Goal: Navigation & Orientation: Find specific page/section

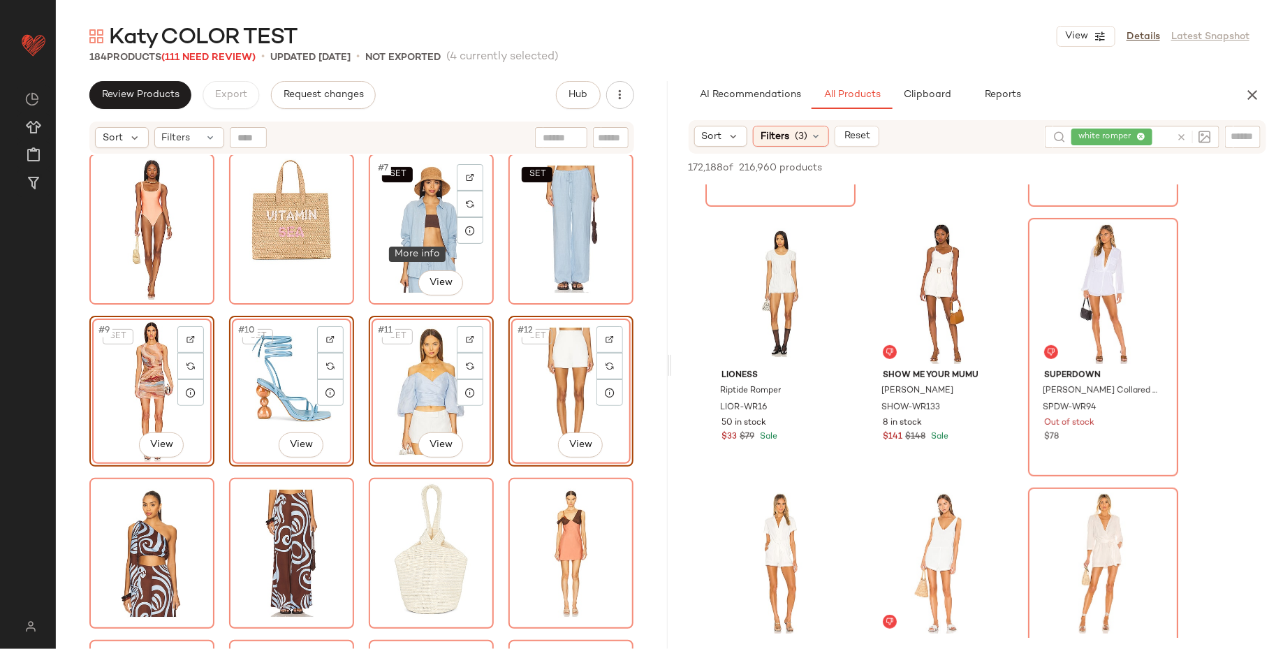
scroll to position [173, 0]
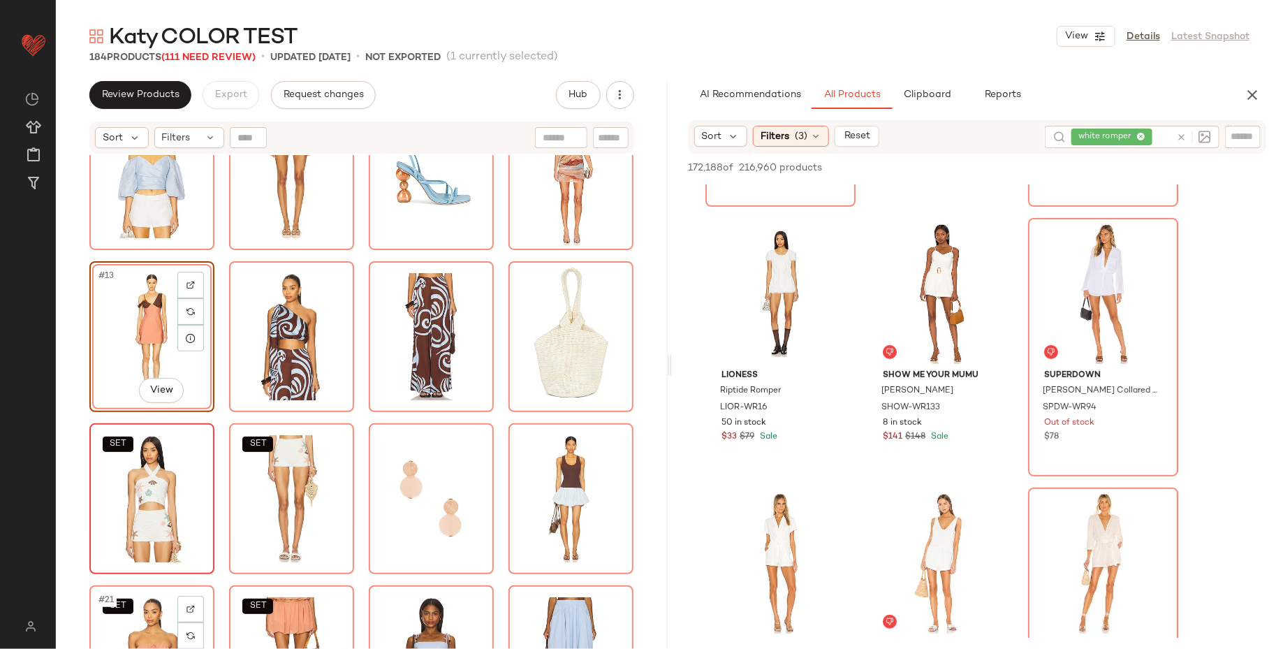
scroll to position [500, 0]
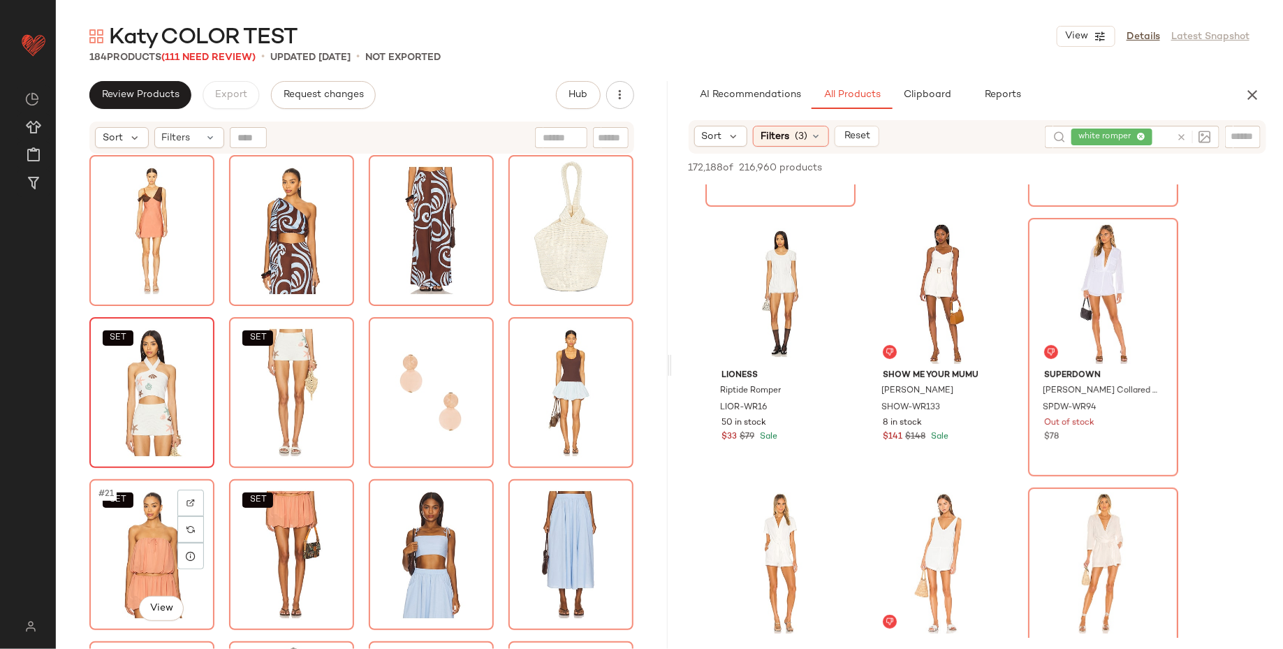
click at [143, 520] on div "SET #21 View" at bounding box center [151, 554] width 115 height 141
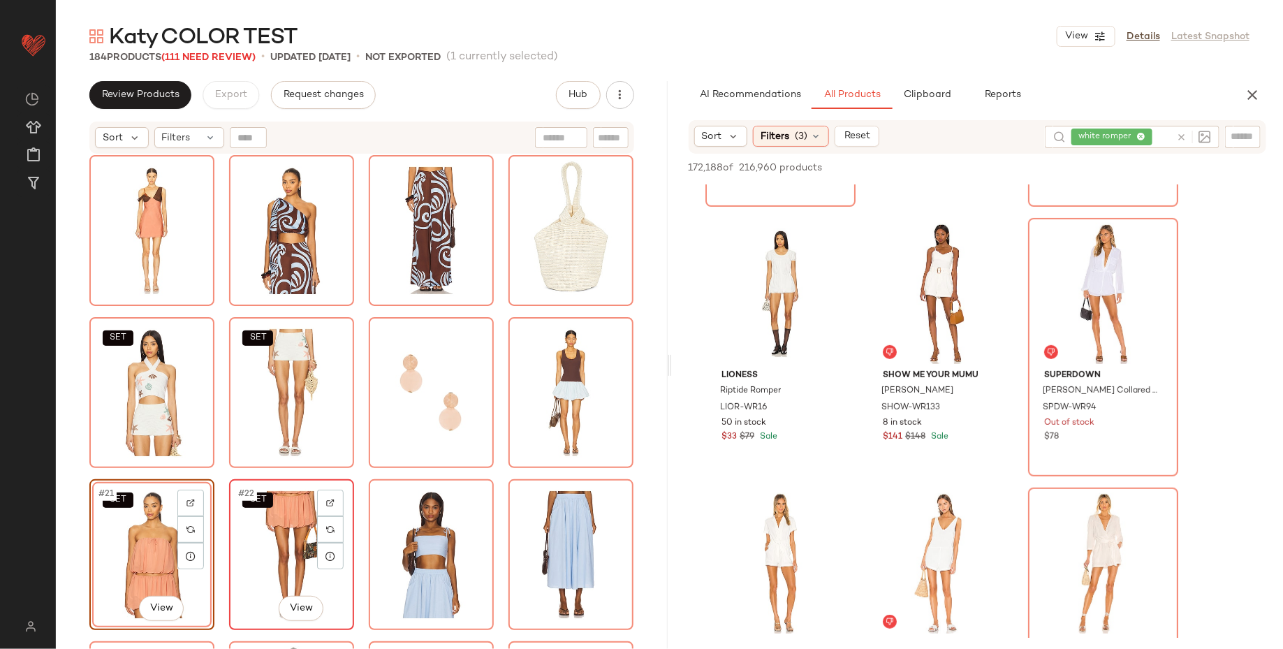
click at [230, 536] on div "SET #22 View" at bounding box center [291, 554] width 122 height 148
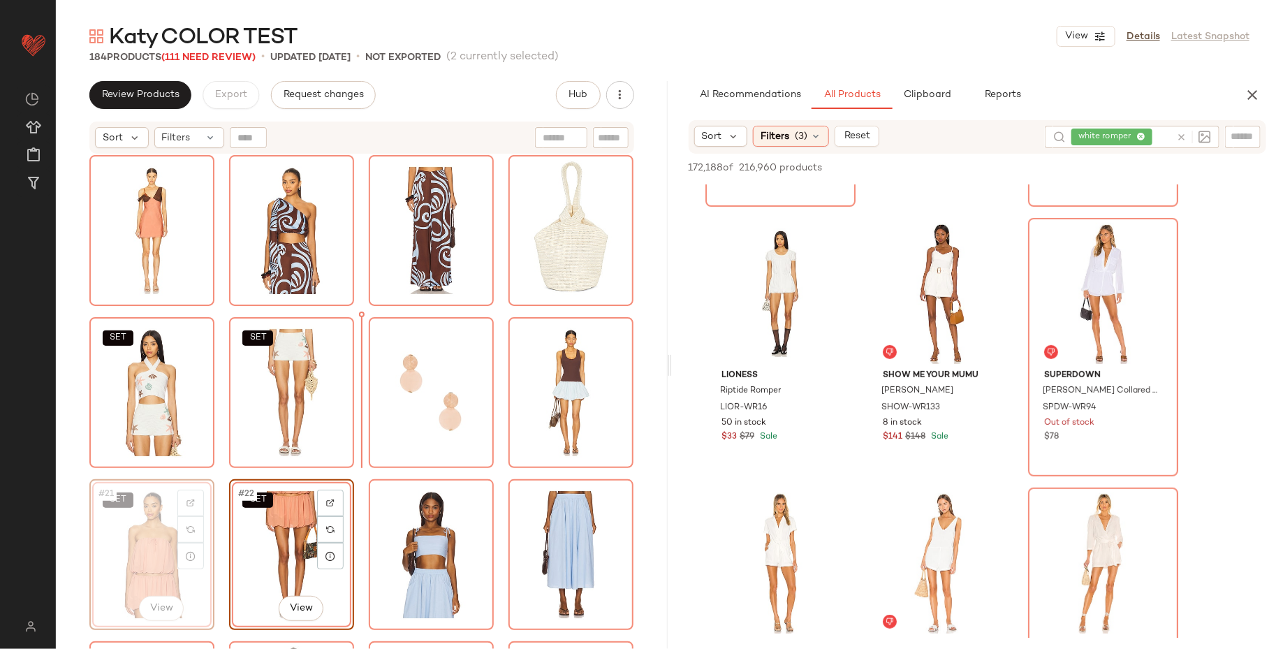
scroll to position [252, 0]
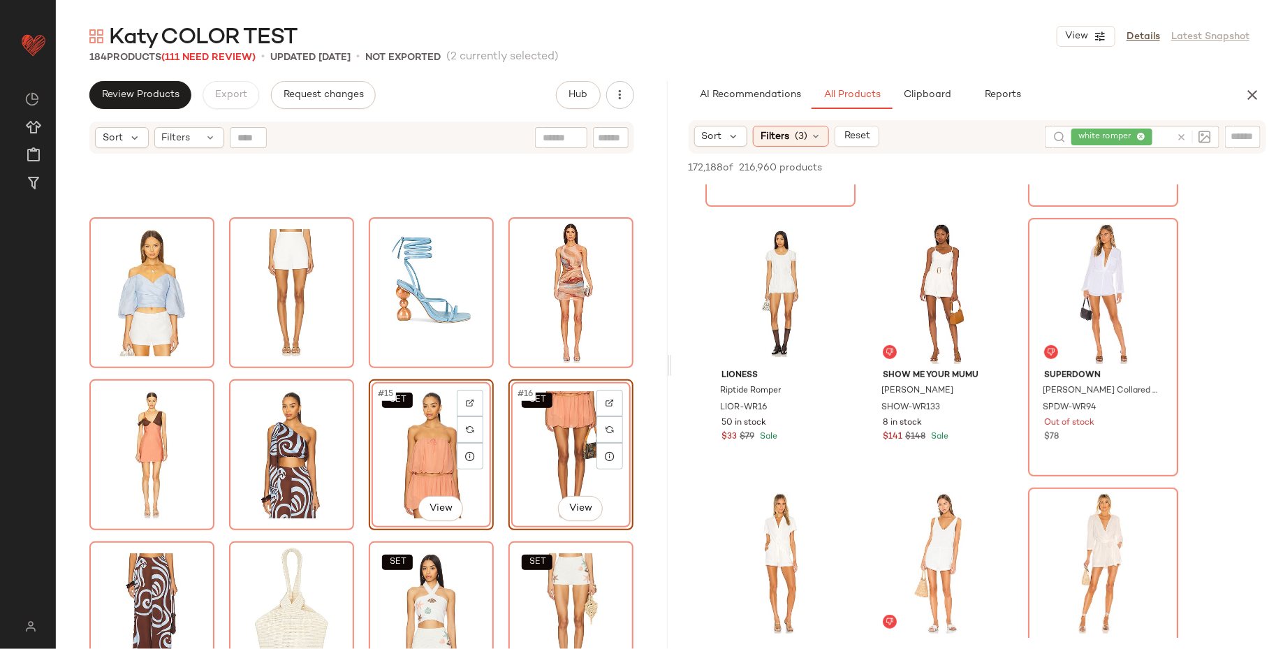
scroll to position [478, 0]
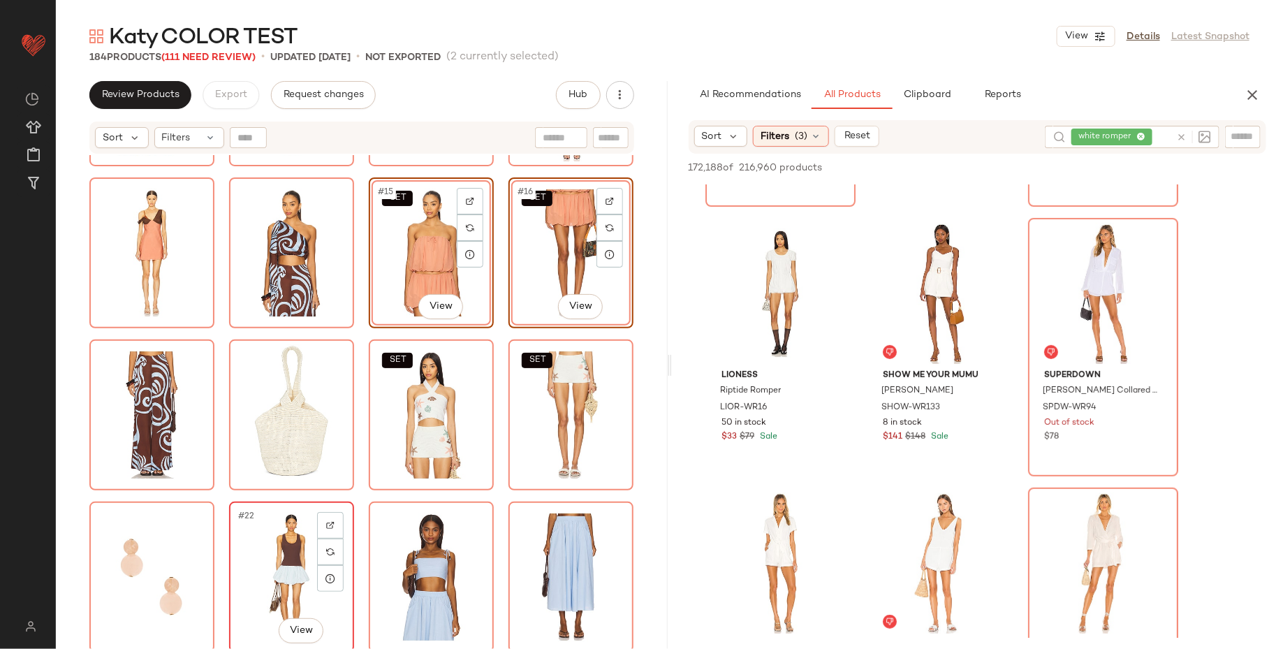
click at [276, 531] on div "#22 View" at bounding box center [291, 576] width 115 height 141
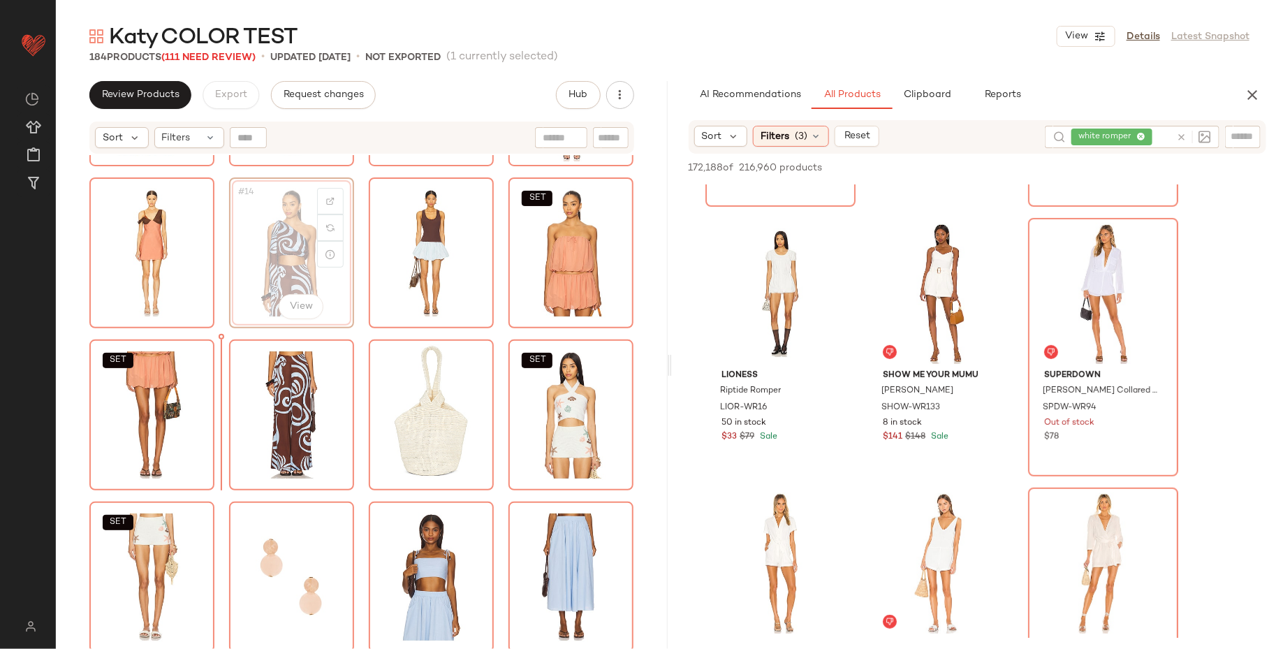
scroll to position [477, 0]
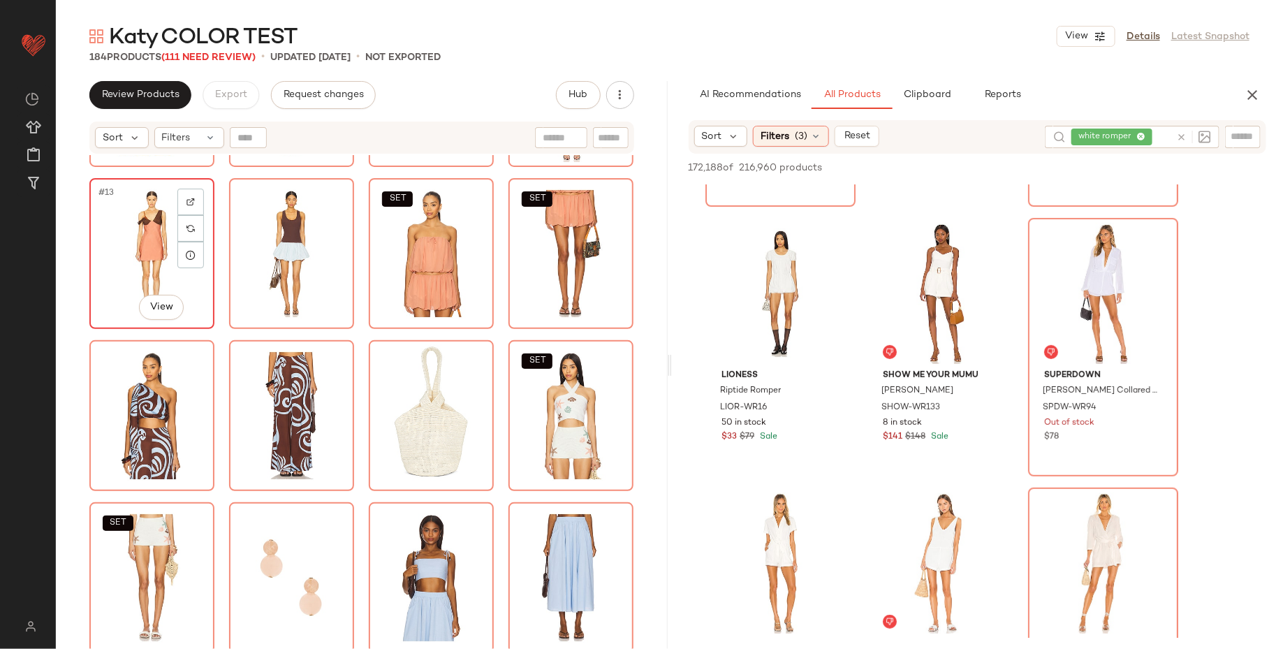
scroll to position [476, 0]
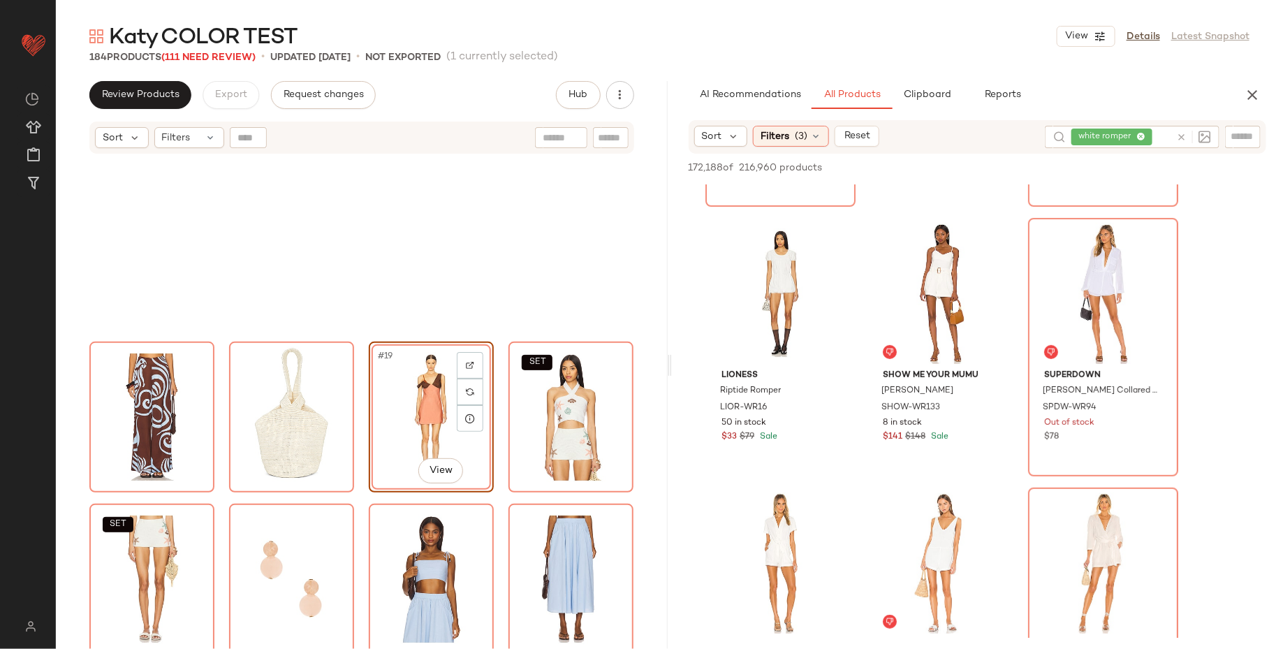
scroll to position [720, 0]
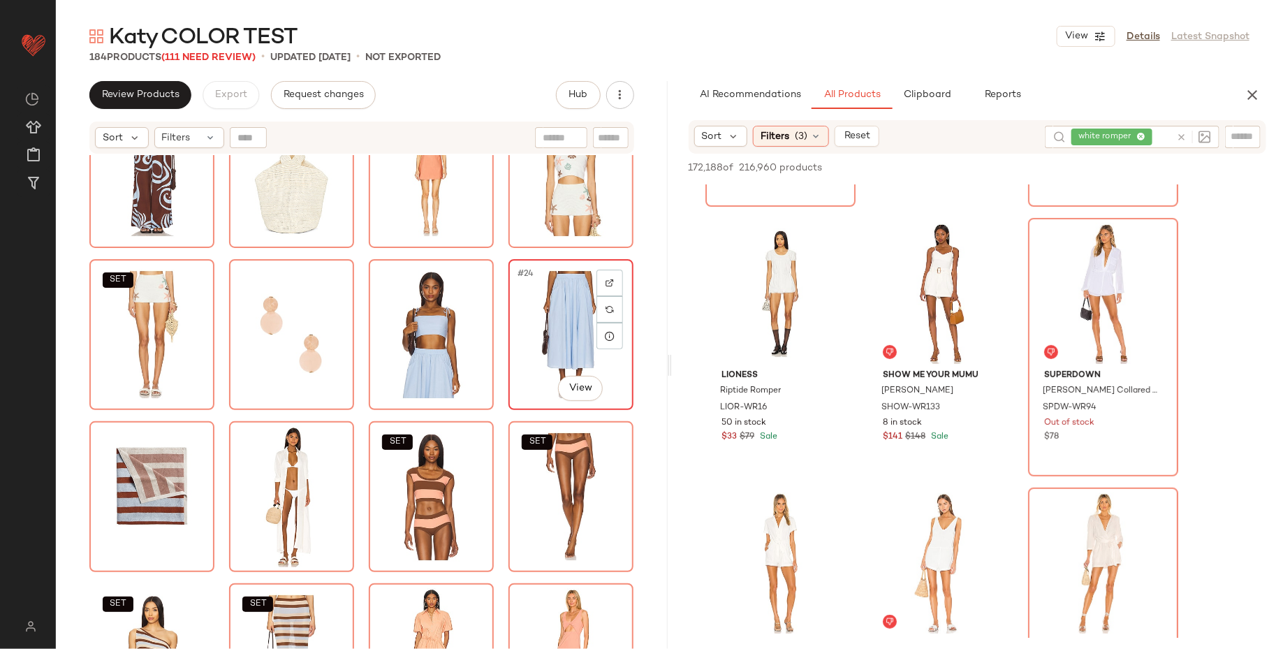
click at [543, 327] on div "#24 View" at bounding box center [570, 334] width 115 height 141
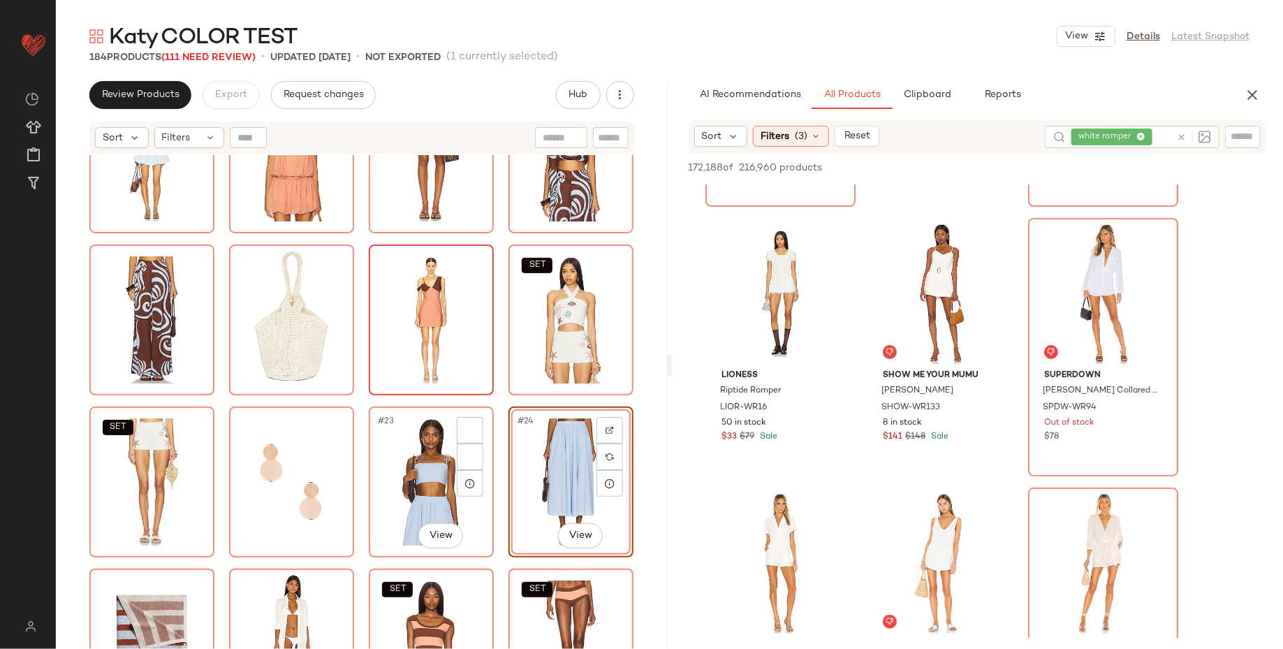
scroll to position [601, 0]
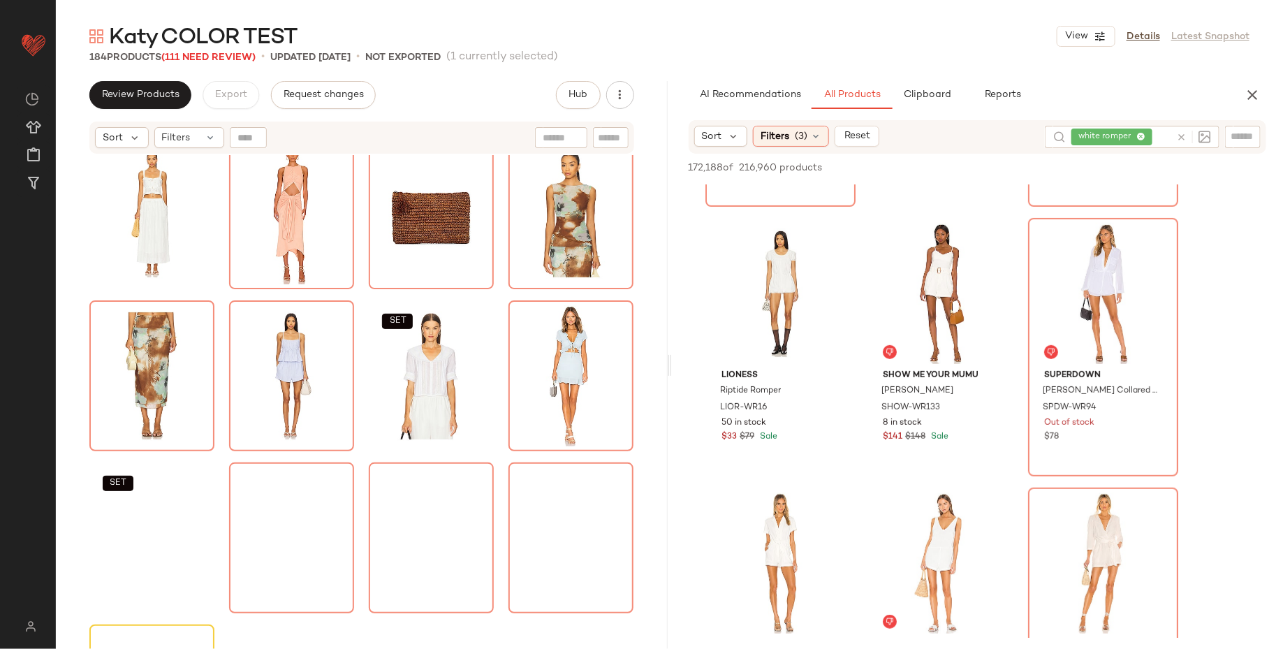
scroll to position [1403, 0]
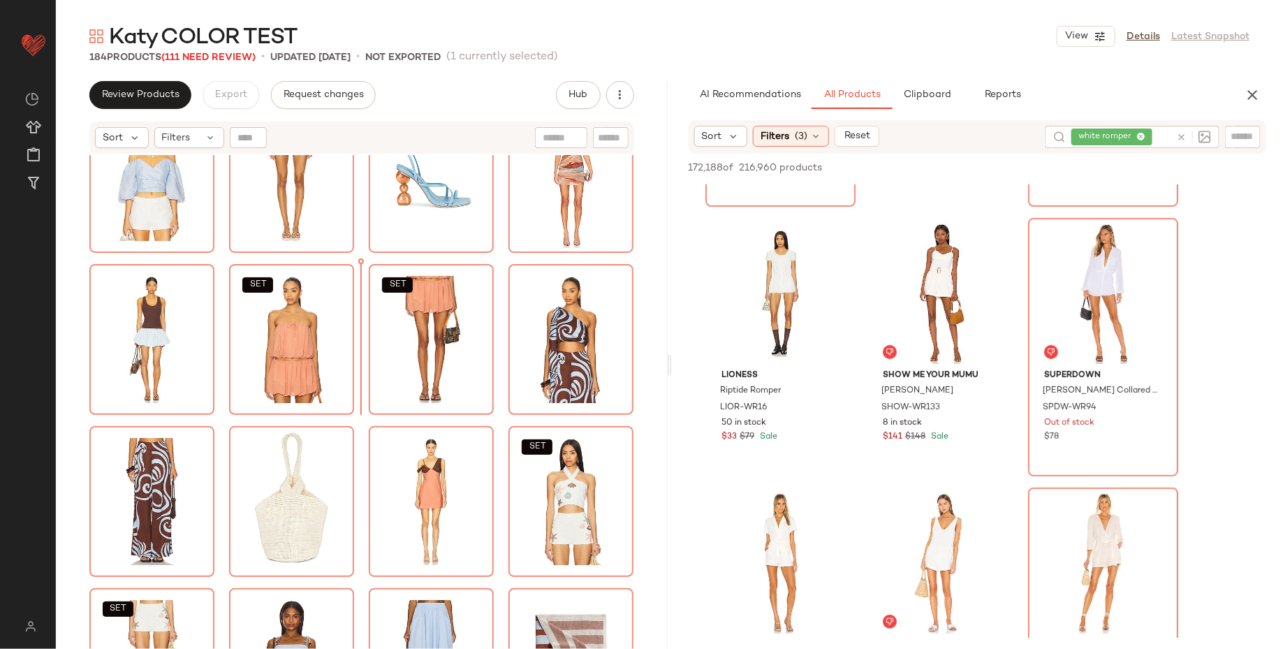
scroll to position [386, 0]
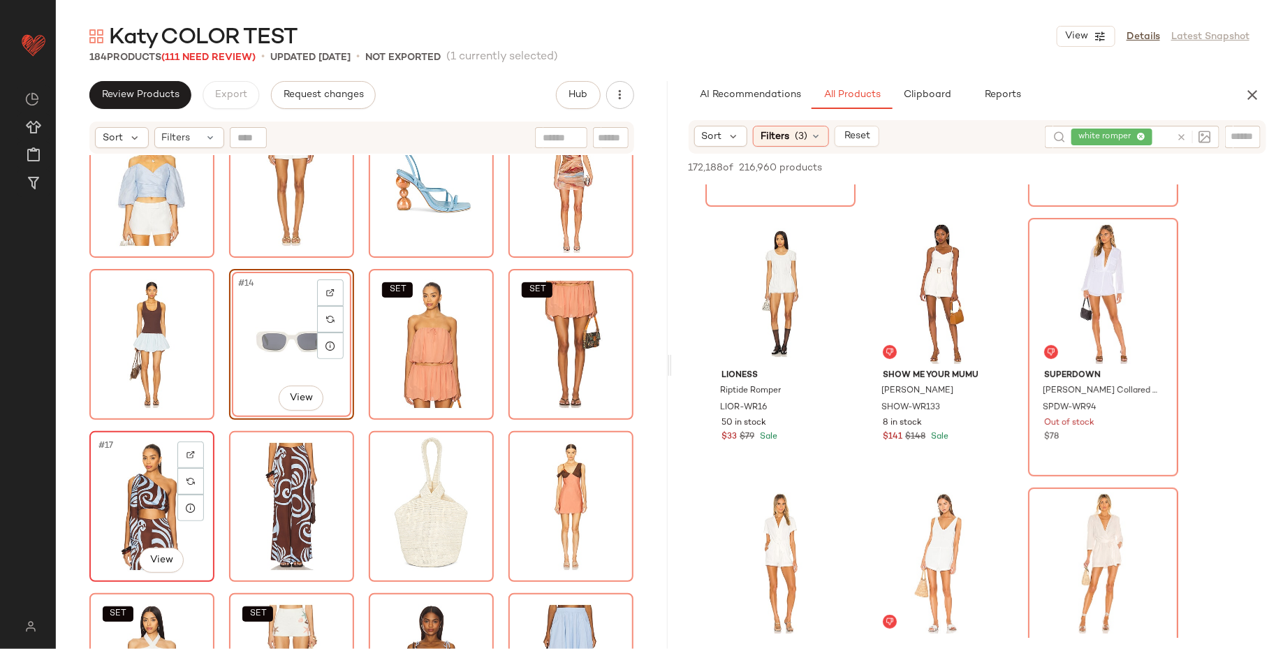
click at [89, 436] on div "#17 View" at bounding box center [151, 506] width 125 height 151
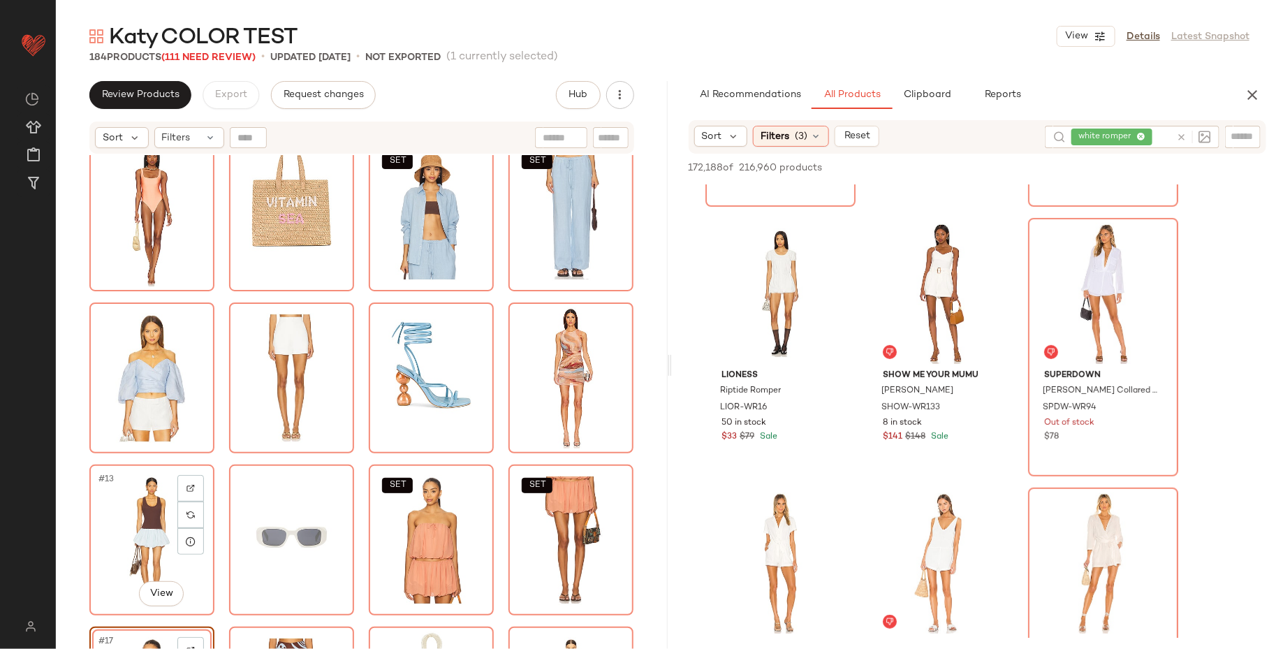
scroll to position [362, 0]
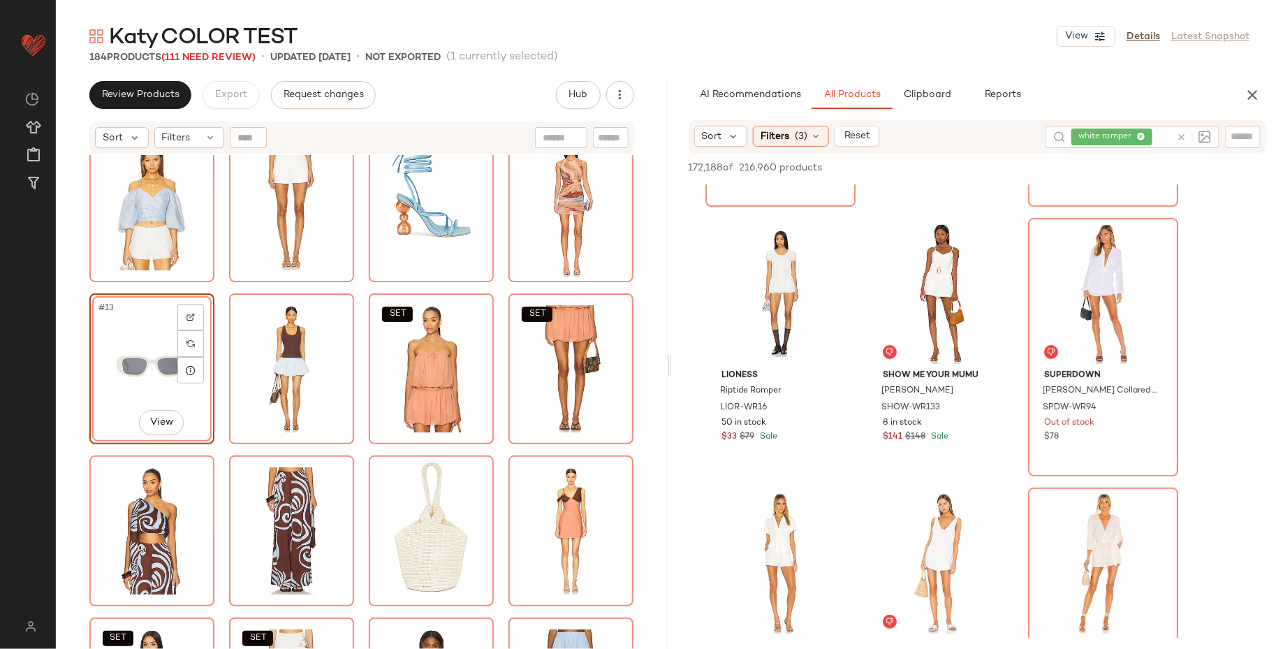
click at [78, 450] on div "#13 View SET SET SET SET SET SET SET SET" at bounding box center [362, 419] width 612 height 529
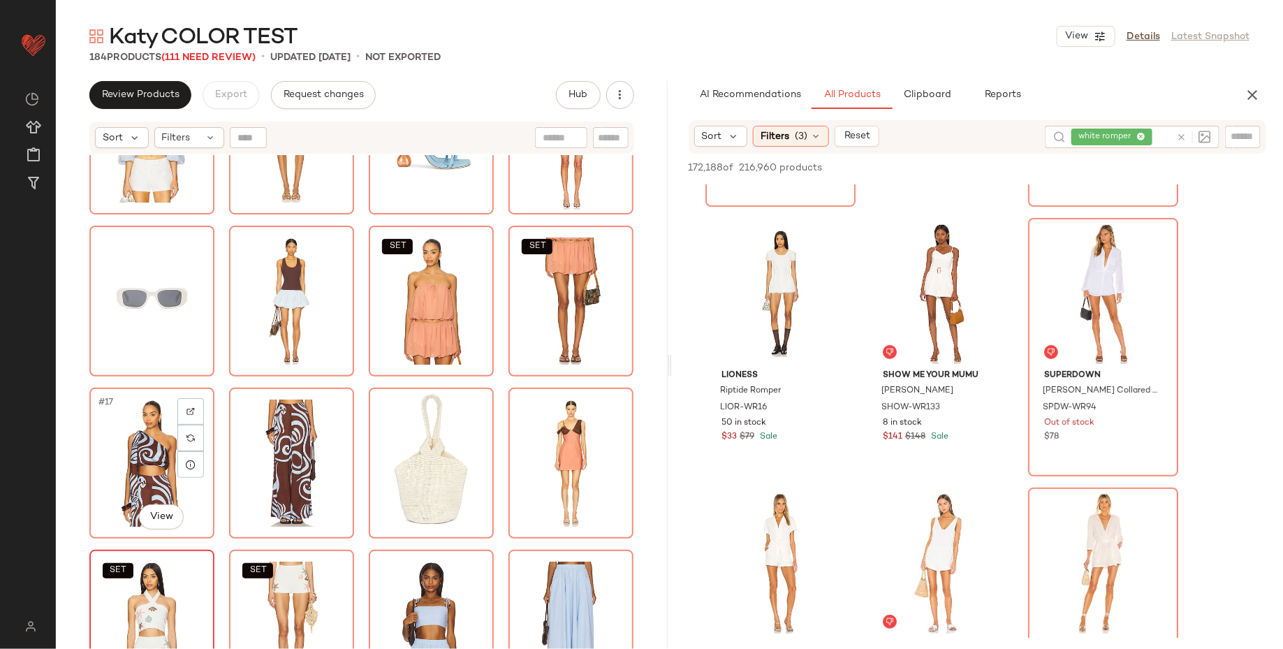
scroll to position [448, 0]
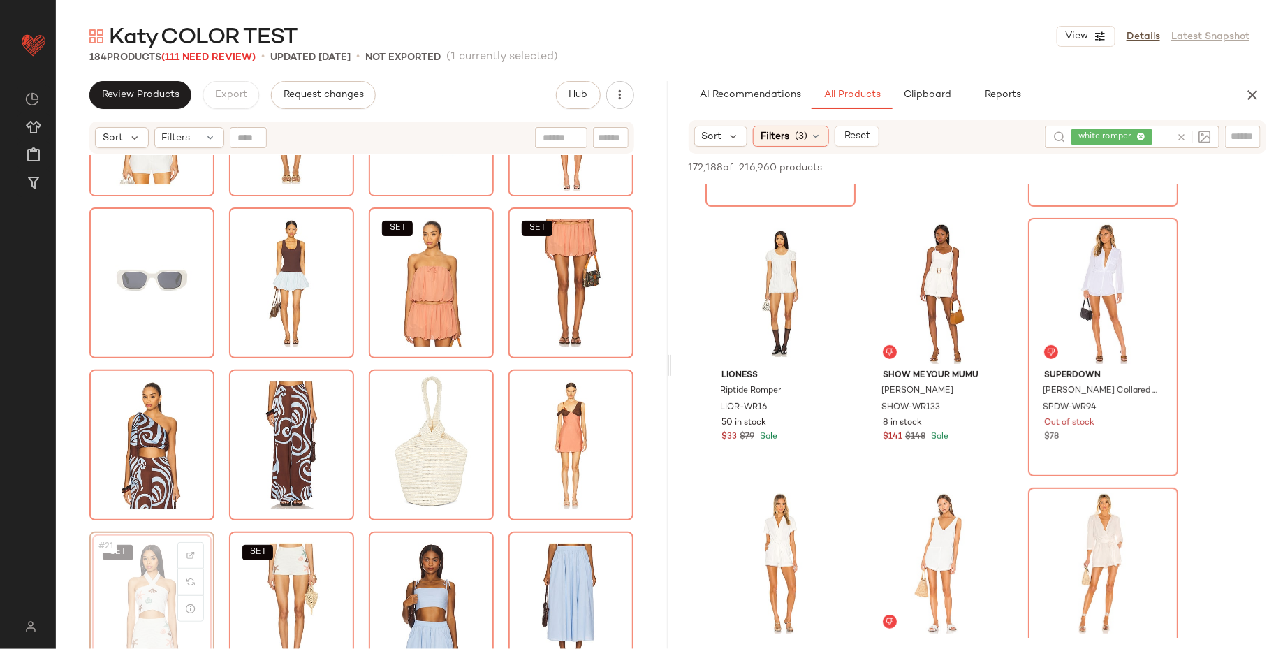
scroll to position [450, 0]
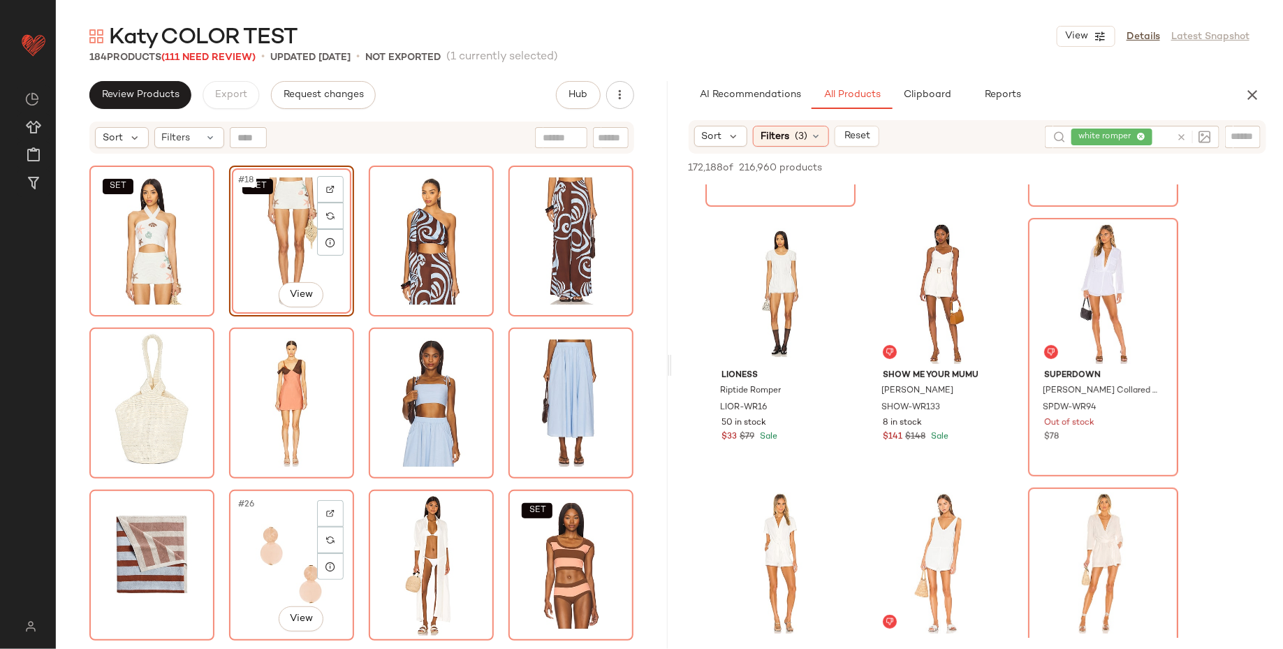
scroll to position [652, 0]
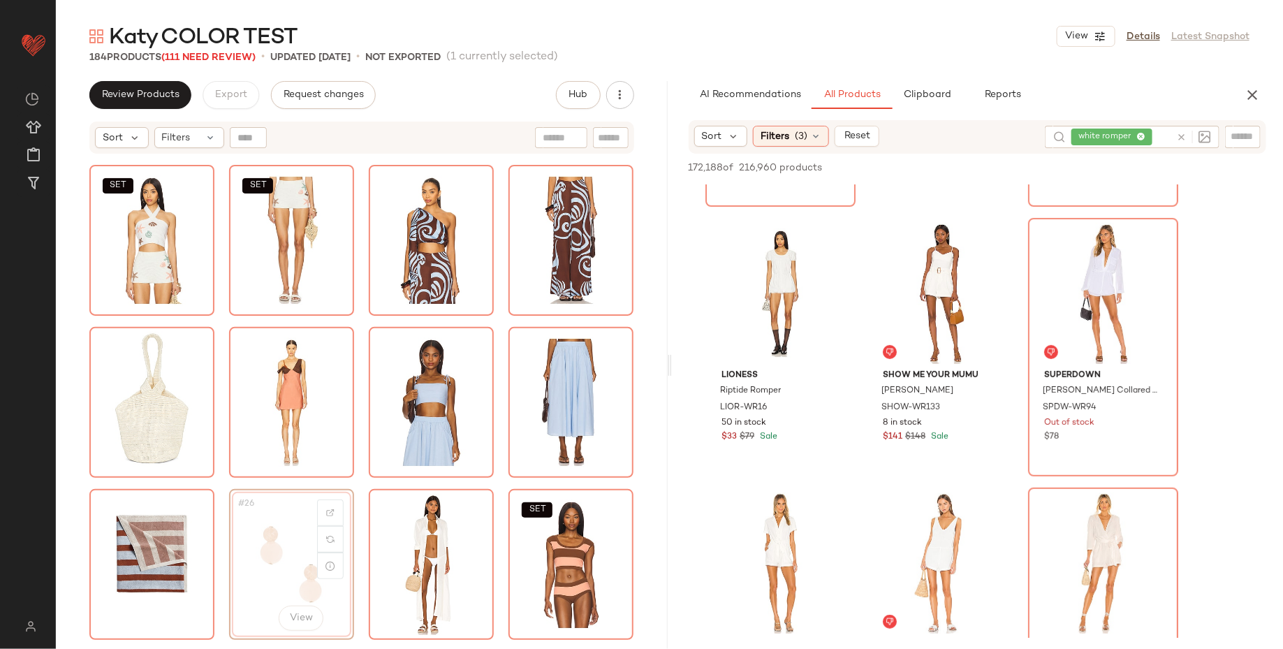
scroll to position [653, 0]
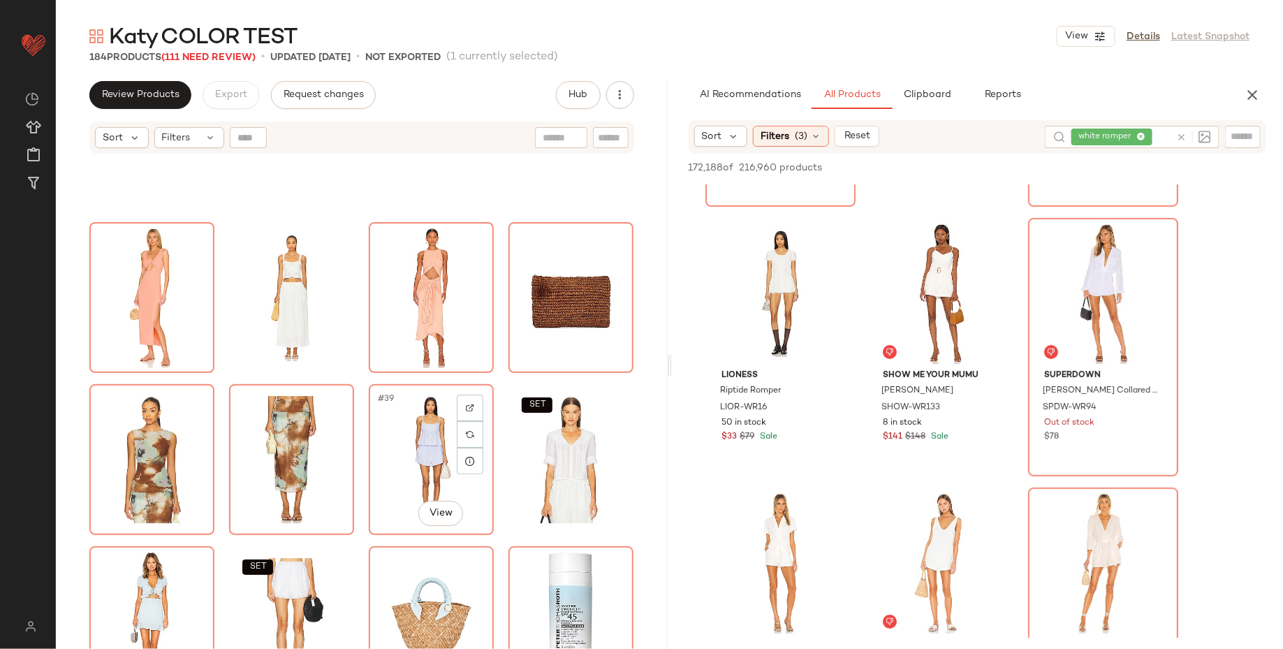
scroll to position [1245, 0]
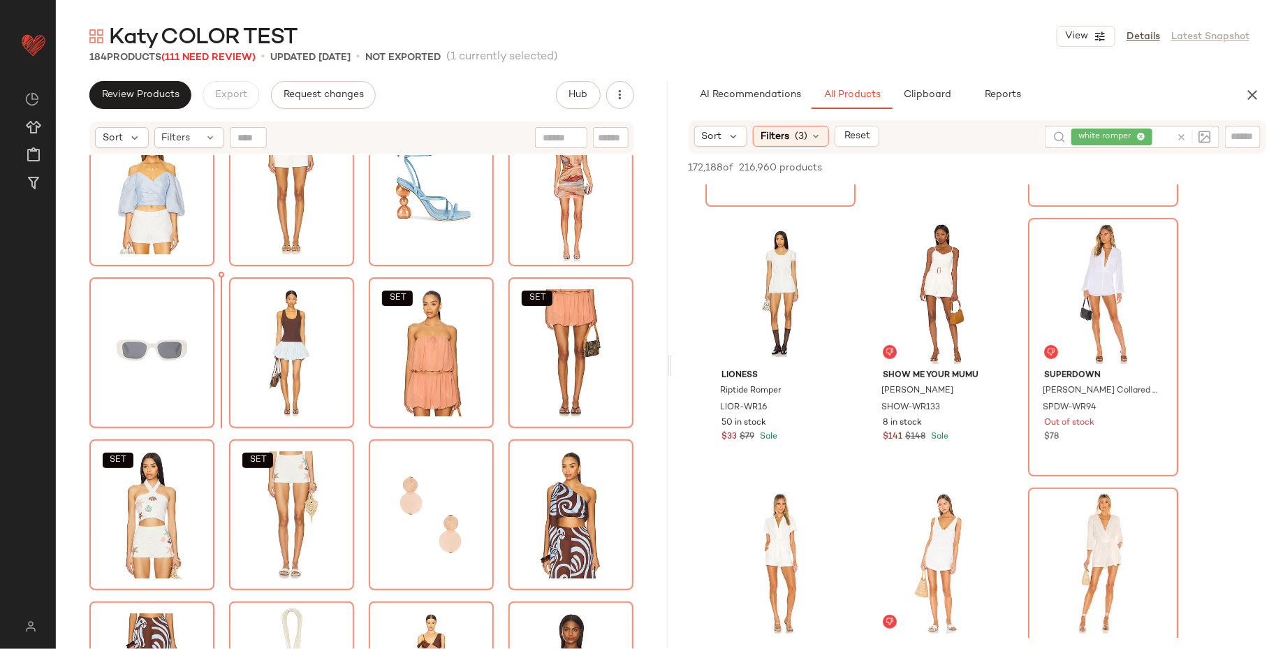
scroll to position [350, 0]
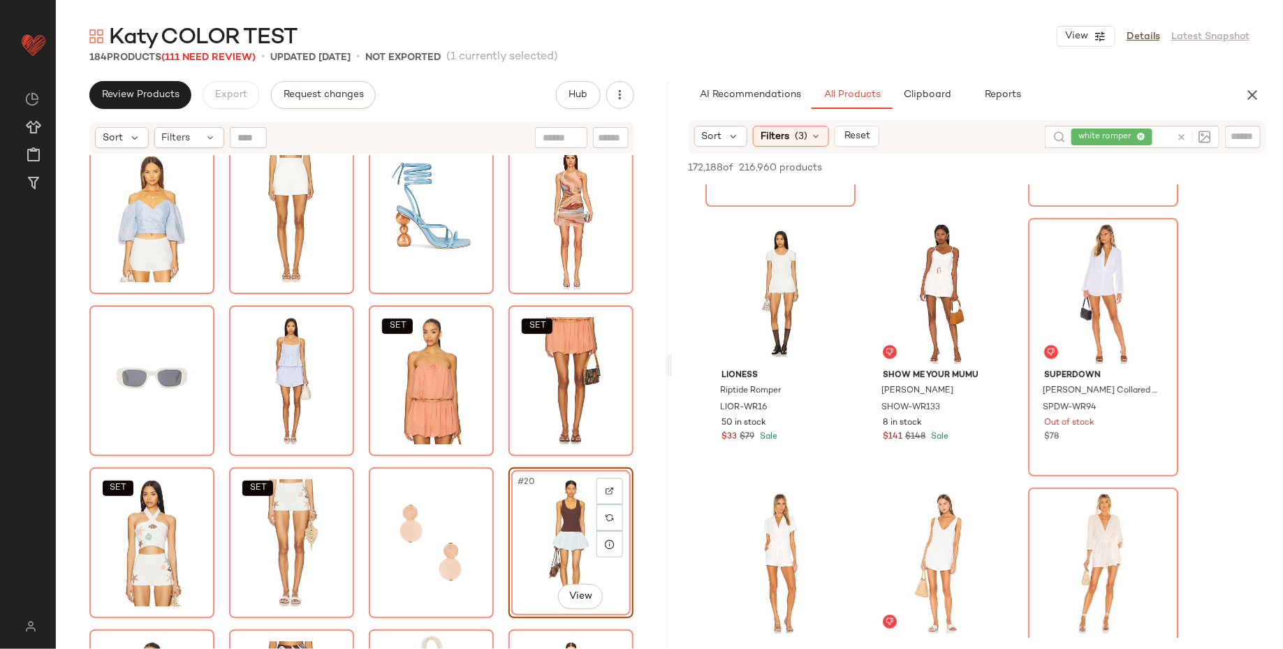
click at [631, 504] on div "SET SET SET SET #20 View SET SET SET SET" at bounding box center [362, 419] width 612 height 529
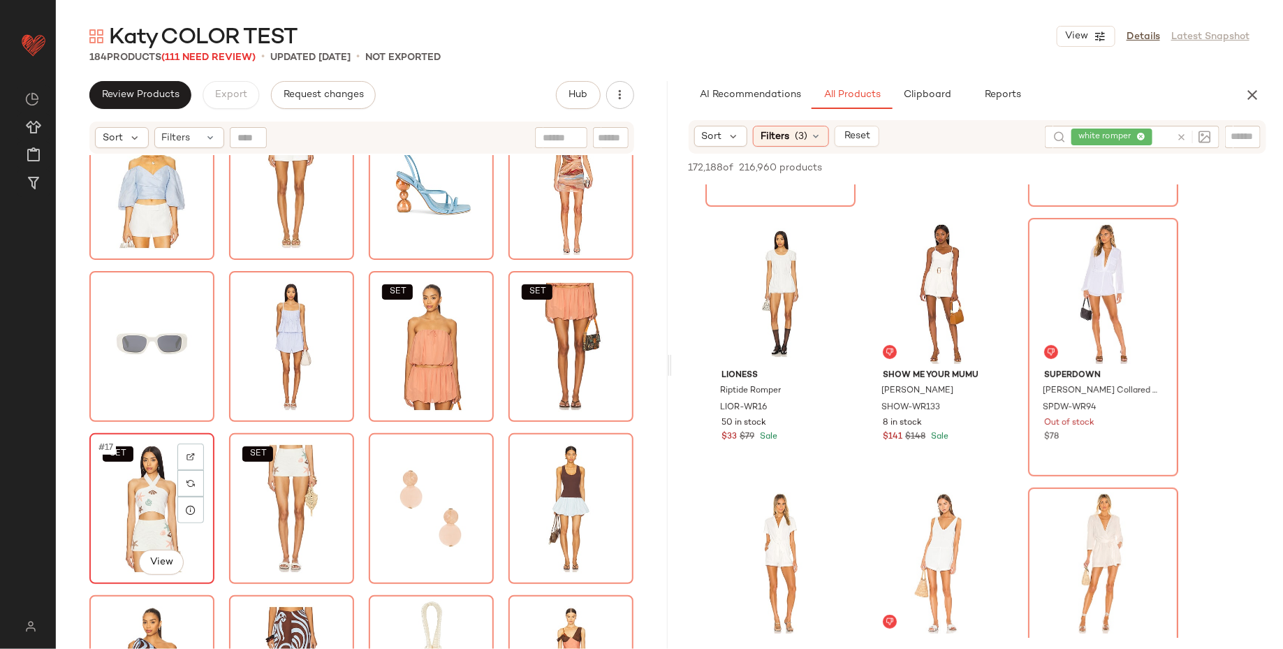
scroll to position [383, 0]
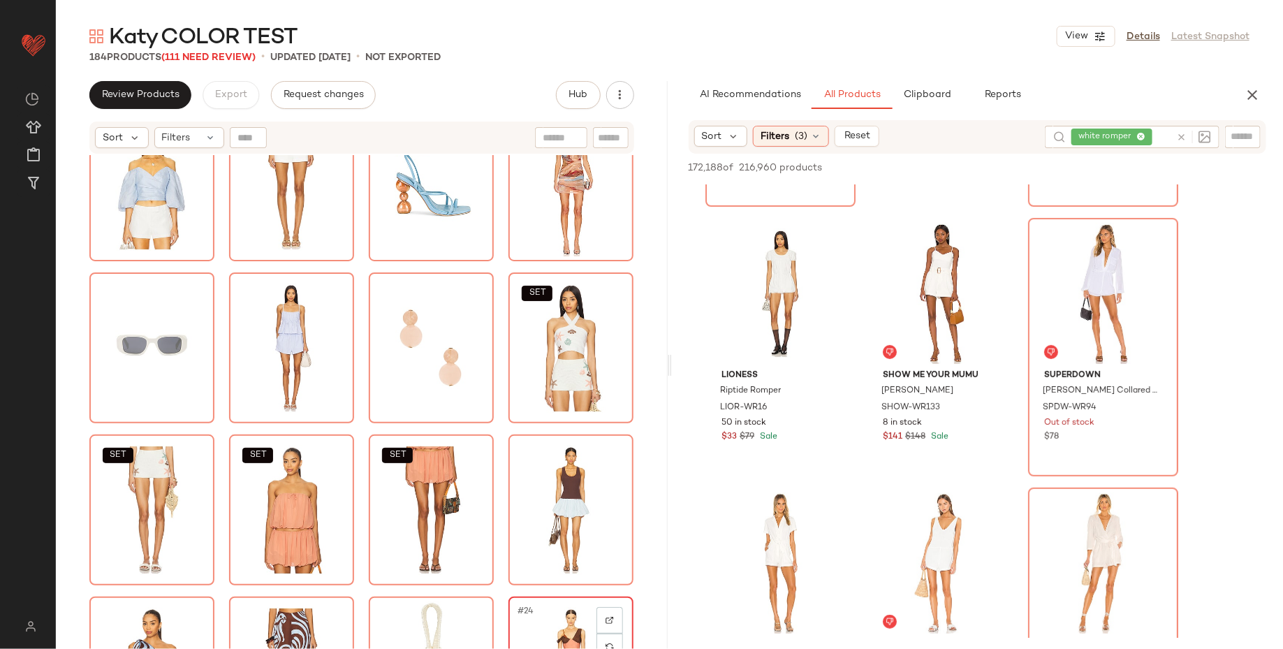
scroll to position [385, 0]
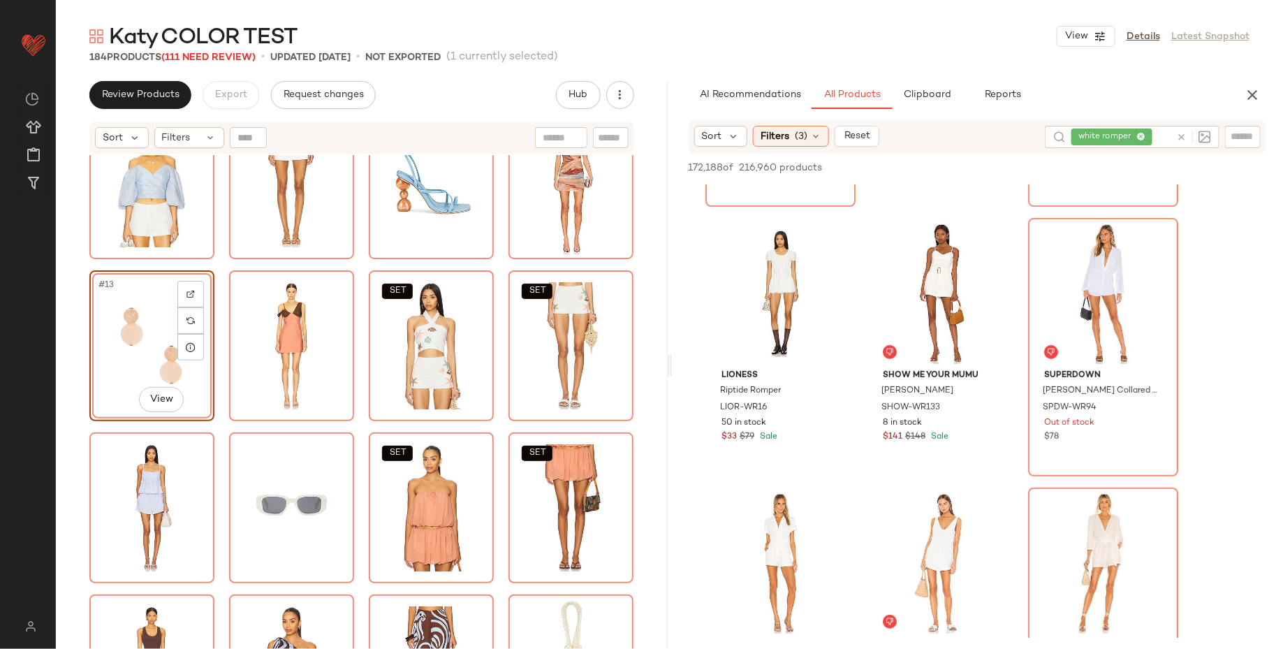
click at [74, 406] on div "#13 View SET SET SET SET SET SET SET SET" at bounding box center [362, 419] width 612 height 529
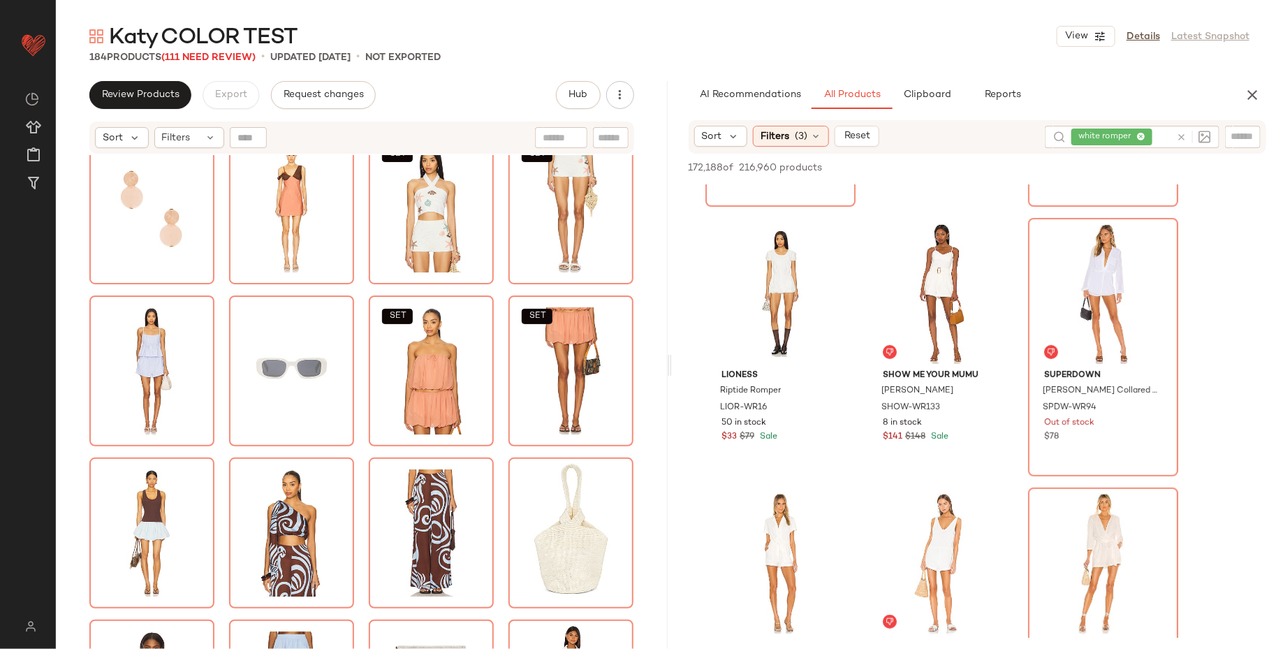
scroll to position [522, 0]
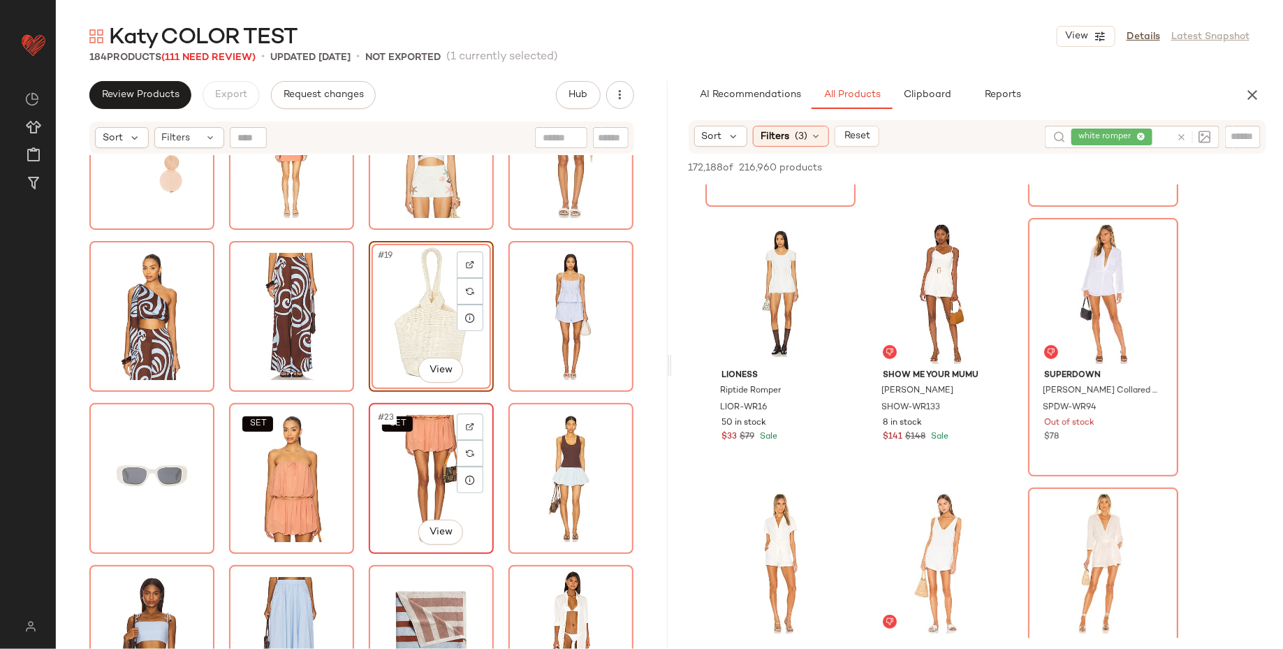
scroll to position [575, 0]
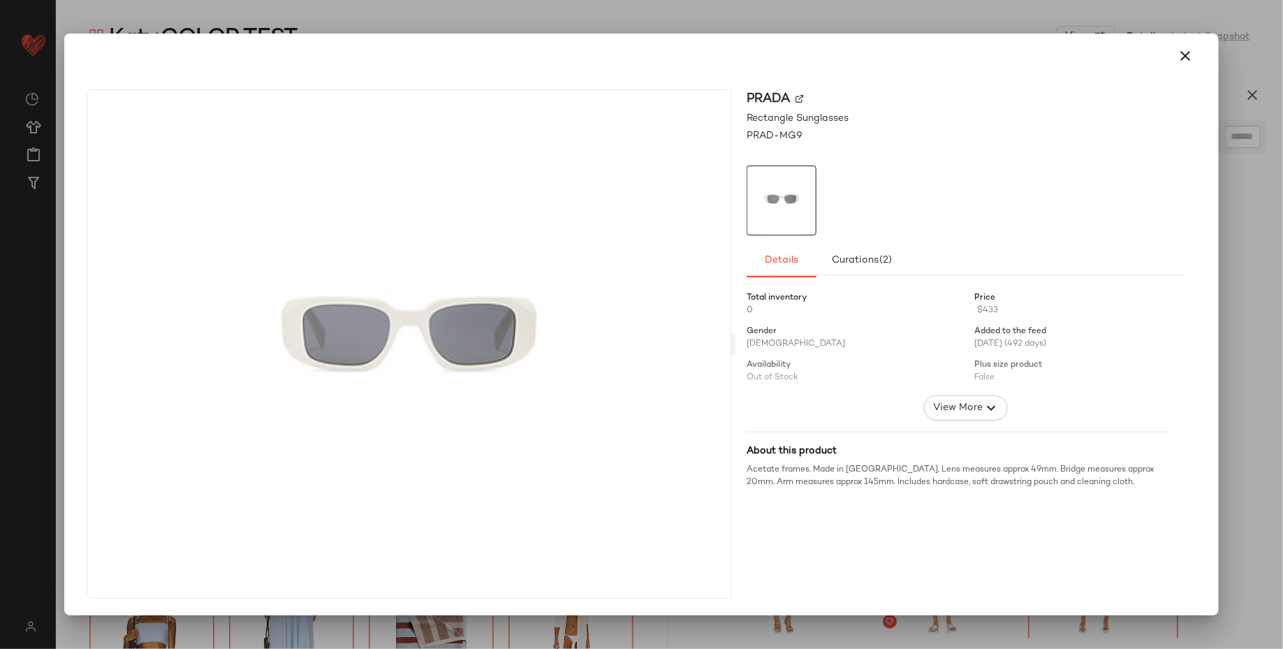
click at [1248, 140] on div at bounding box center [641, 324] width 1283 height 649
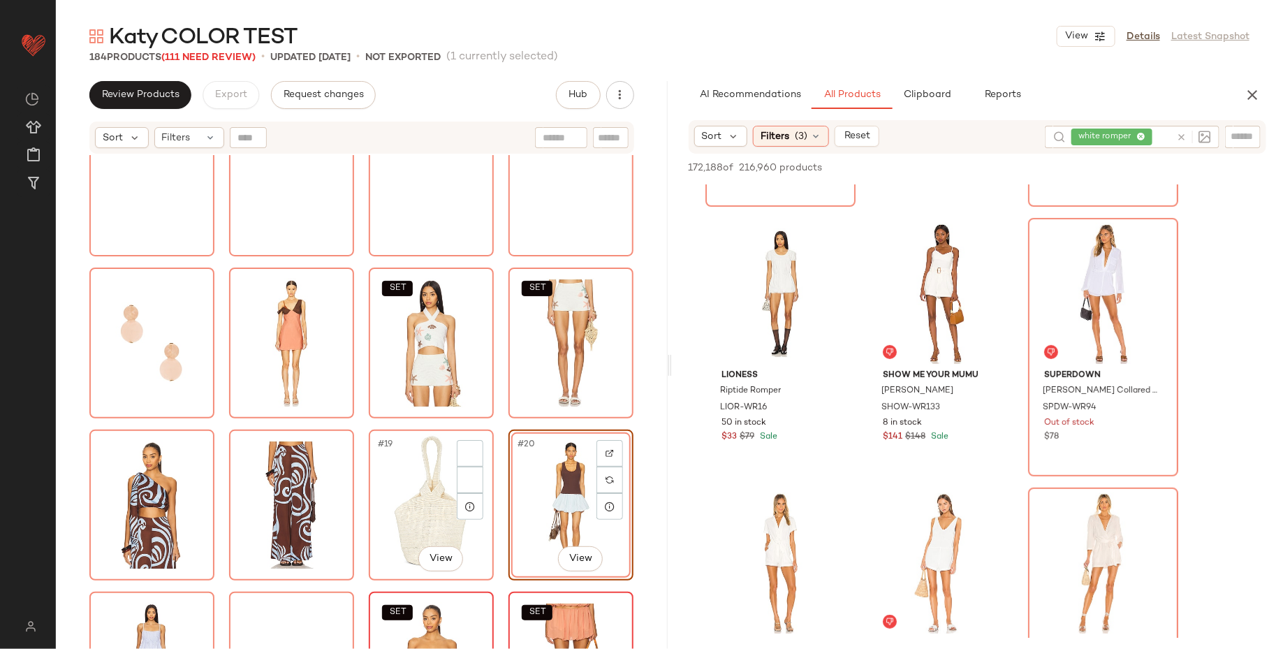
scroll to position [365, 0]
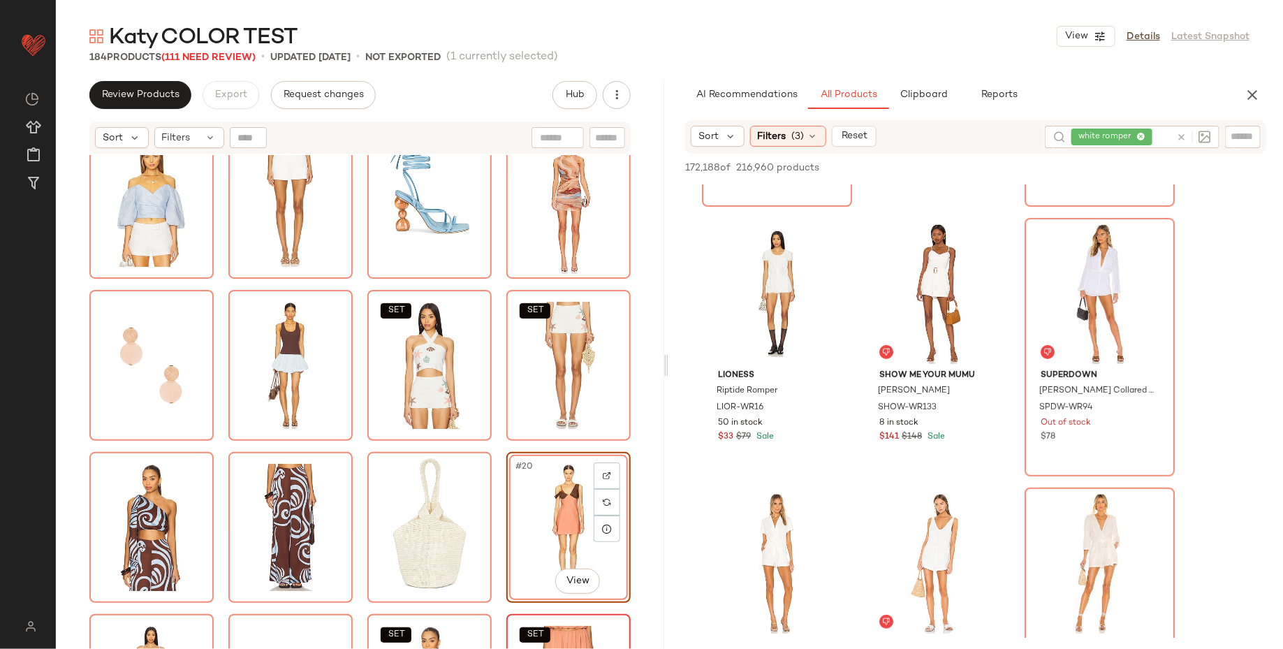
click at [669, 489] on div "Katy COLOR TEST View Details Latest Snapshot 184 Products (111 Need Review) • u…" at bounding box center [669, 335] width 1227 height 626
click at [647, 480] on div "SET SET #20 View SET SET SET SET SET SET" at bounding box center [360, 419] width 608 height 529
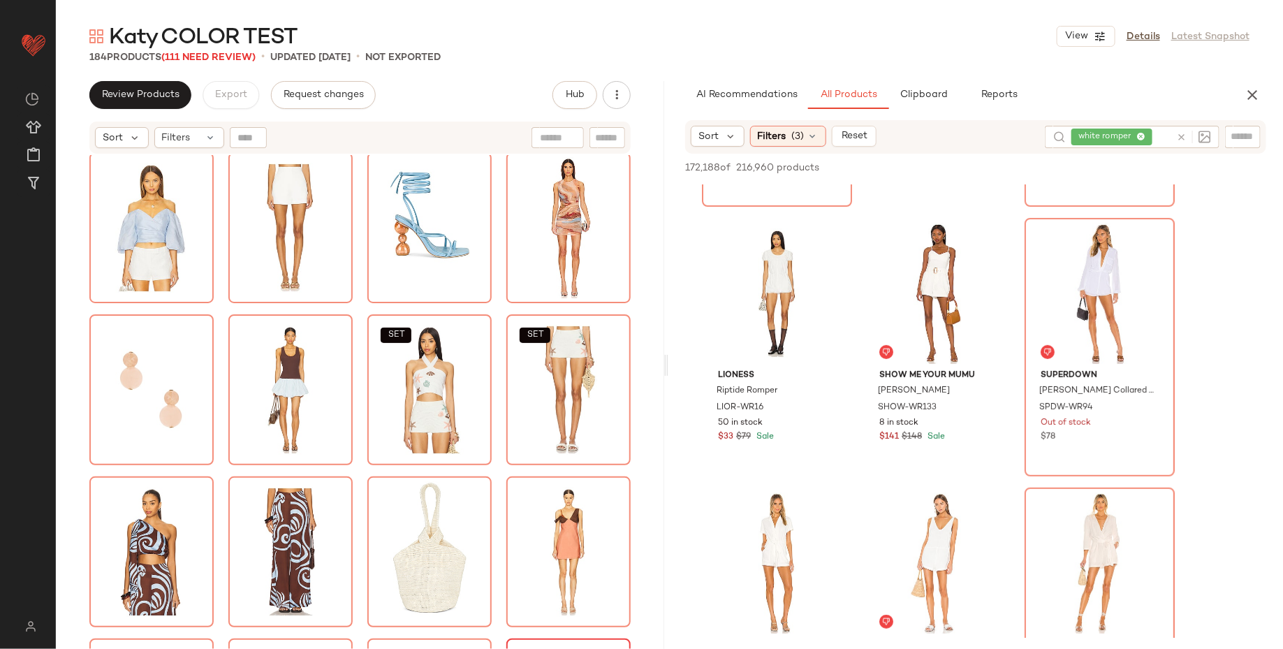
scroll to position [413, 0]
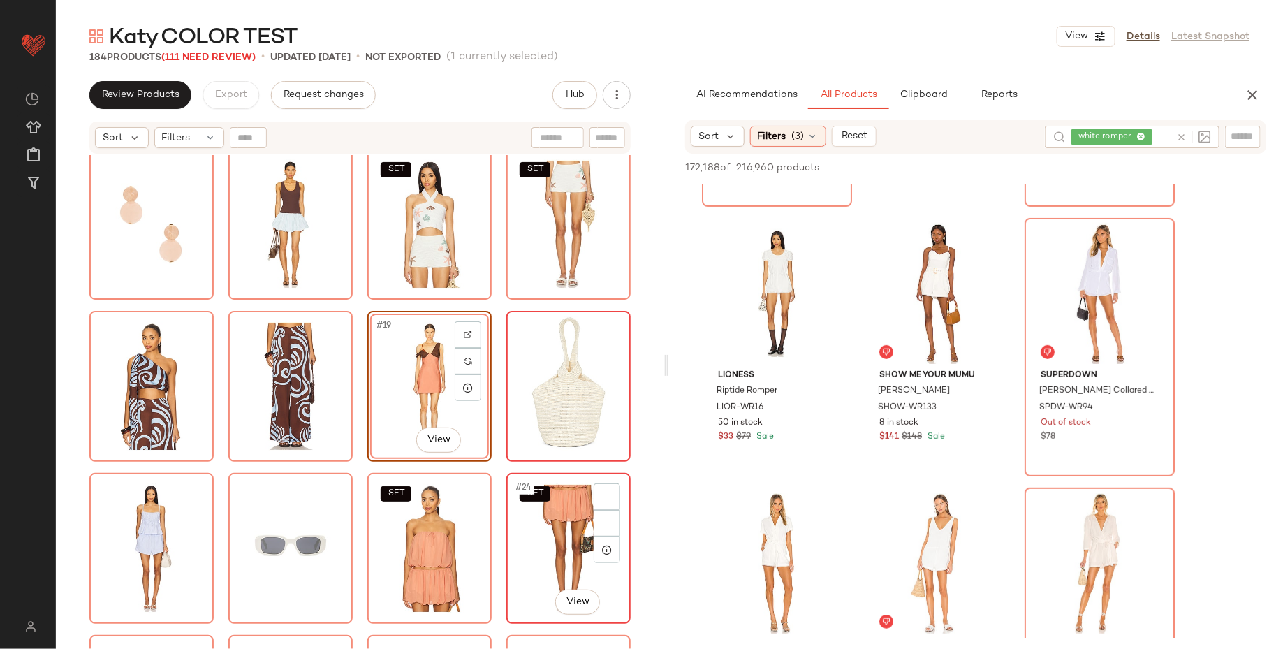
scroll to position [509, 0]
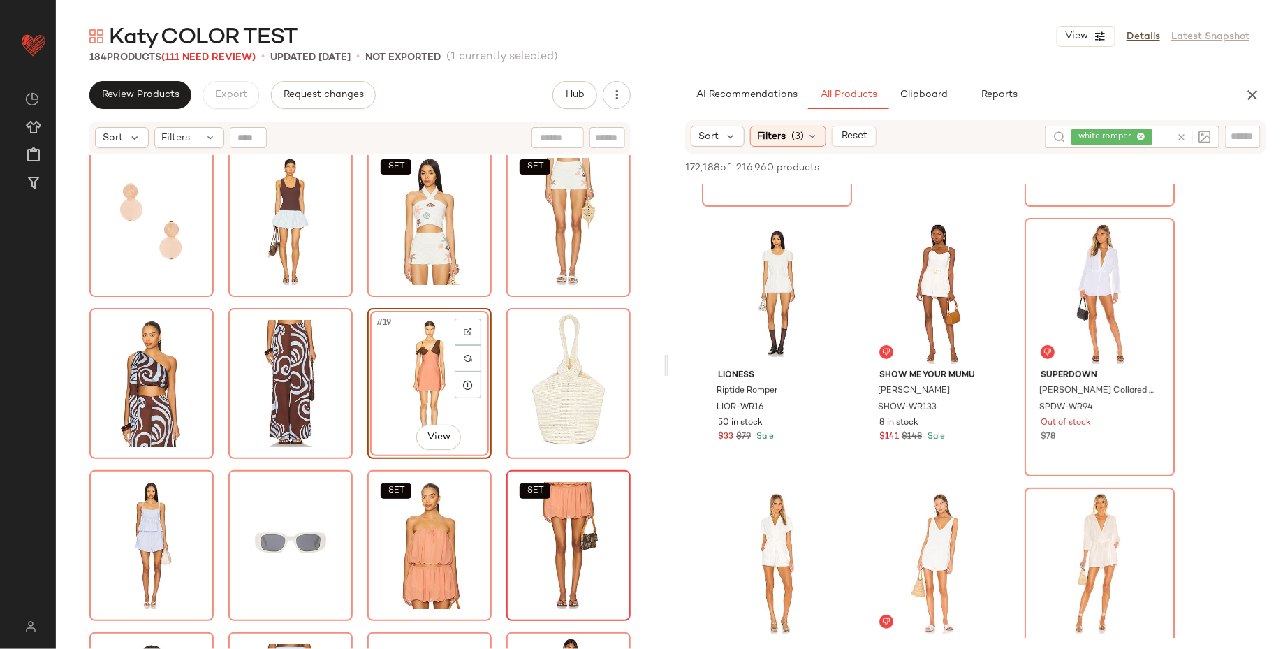
click at [654, 470] on div "SET SET #19 View SET SET SET SET SET SET" at bounding box center [360, 419] width 608 height 529
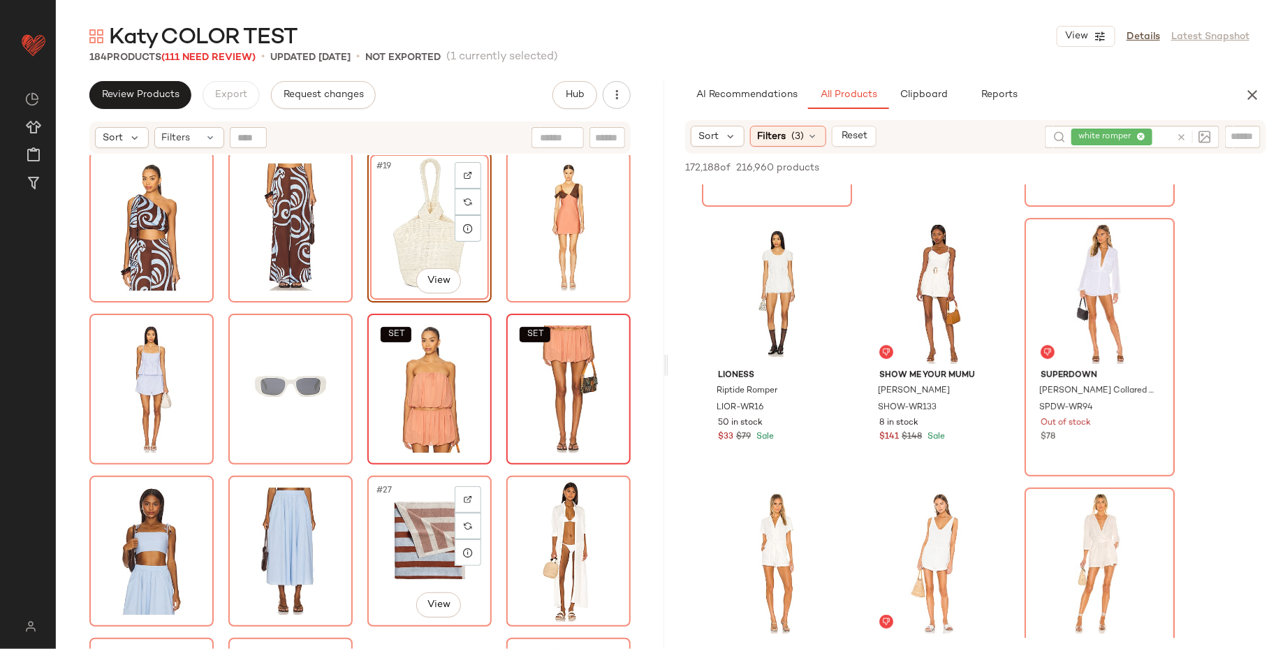
scroll to position [668, 0]
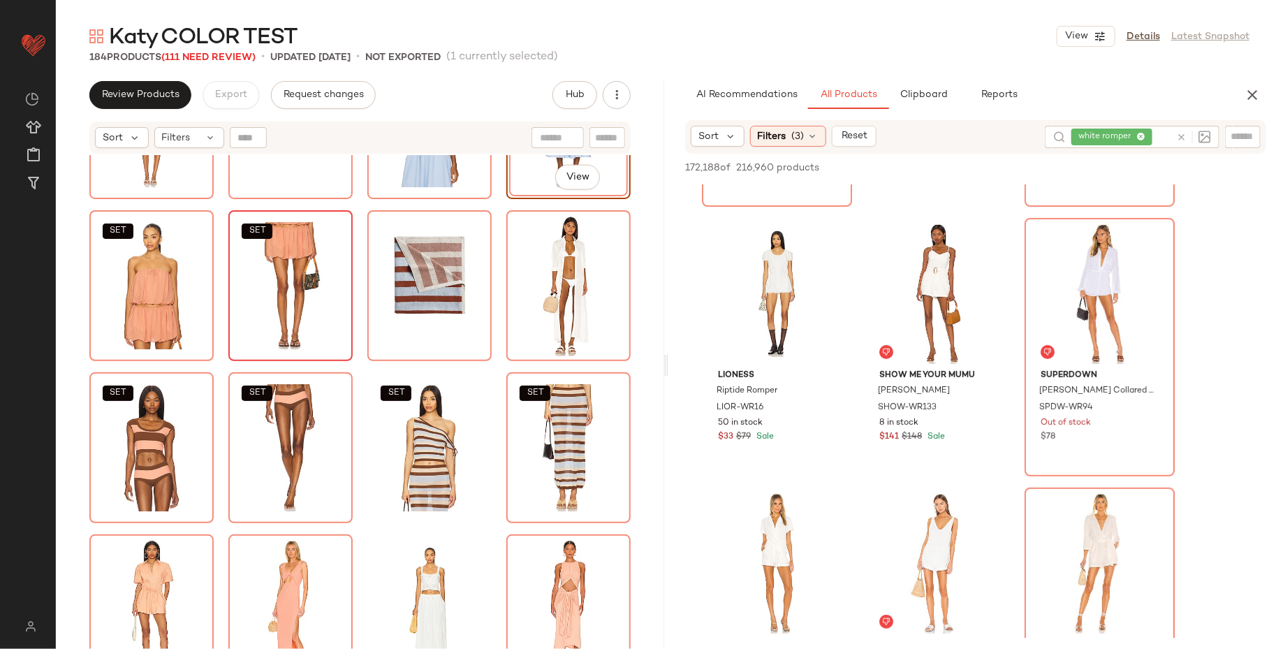
scroll to position [929, 0]
click at [538, 439] on div "SET #32 View" at bounding box center [568, 448] width 115 height 141
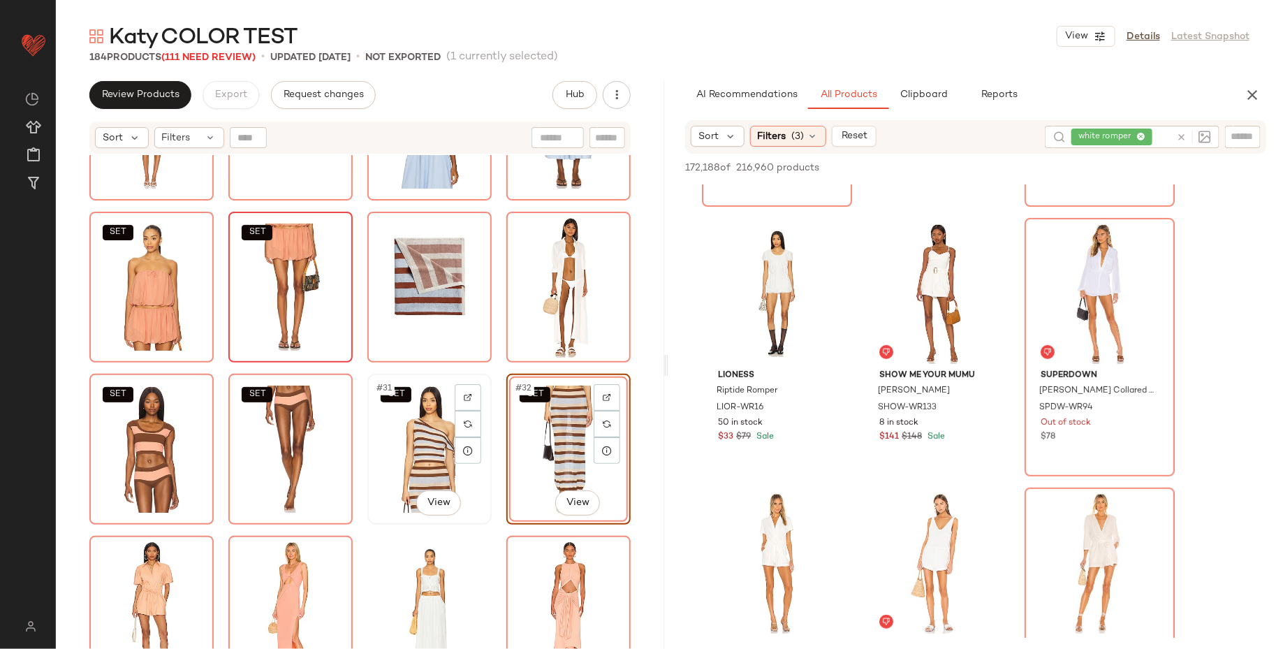
click at [409, 446] on div "SET #31 View" at bounding box center [429, 448] width 115 height 141
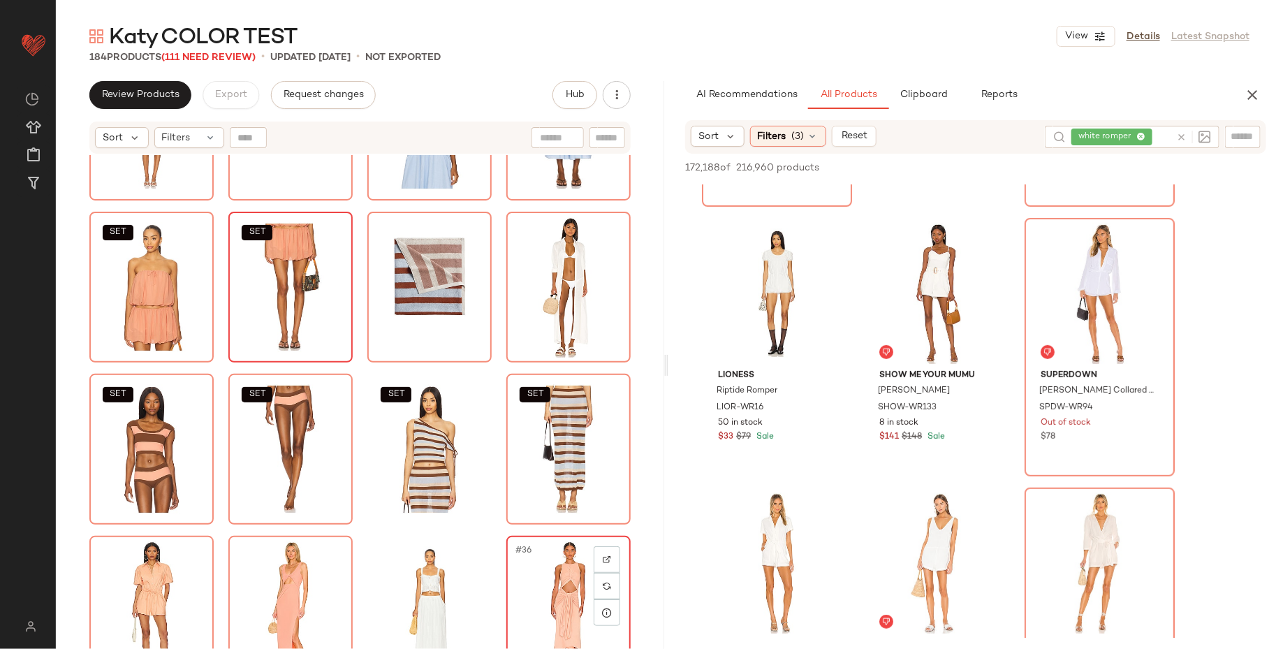
click at [531, 563] on div "#36 View" at bounding box center [568, 610] width 115 height 141
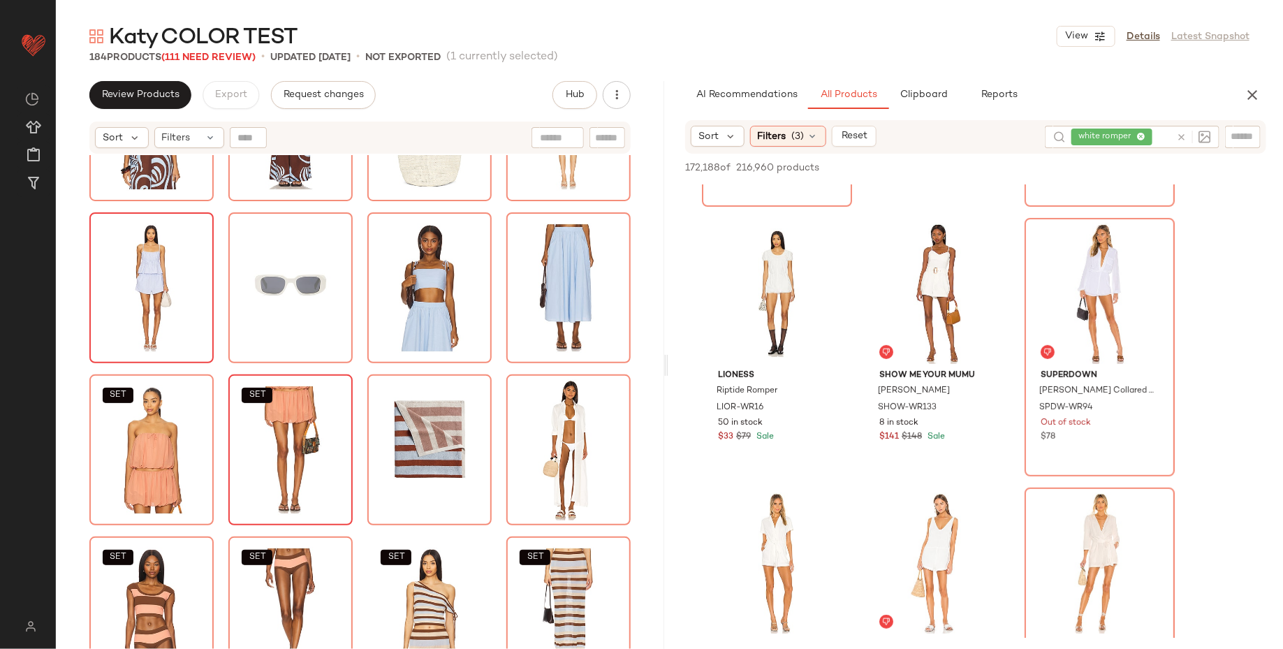
scroll to position [762, 0]
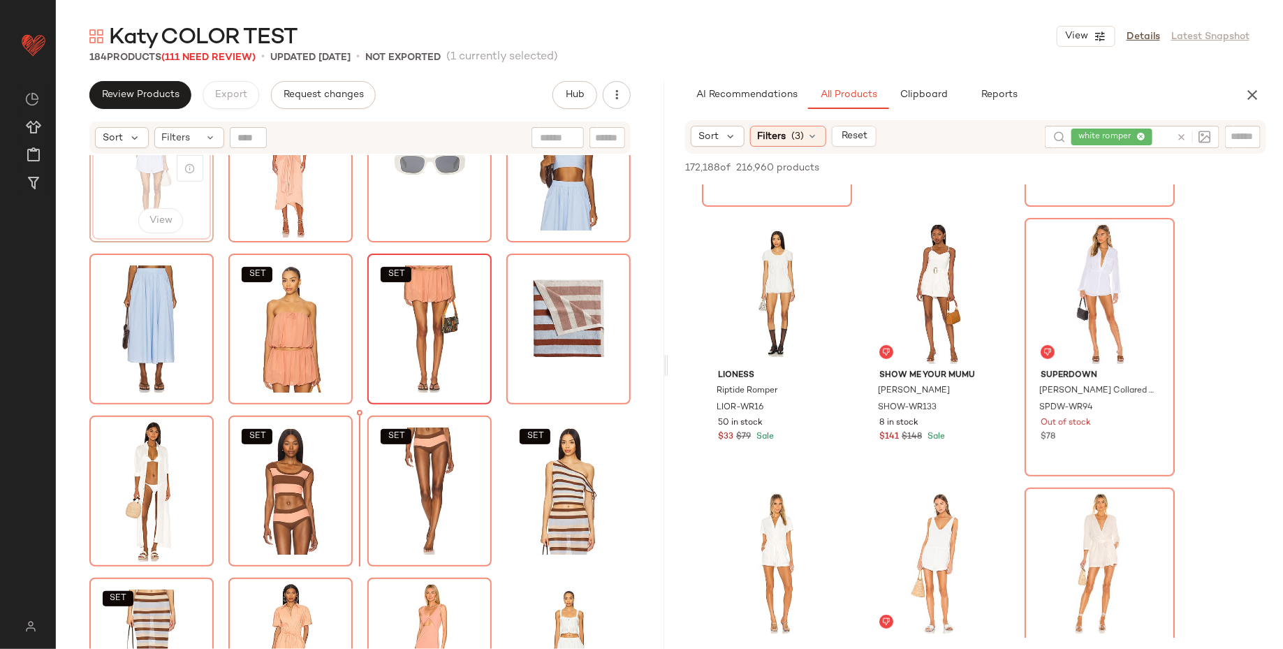
scroll to position [992, 0]
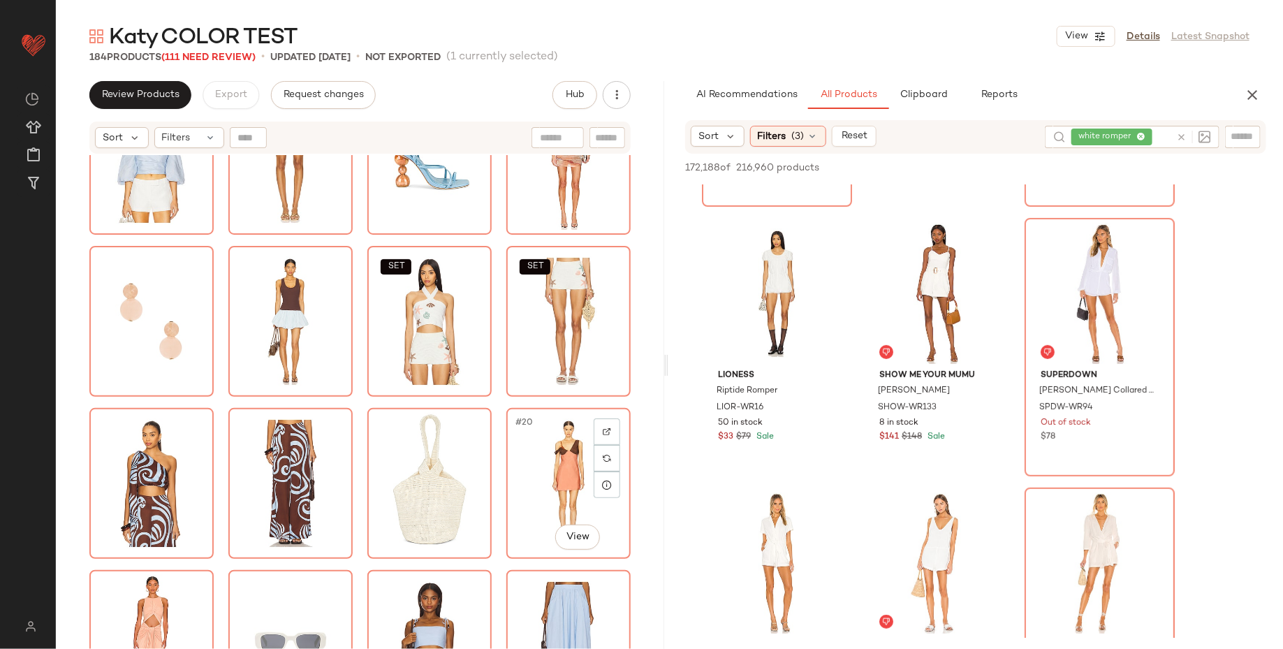
scroll to position [533, 0]
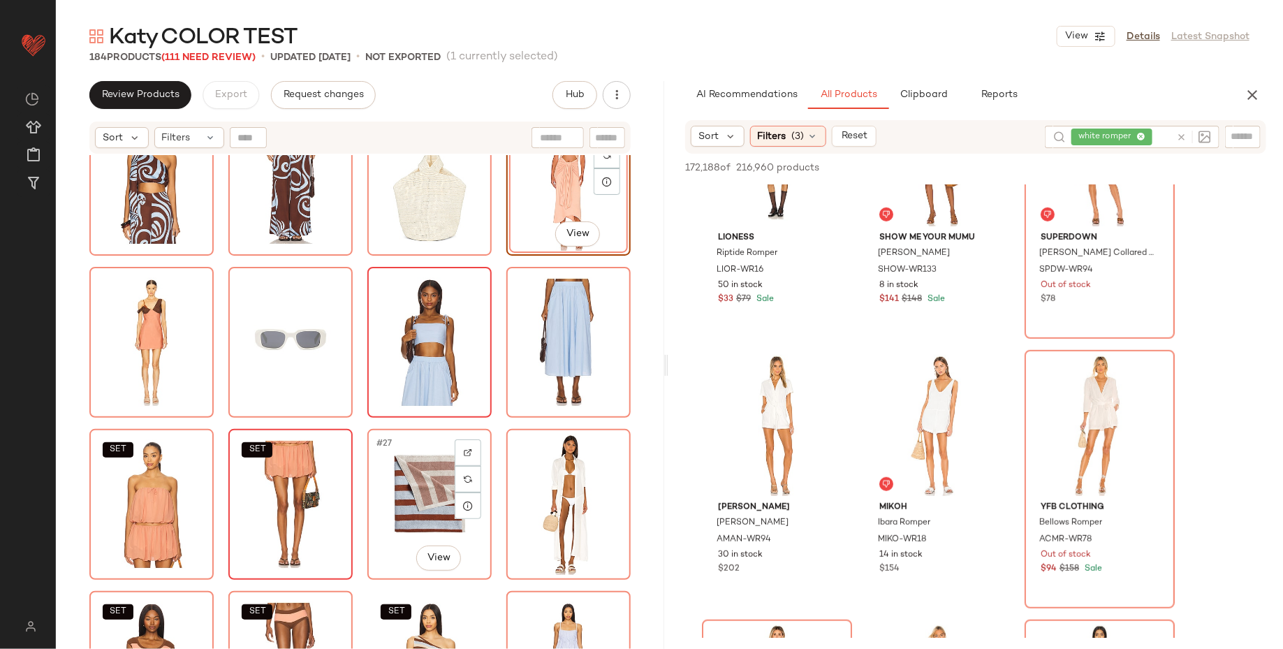
scroll to position [844, 0]
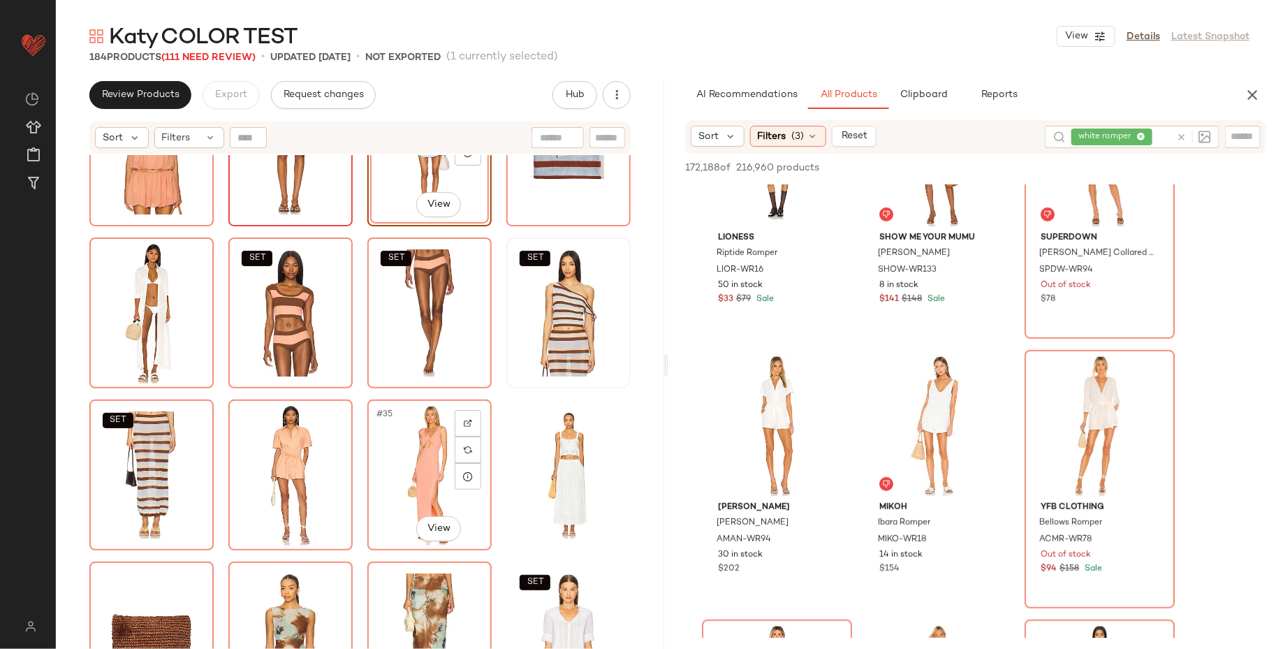
scroll to position [1068, 0]
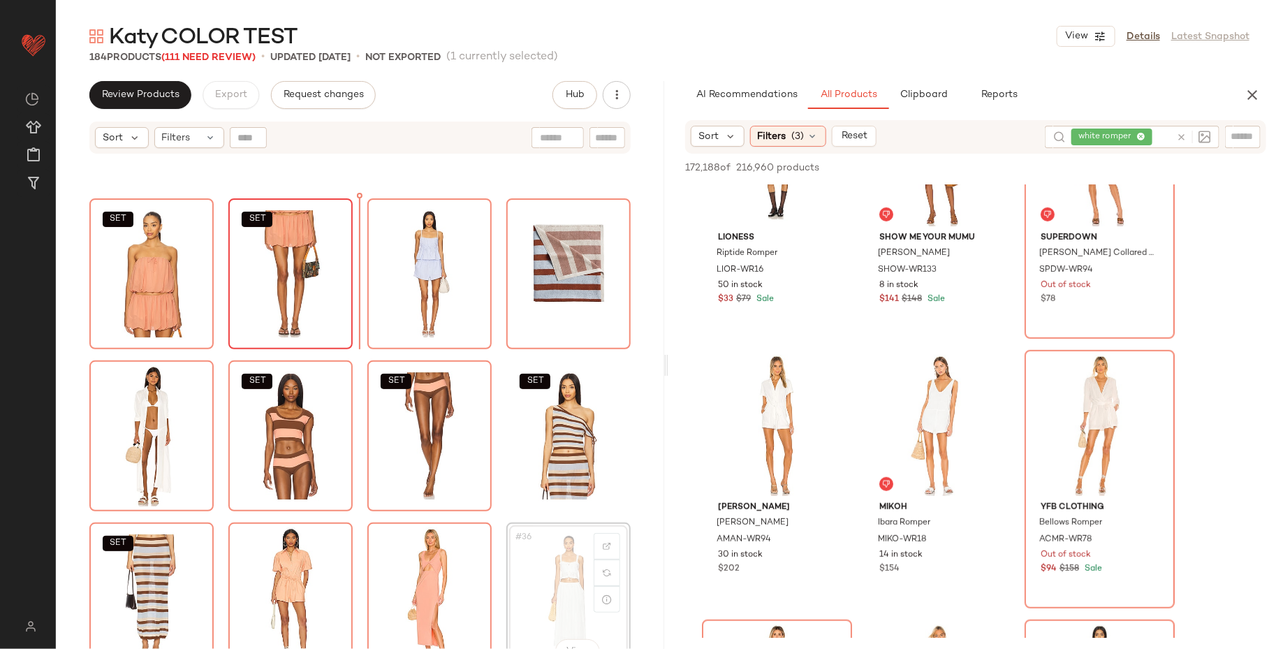
scroll to position [932, 0]
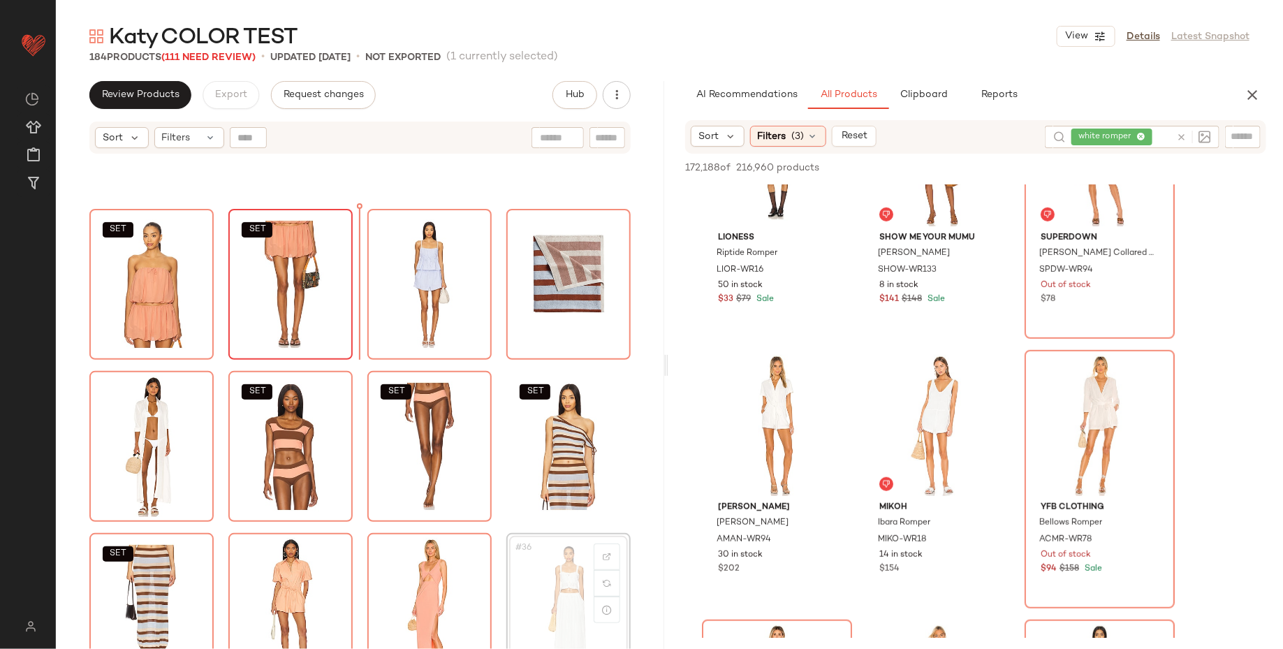
drag, startPoint x: 543, startPoint y: 457, endPoint x: 531, endPoint y: 447, distance: 15.8
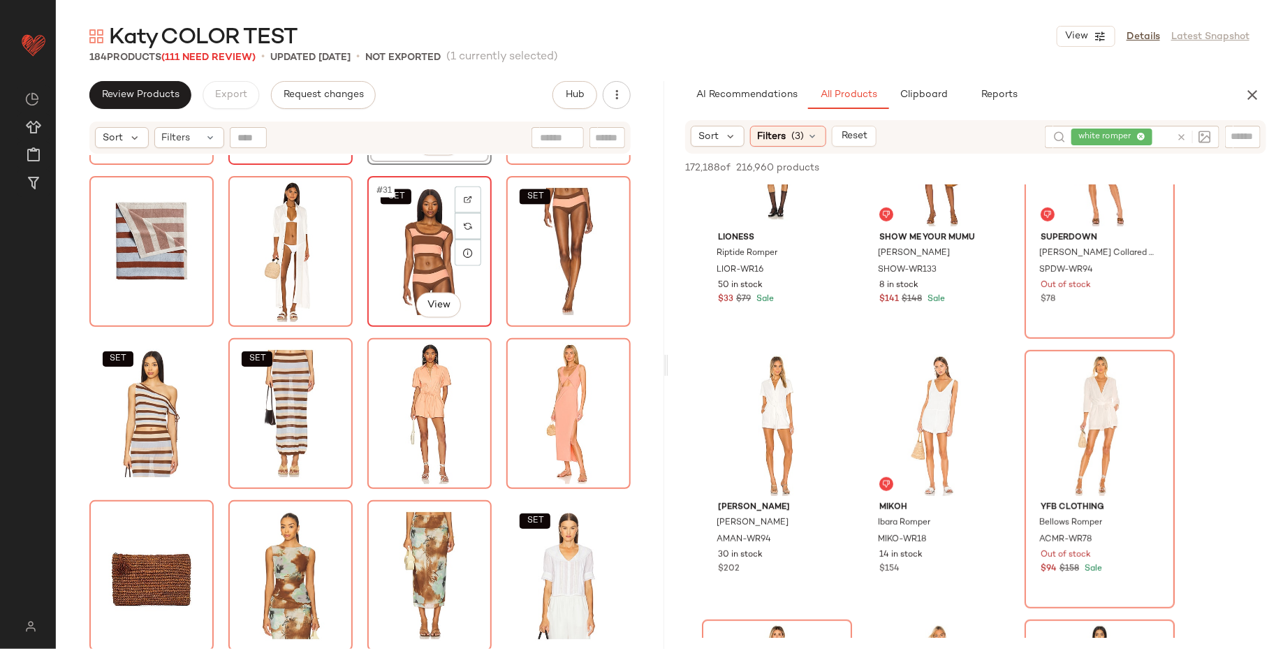
scroll to position [1128, 0]
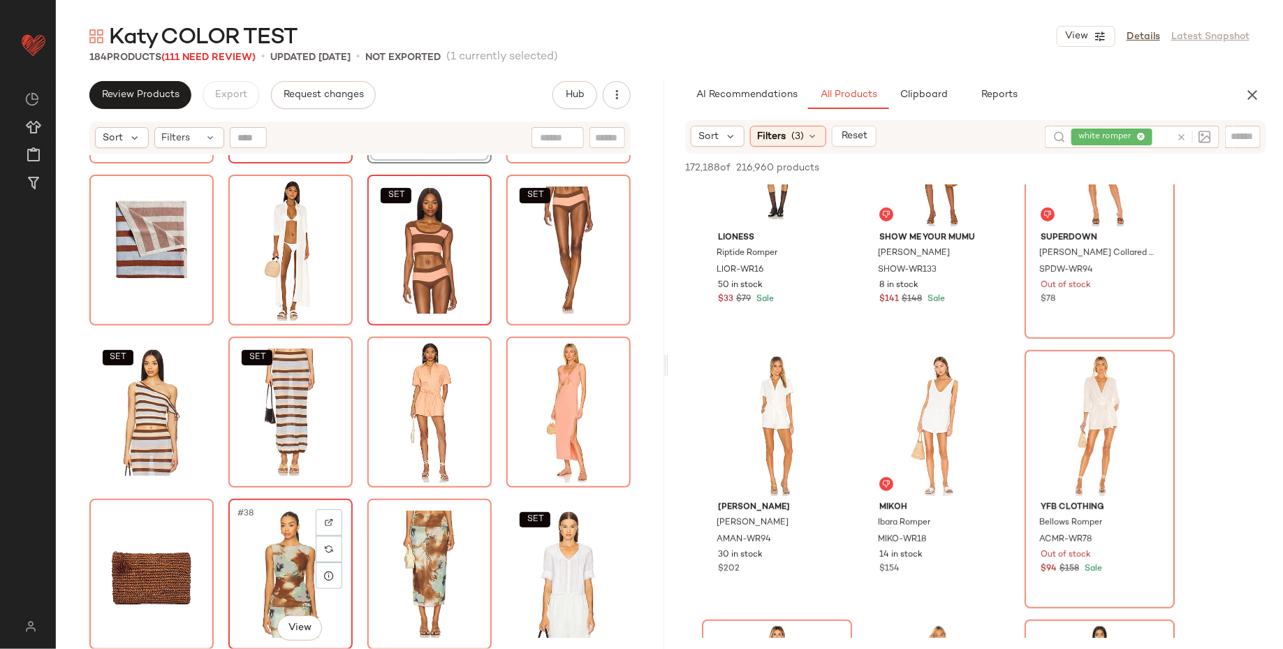
click at [295, 538] on div "#38 View" at bounding box center [290, 573] width 115 height 141
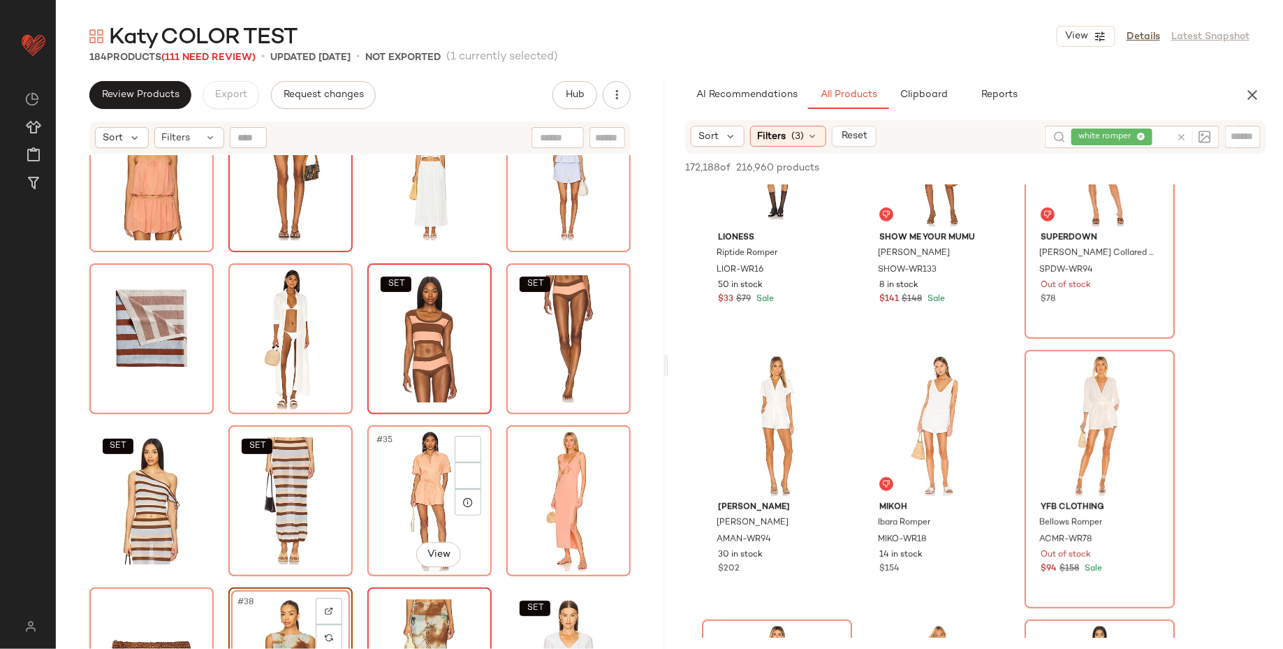
scroll to position [1211, 0]
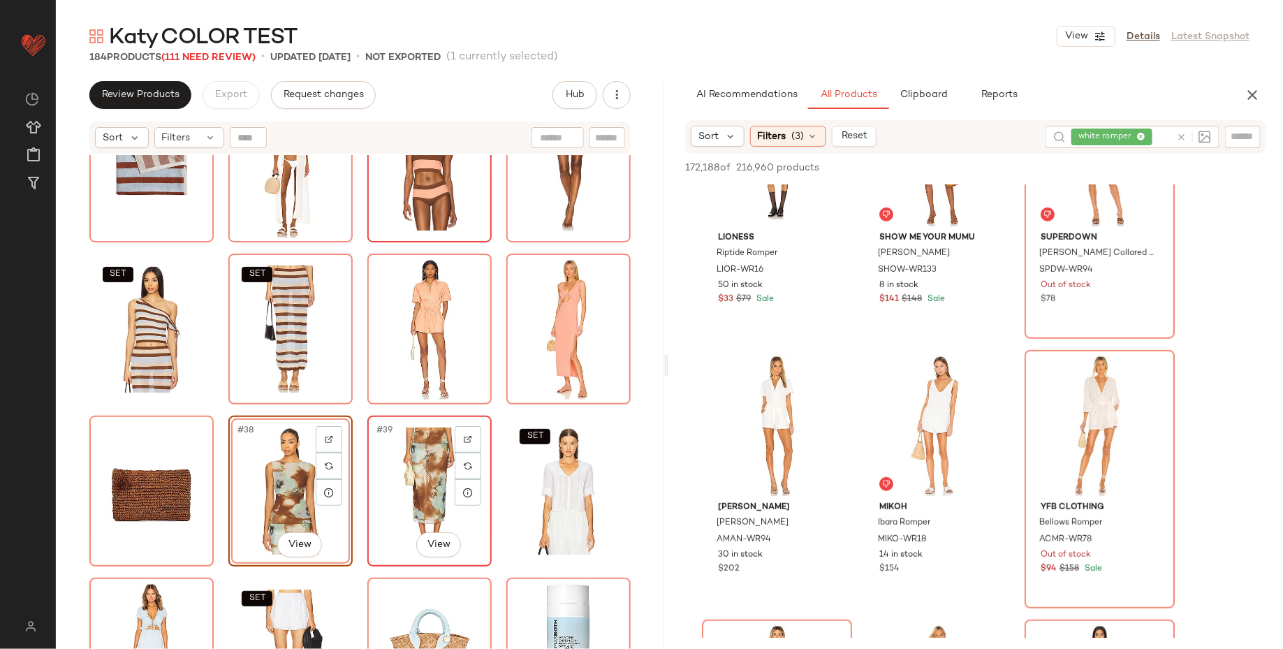
click at [398, 476] on div "#39 View" at bounding box center [429, 490] width 115 height 141
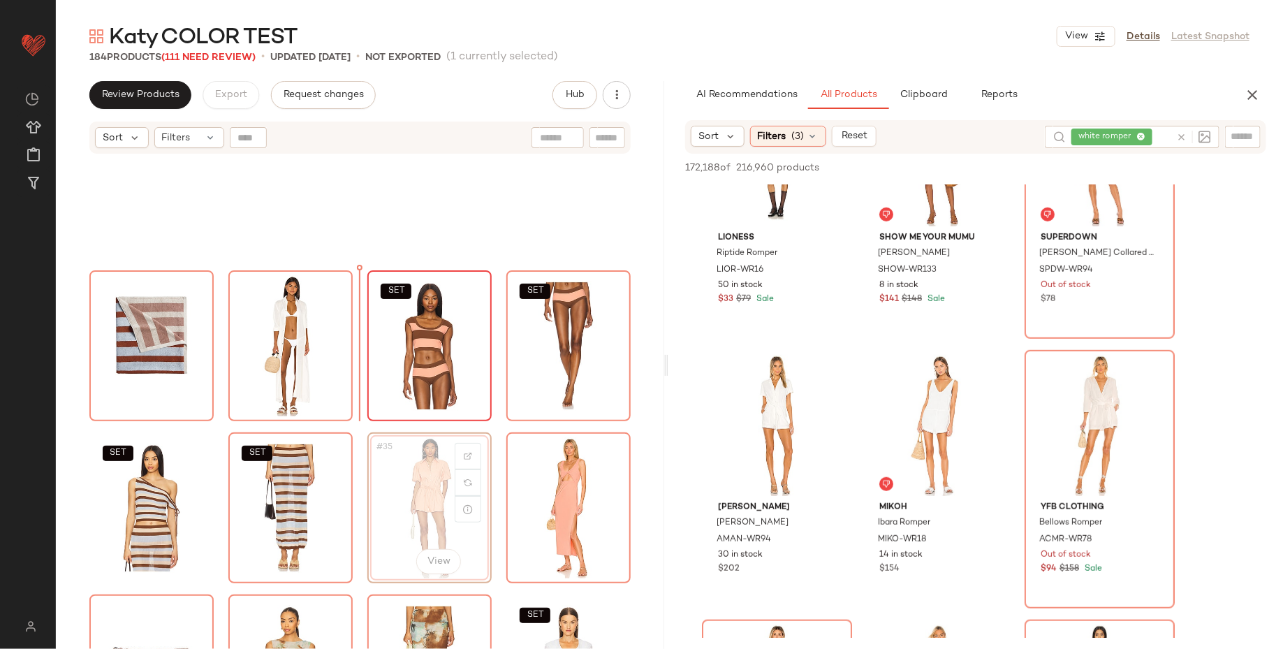
scroll to position [957, 0]
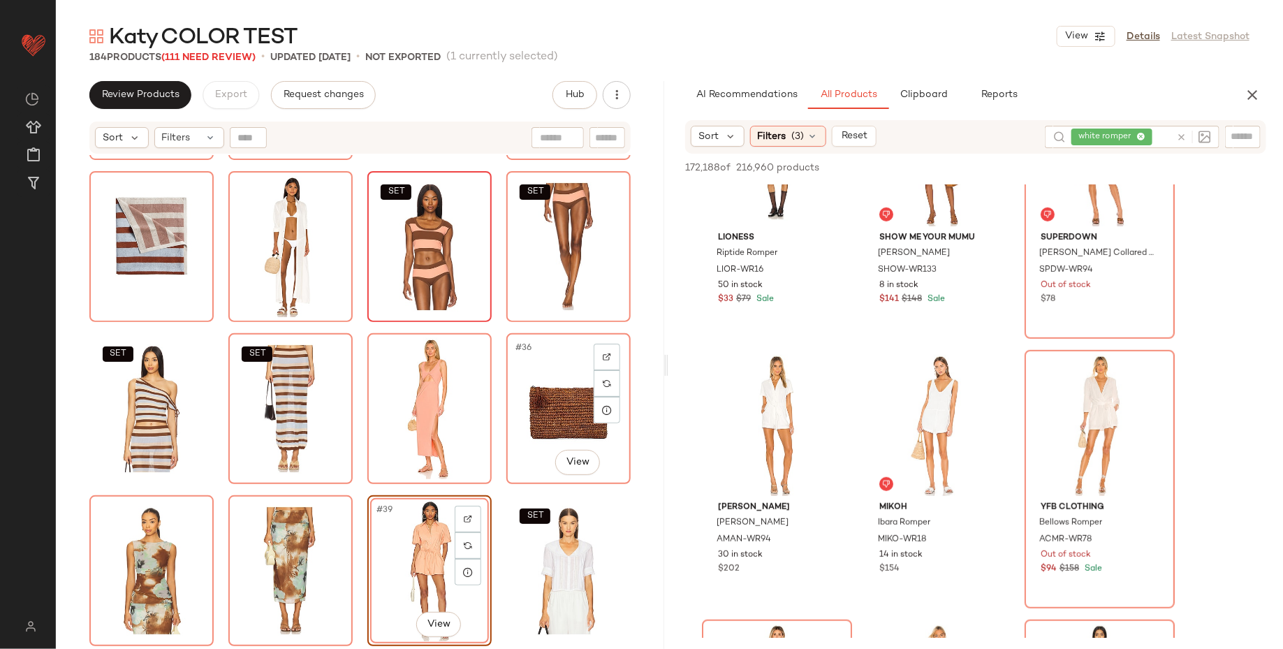
scroll to position [1127, 0]
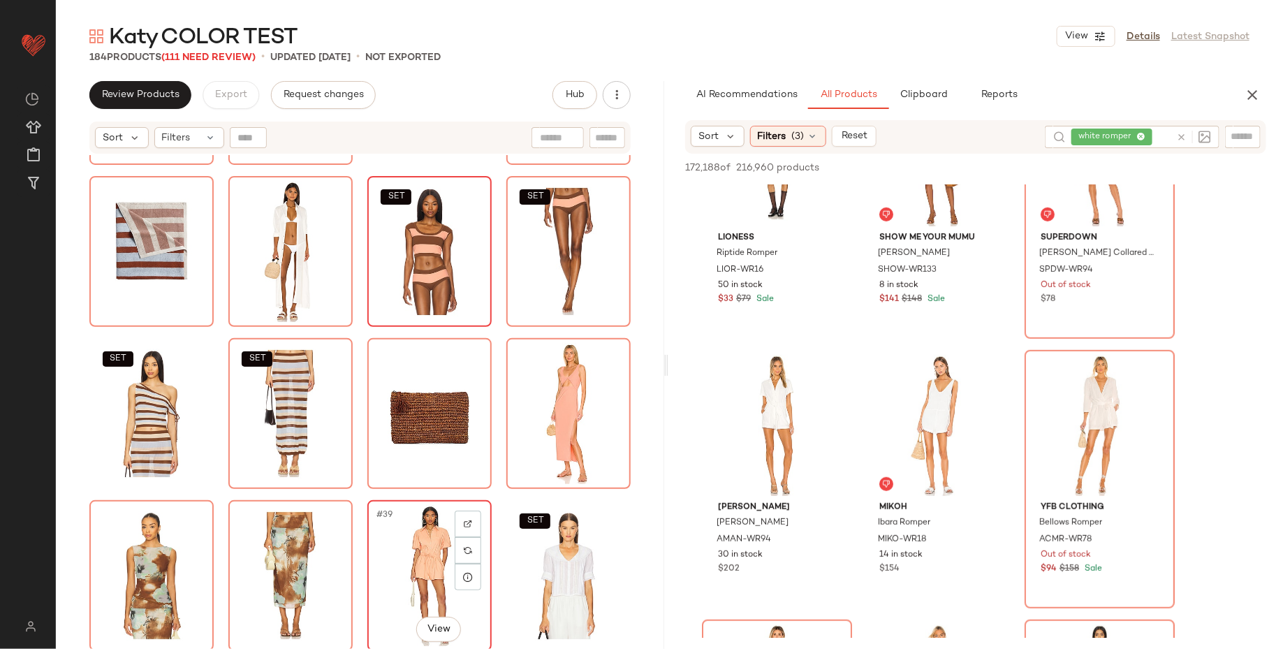
click at [388, 563] on div "#39 View" at bounding box center [429, 575] width 115 height 141
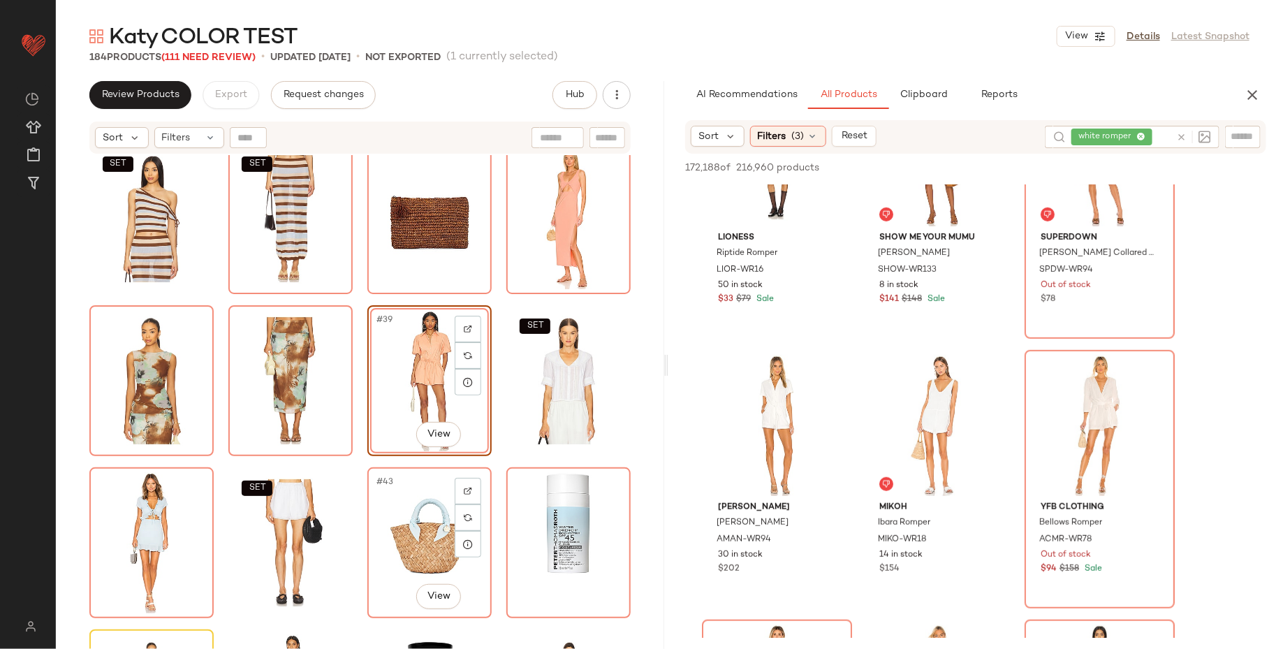
scroll to position [1323, 0]
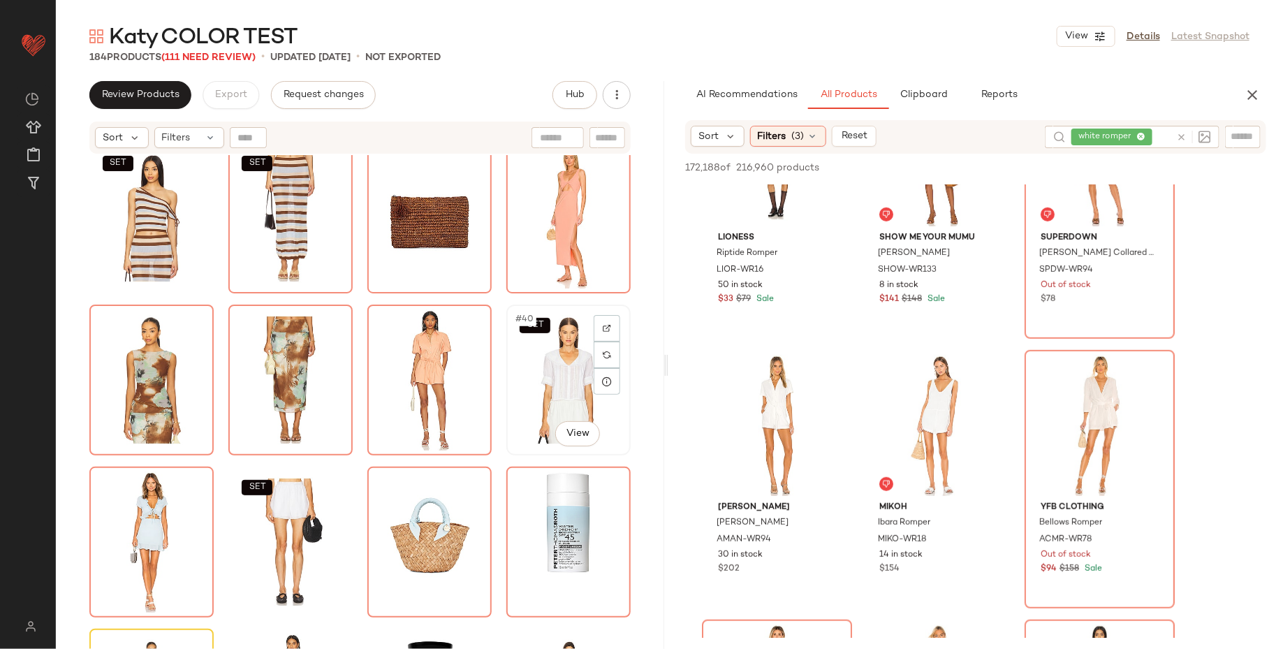
click at [531, 404] on div "SET #40 View" at bounding box center [568, 379] width 115 height 141
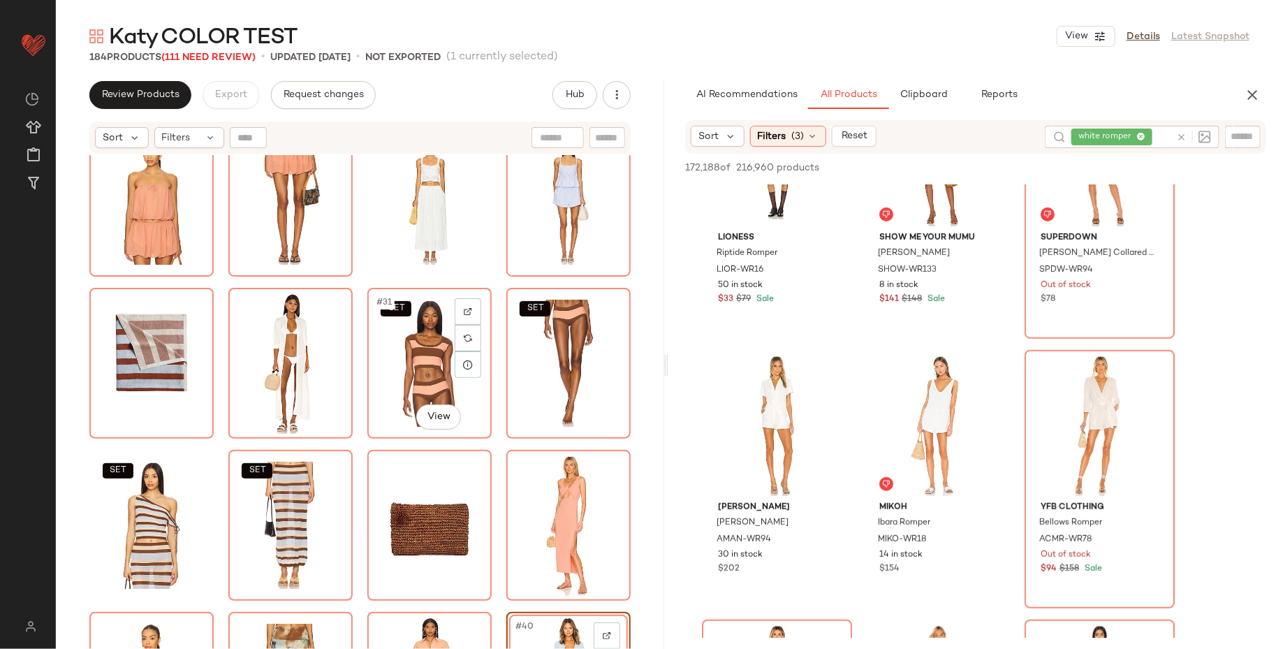
scroll to position [1013, 0]
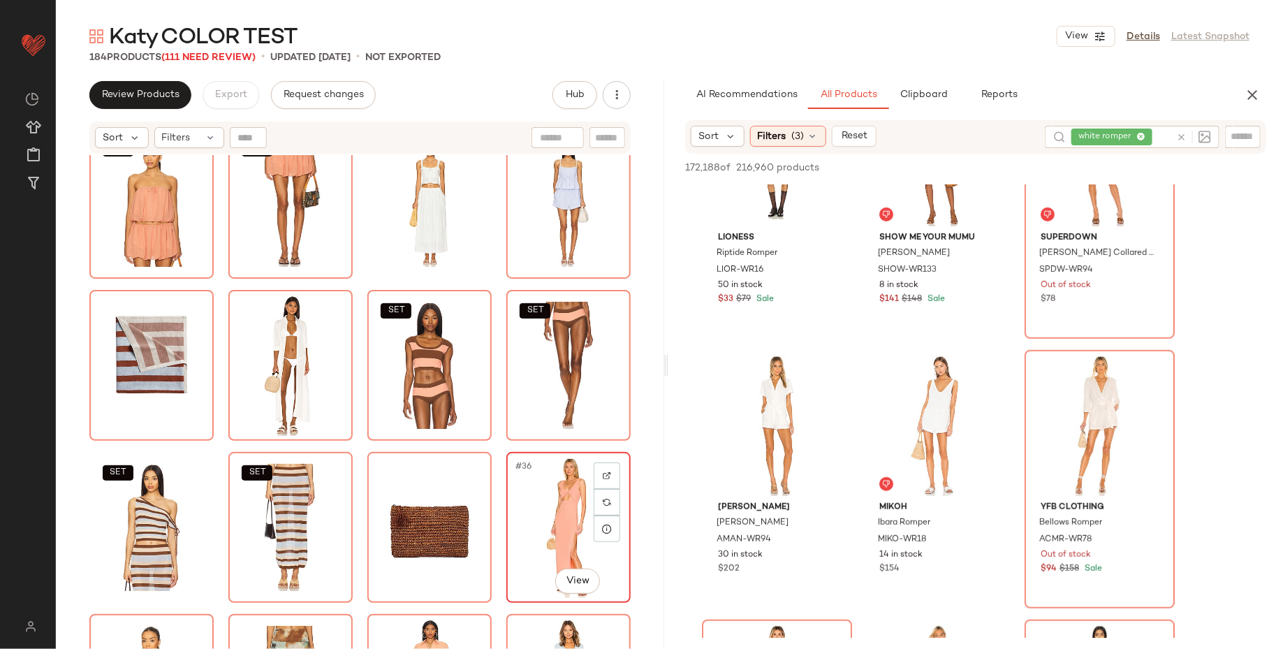
click at [516, 513] on div "#36 View" at bounding box center [568, 527] width 115 height 141
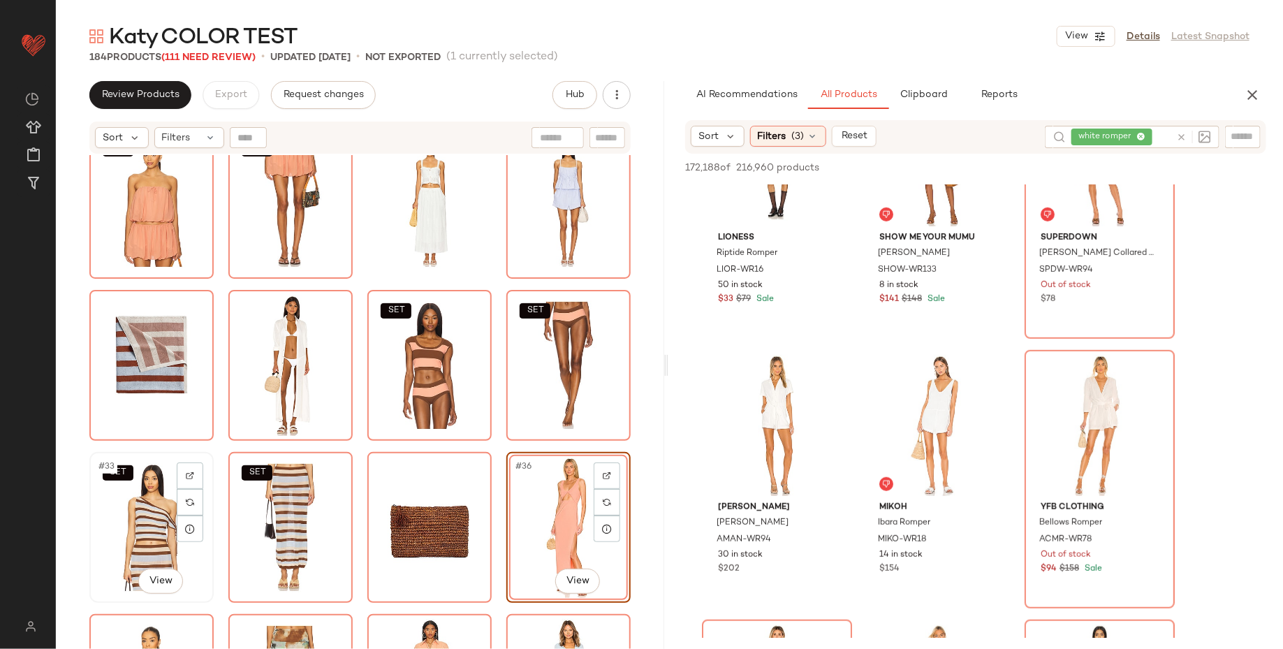
click at [126, 531] on div "SET #33 View" at bounding box center [151, 527] width 115 height 141
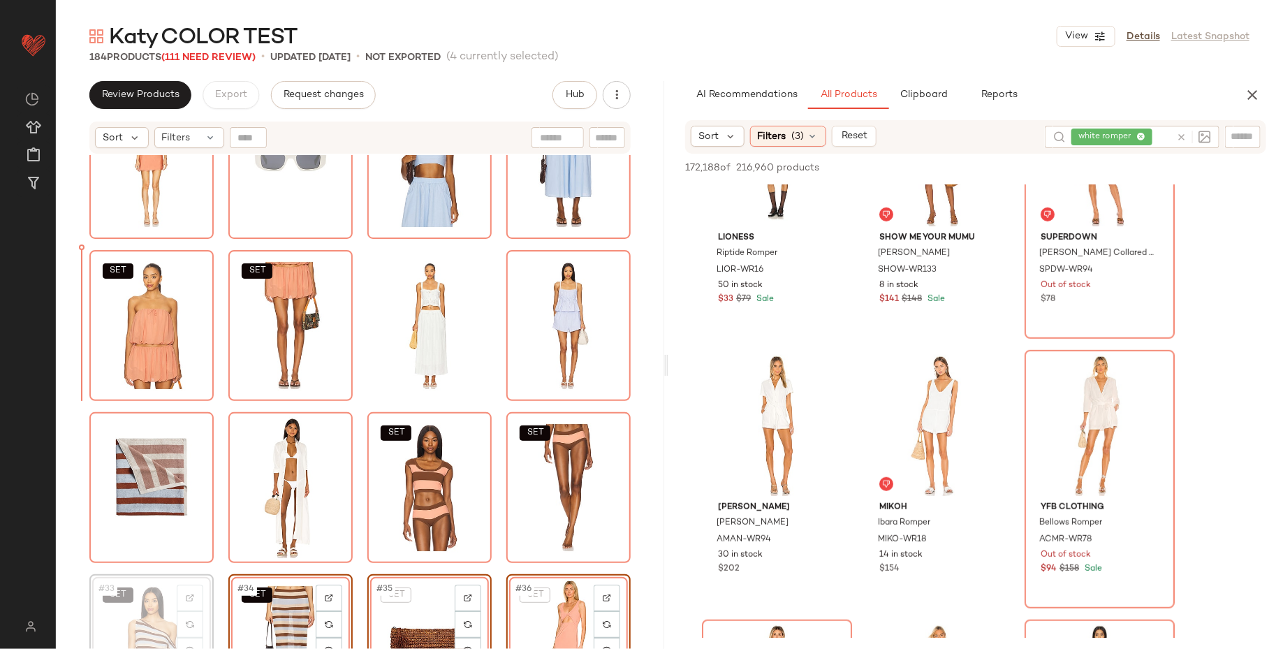
scroll to position [890, 0]
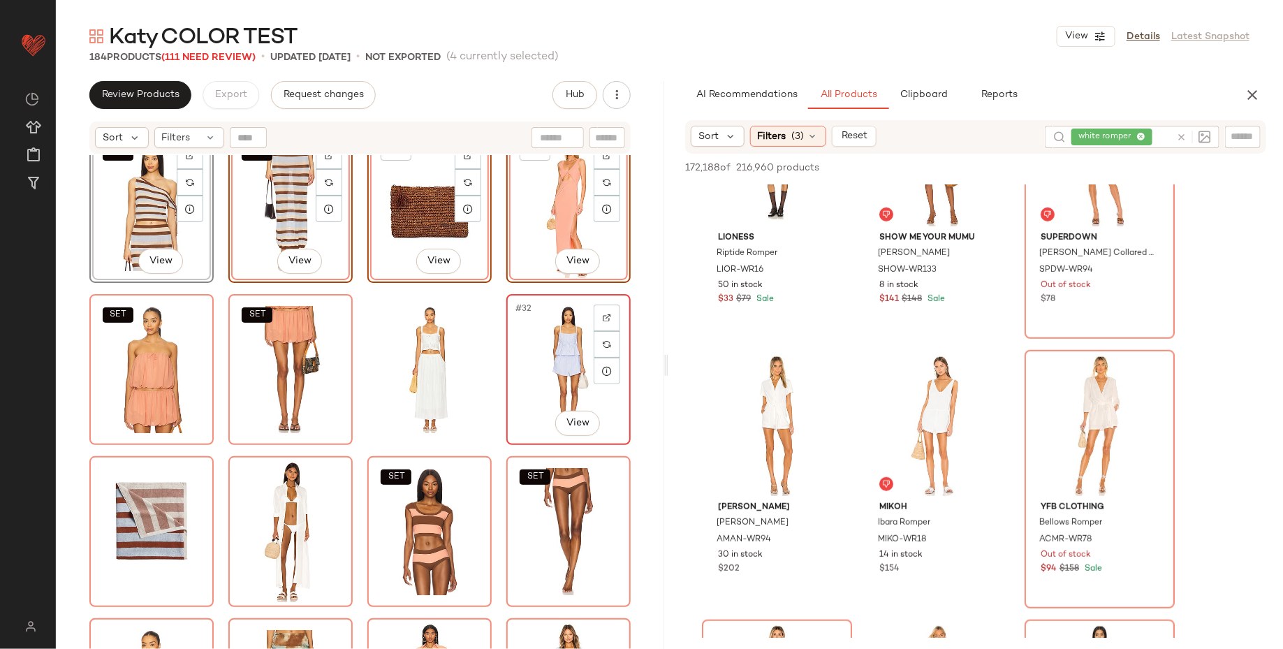
scroll to position [1034, 0]
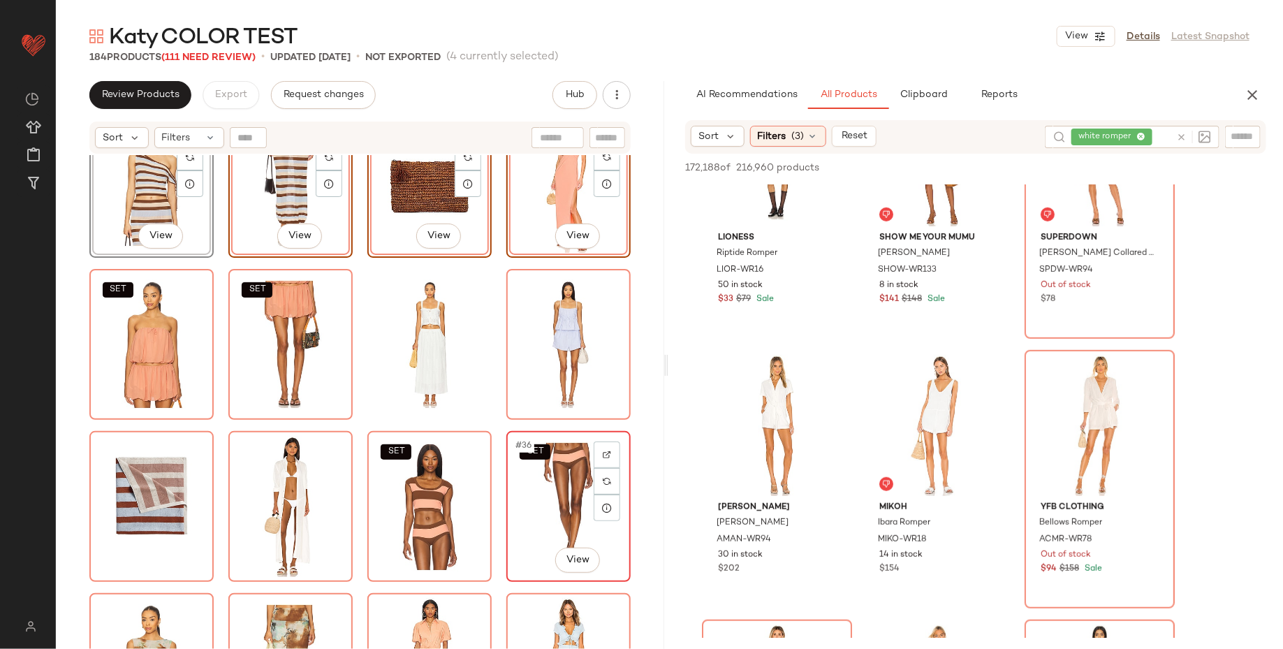
click at [546, 482] on div "SET #36 View" at bounding box center [568, 506] width 115 height 141
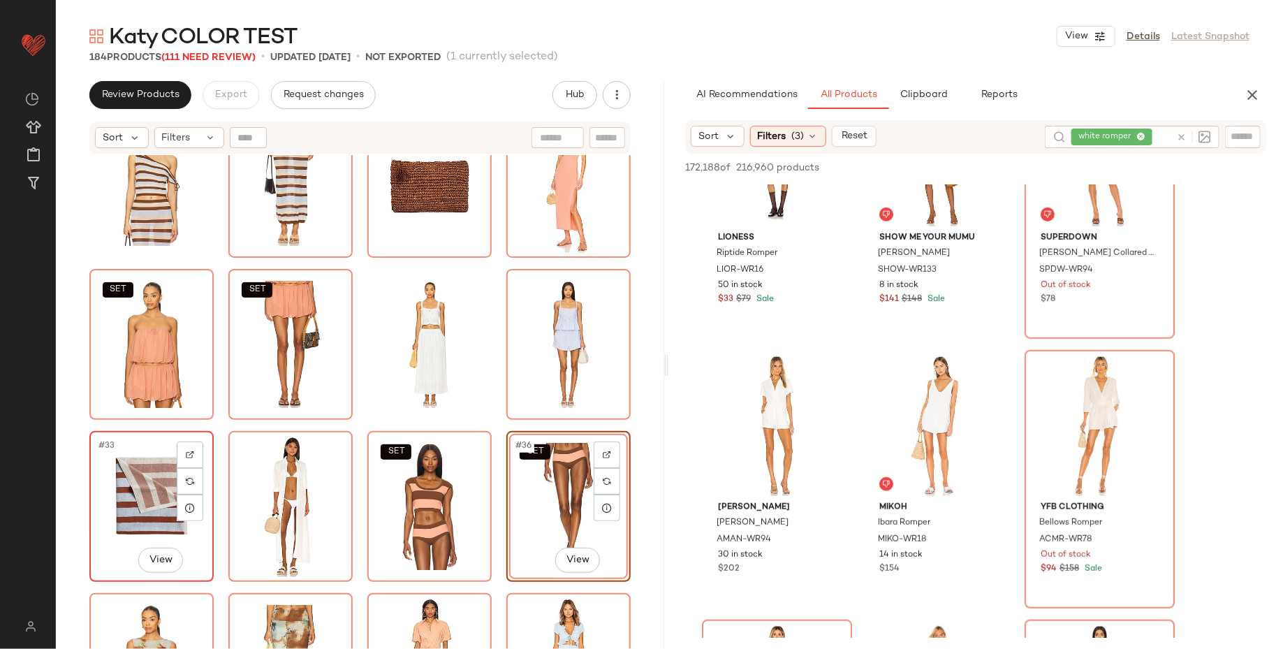
click at [119, 508] on div "#33 View" at bounding box center [151, 506] width 115 height 141
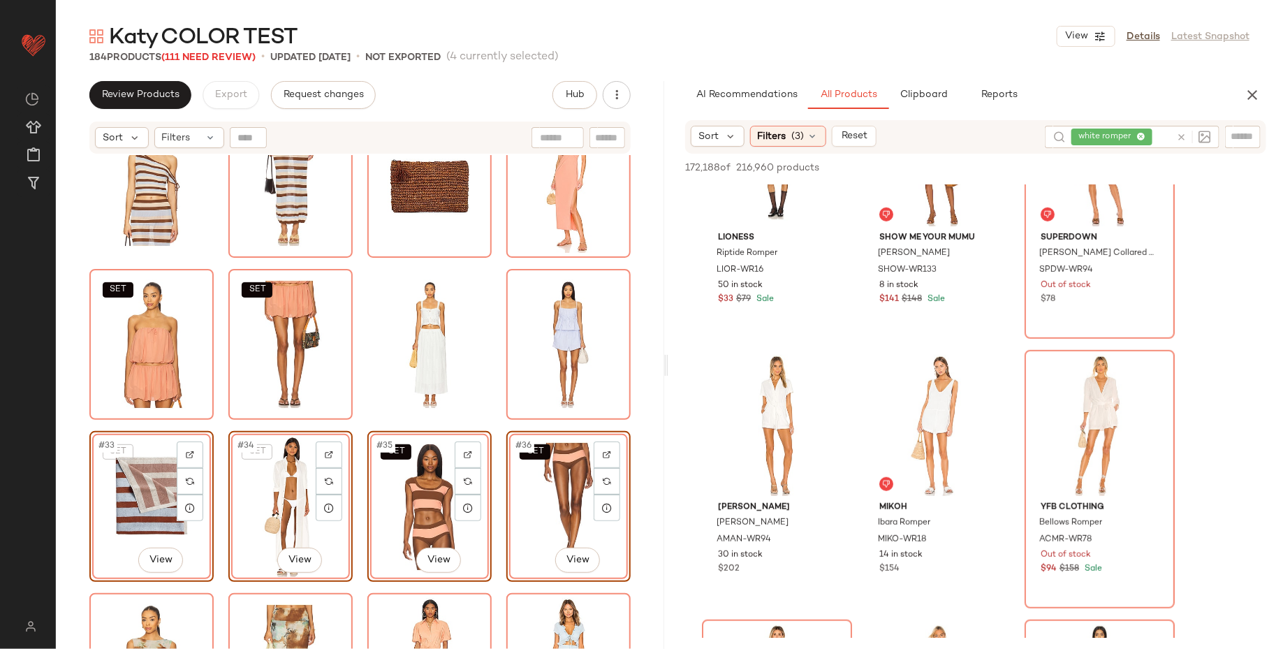
click at [63, 502] on div "SET SET SET SET SET #33 View SET #34 View SET #35 View SET #36 View SET SET" at bounding box center [360, 419] width 608 height 529
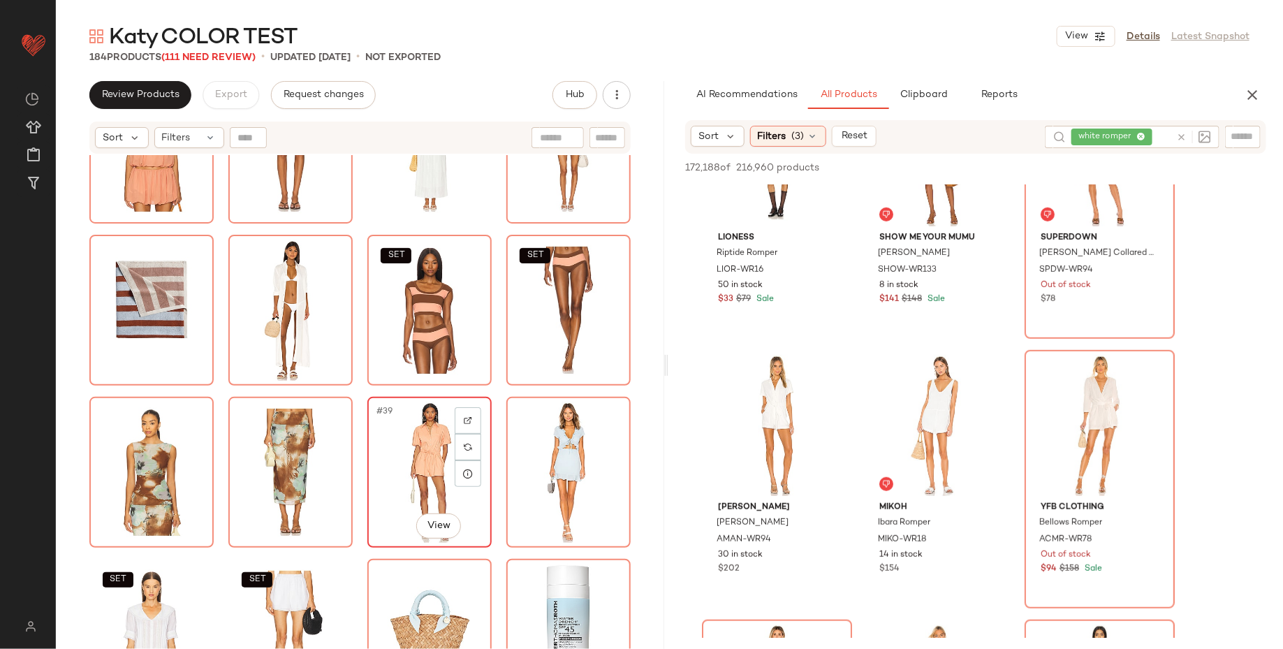
scroll to position [1302, 0]
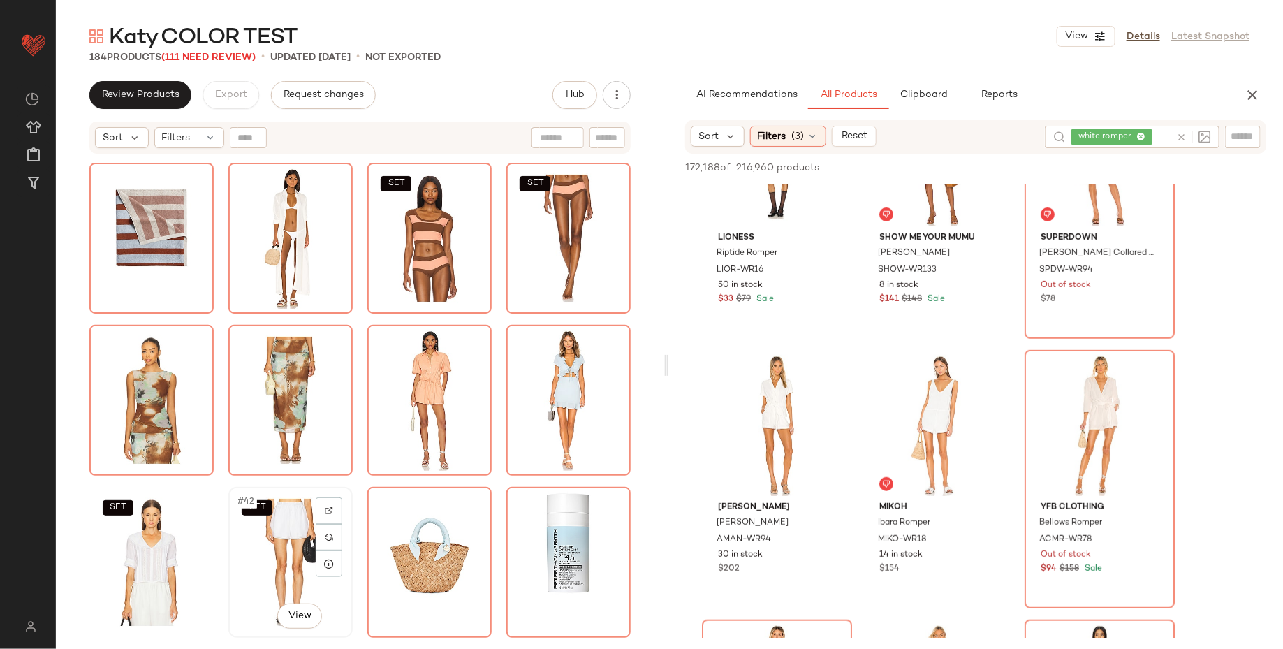
click at [228, 543] on div "SET #42 View" at bounding box center [290, 562] width 124 height 151
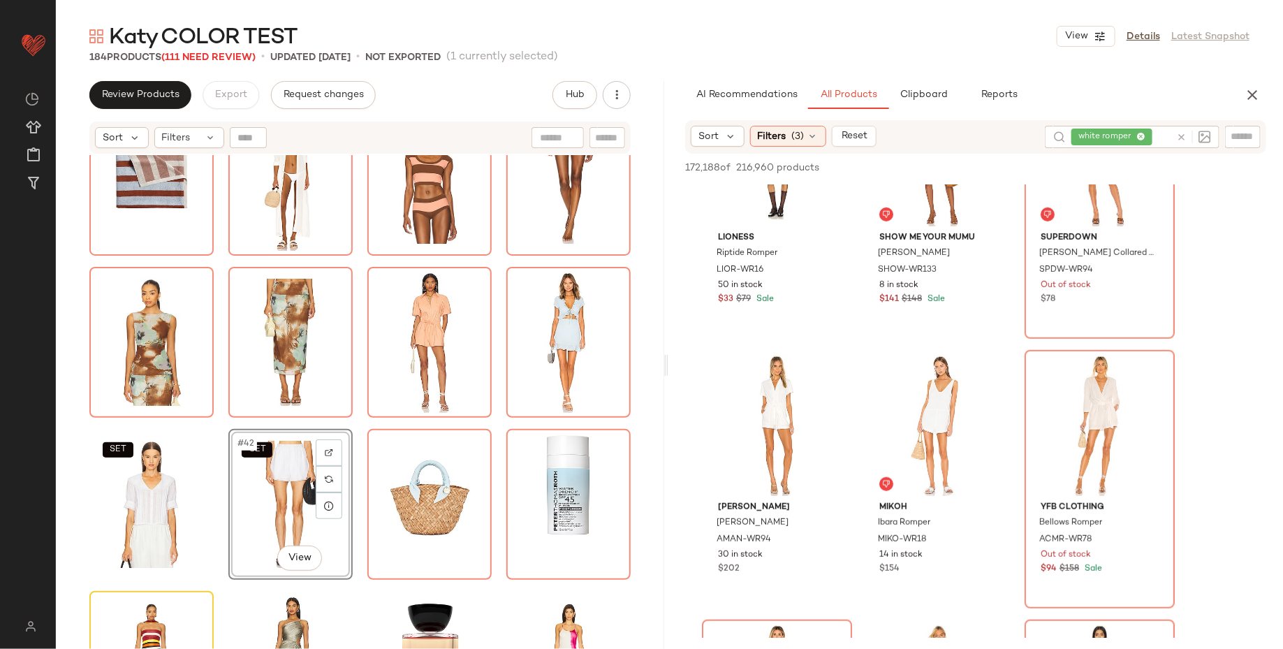
scroll to position [1358, 0]
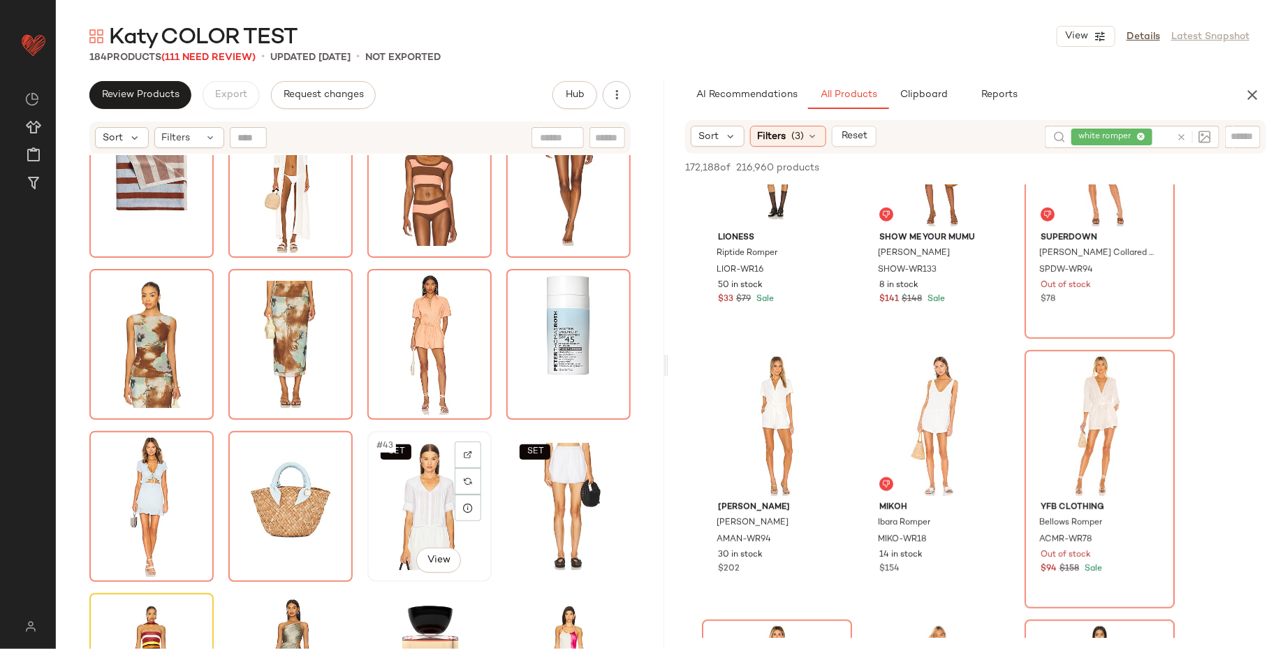
click at [397, 501] on div "SET #43 View" at bounding box center [429, 506] width 115 height 141
click at [355, 550] on div "SET SET SET #43 View SET" at bounding box center [360, 419] width 608 height 529
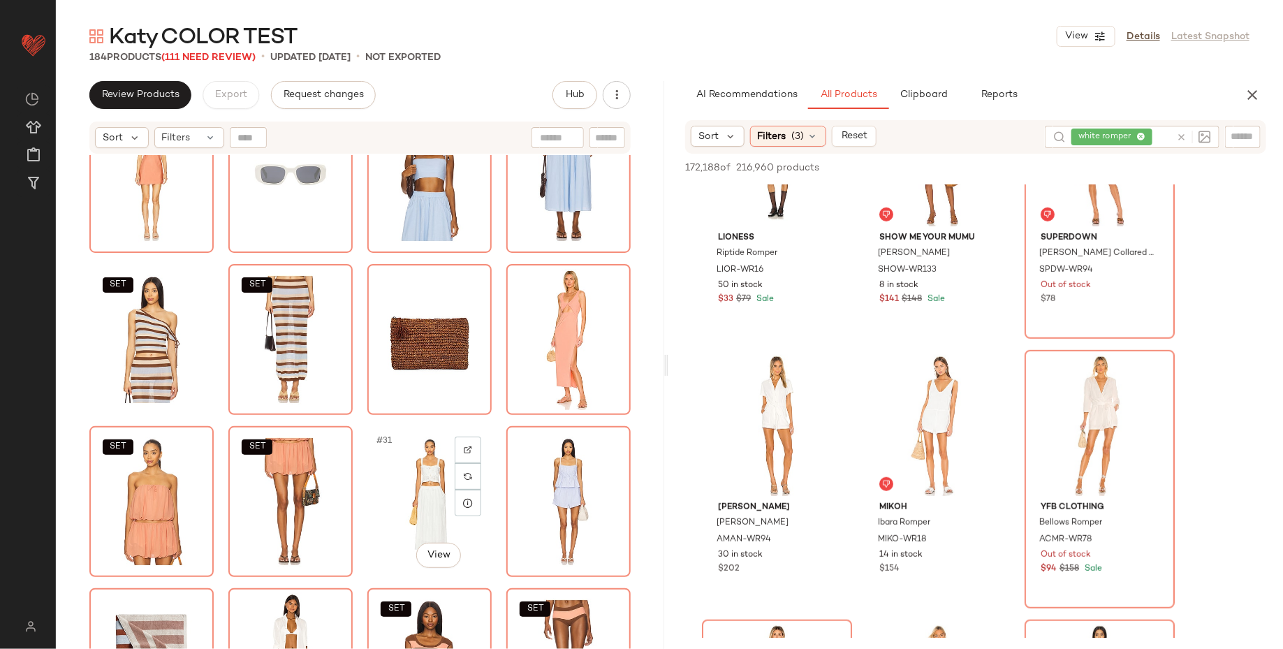
scroll to position [878, 0]
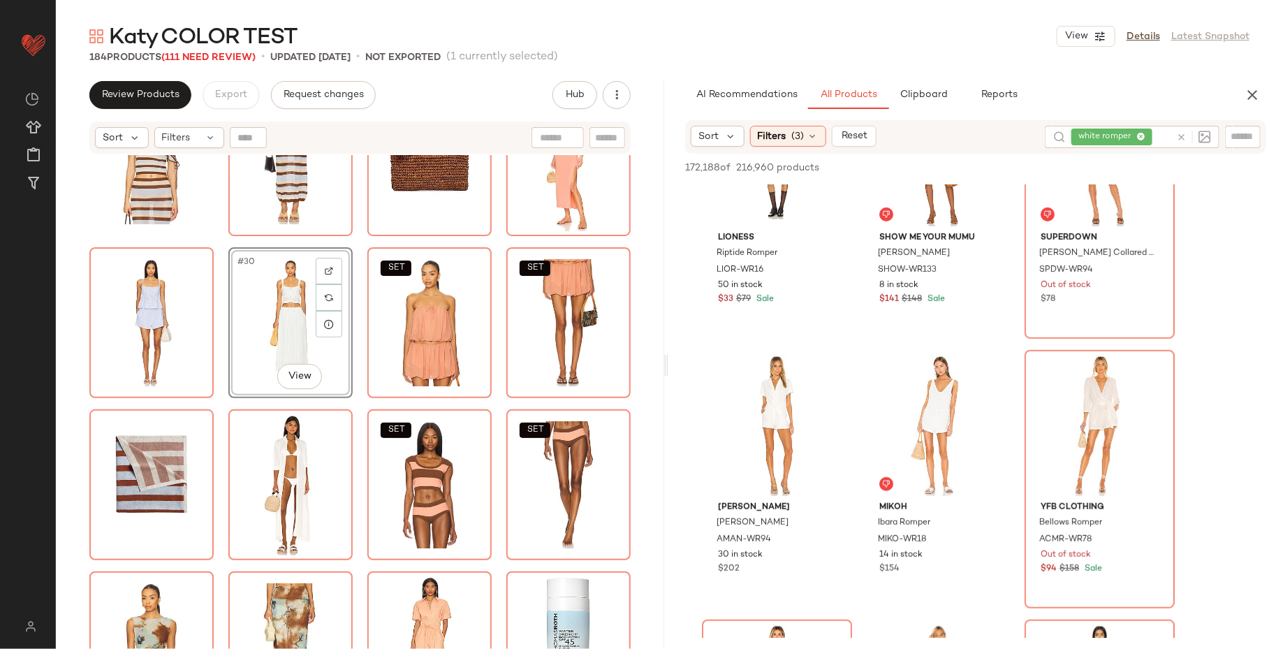
scroll to position [1047, 0]
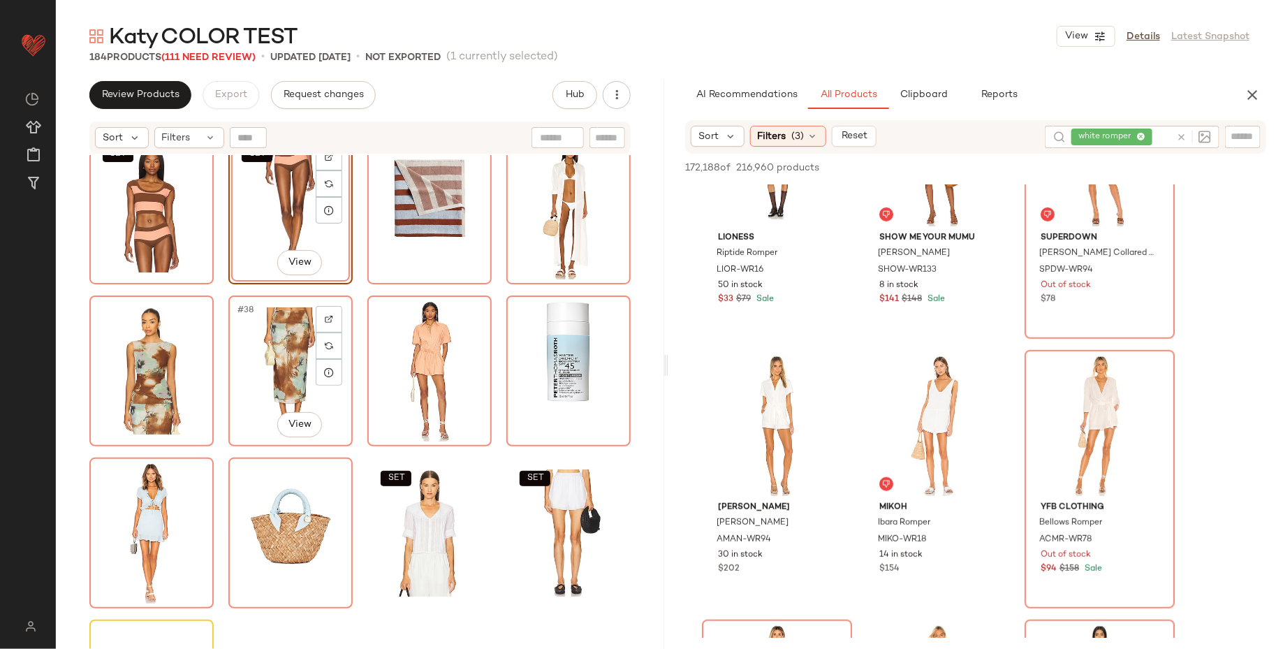
scroll to position [1360, 0]
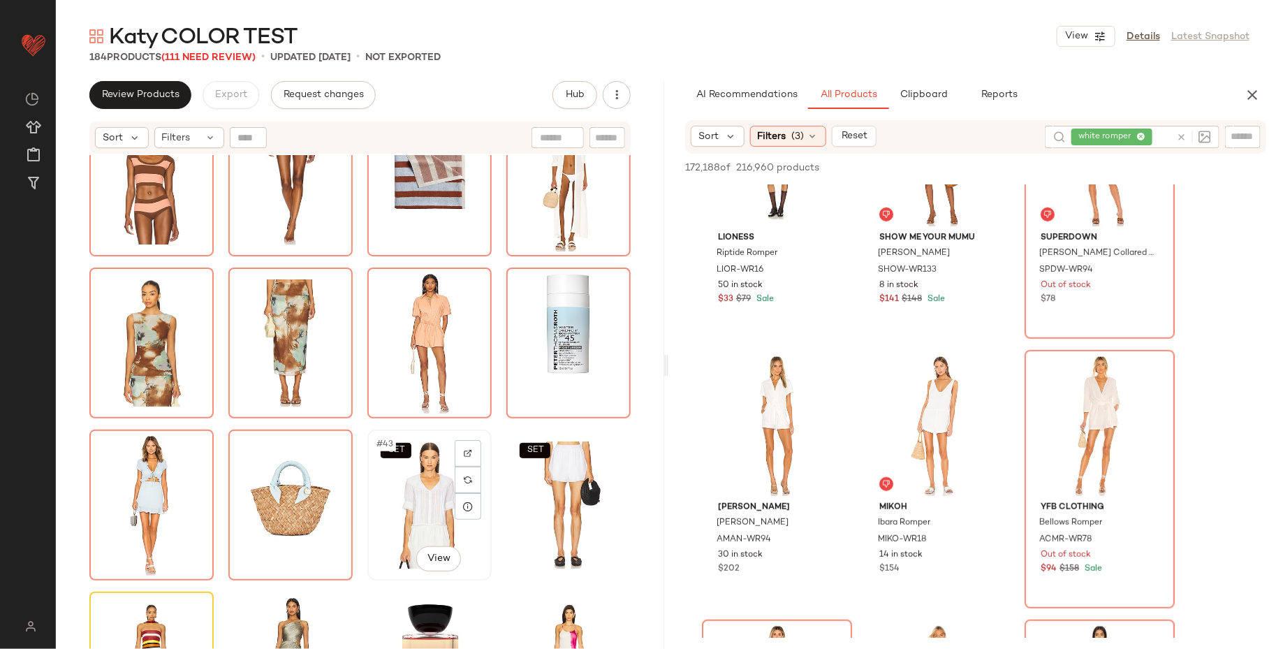
click at [442, 475] on div "SET #43 View" at bounding box center [429, 504] width 115 height 141
click at [548, 478] on div "SET #44 View" at bounding box center [568, 504] width 115 height 141
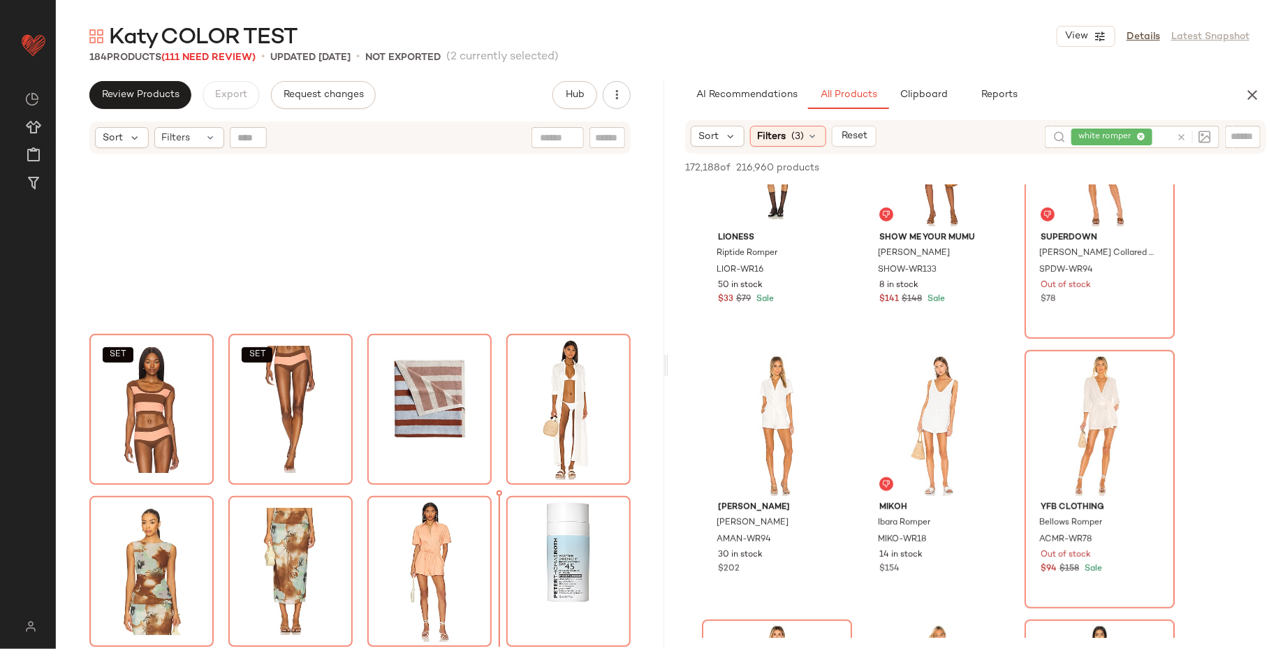
scroll to position [1107, 0]
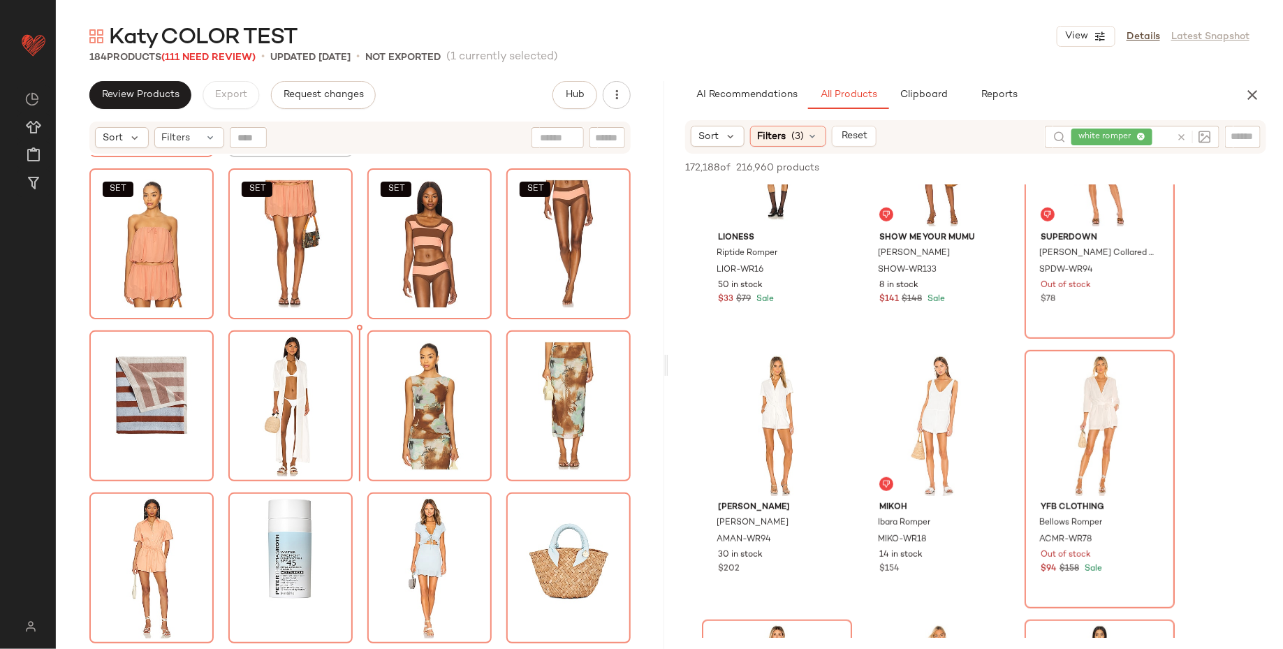
scroll to position [1336, 0]
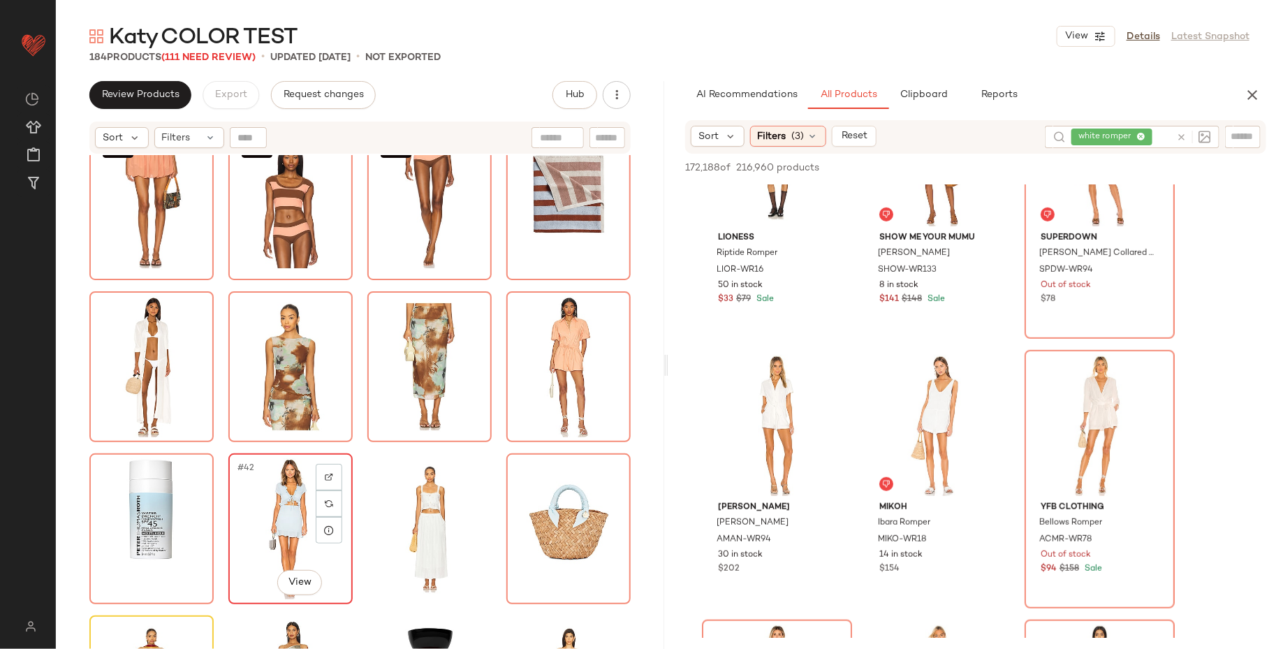
click at [256, 510] on div "#42 View" at bounding box center [290, 528] width 115 height 141
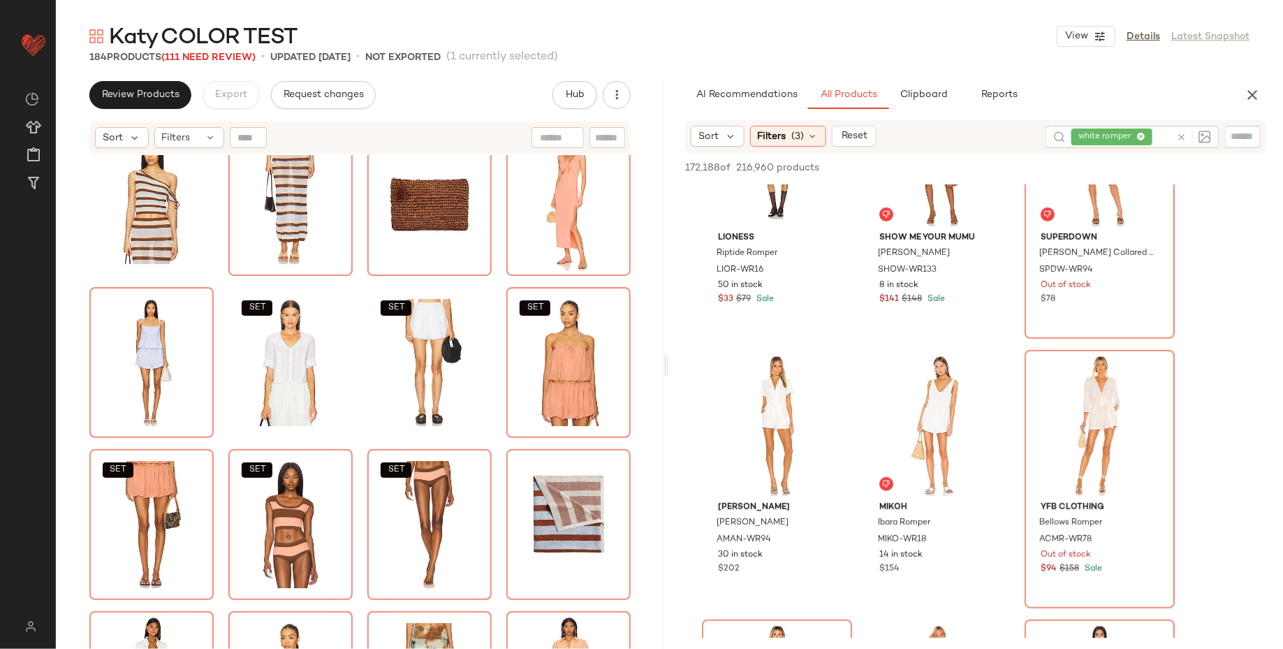
scroll to position [983, 0]
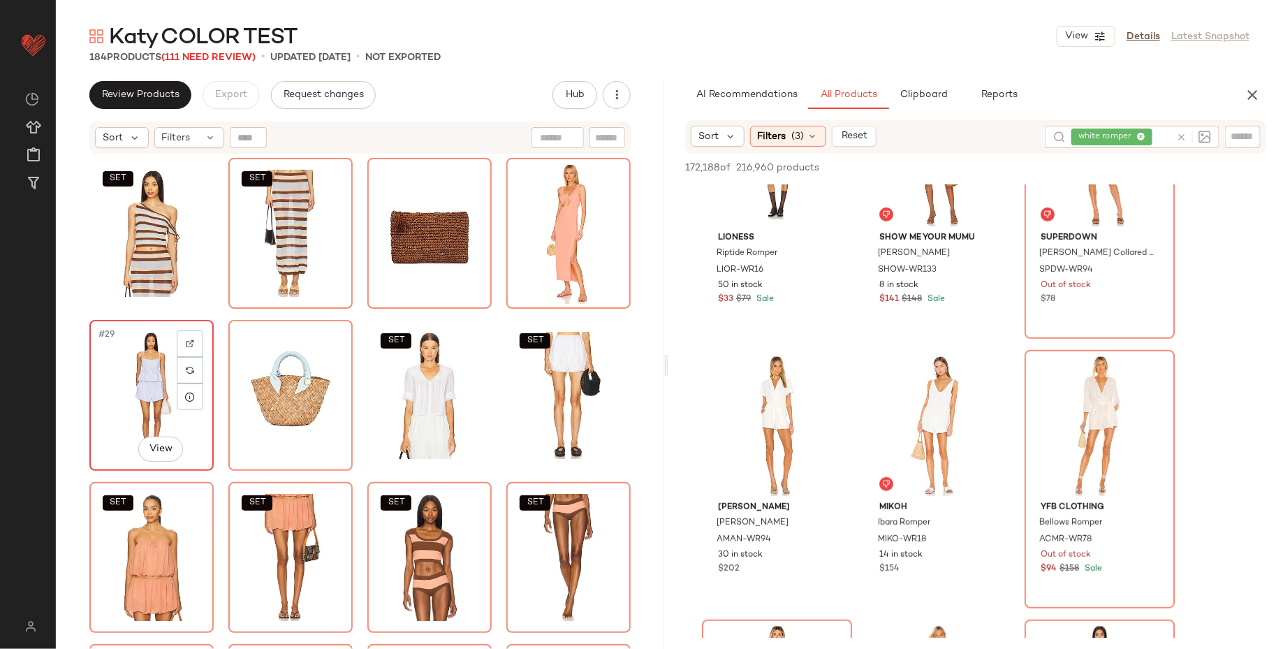
click at [147, 389] on div "#29 View" at bounding box center [151, 395] width 115 height 141
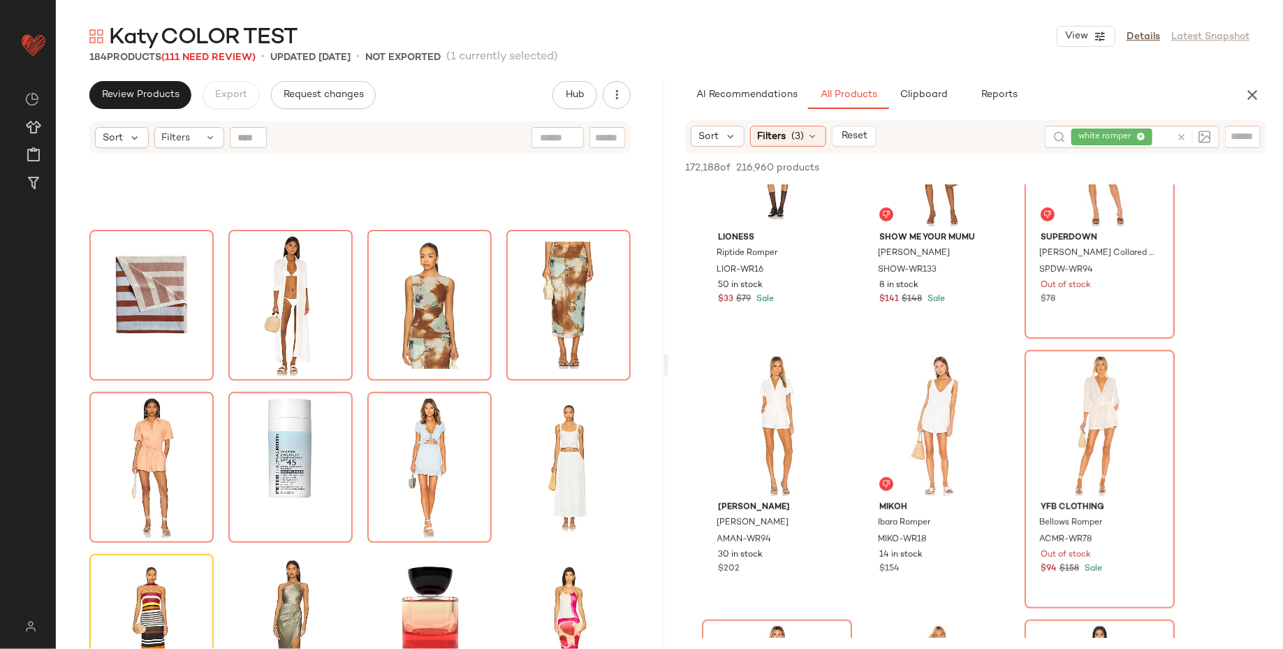
scroll to position [1397, 0]
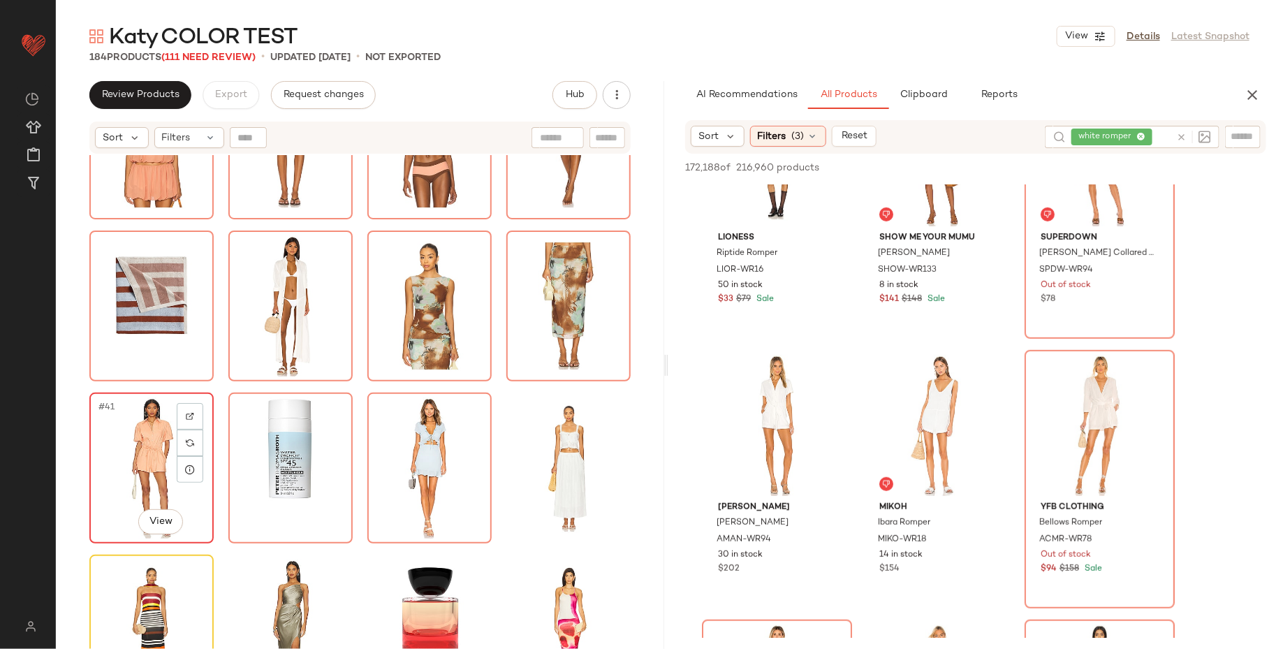
click at [143, 469] on div "#41 View" at bounding box center [151, 467] width 115 height 141
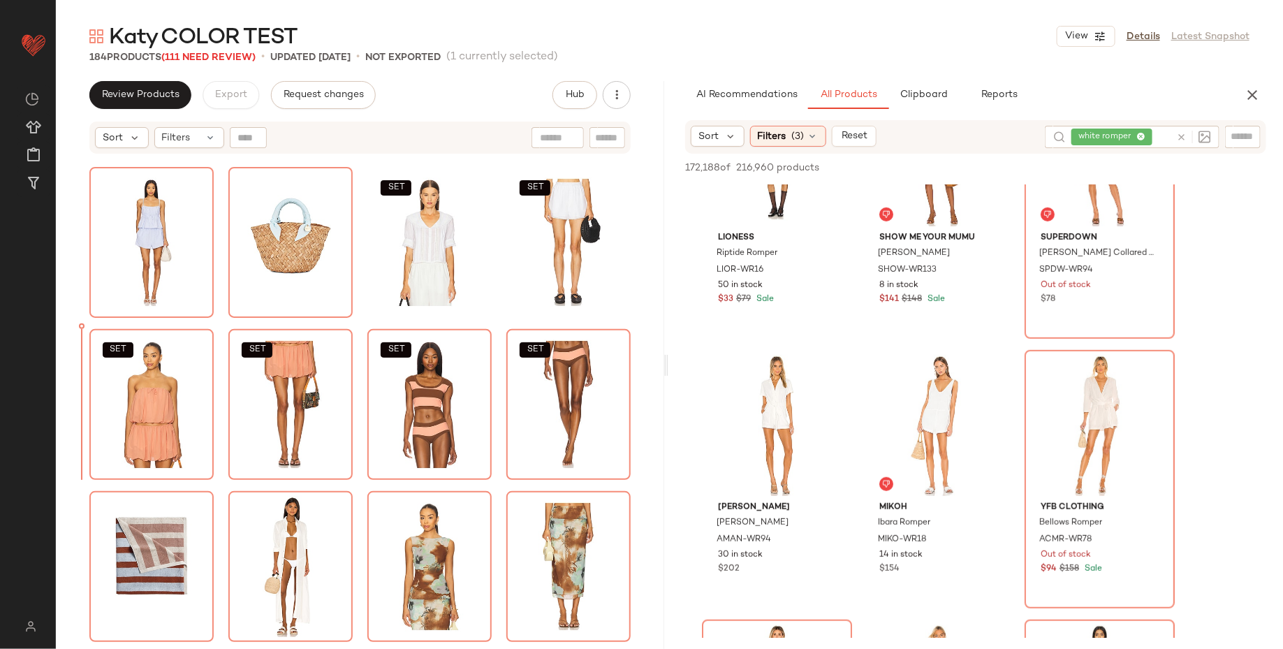
scroll to position [1135, 0]
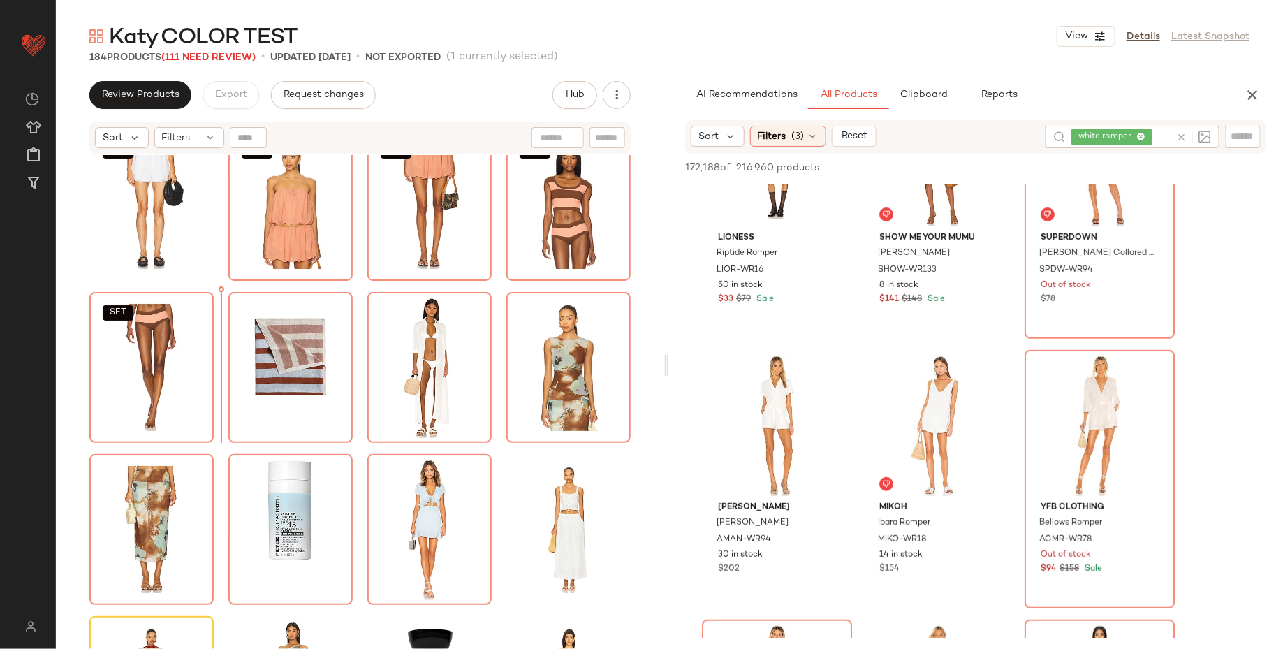
scroll to position [1356, 0]
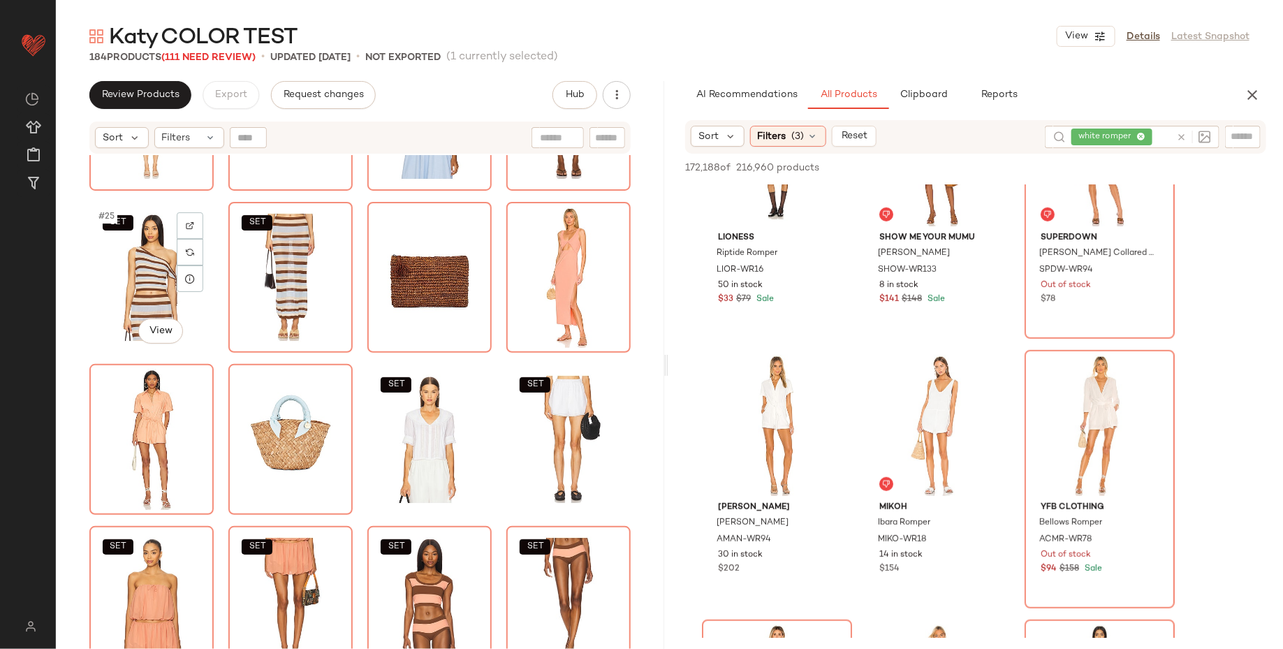
scroll to position [1027, 0]
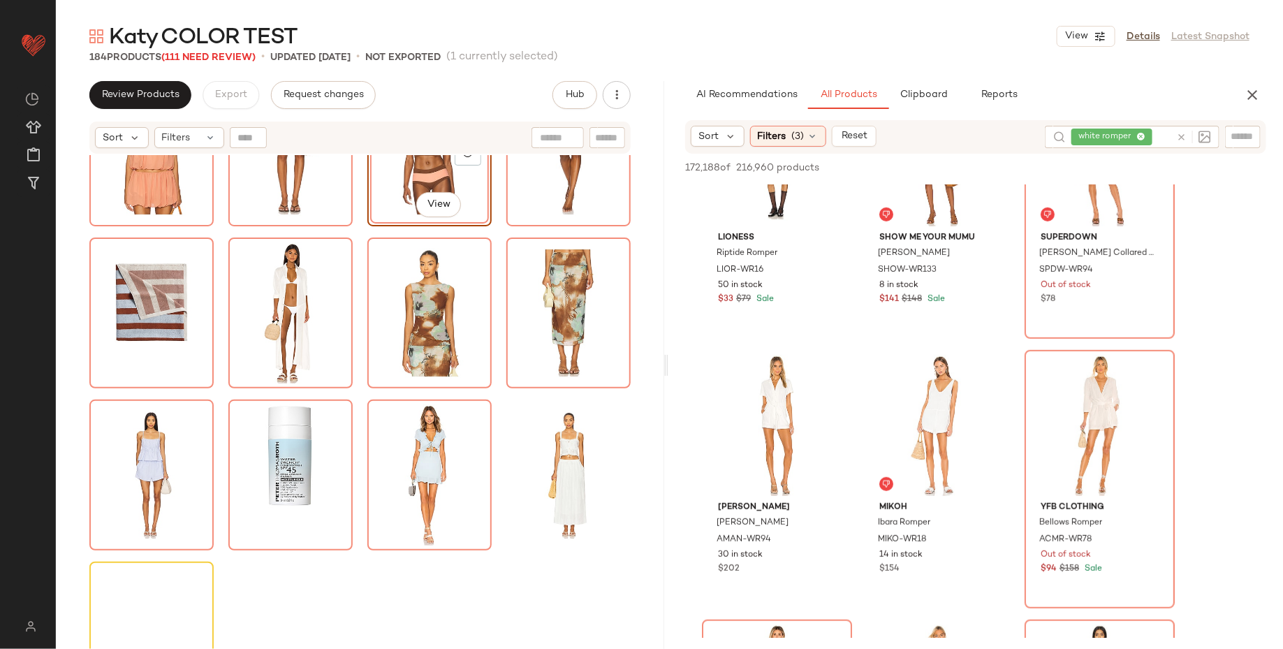
scroll to position [1394, 0]
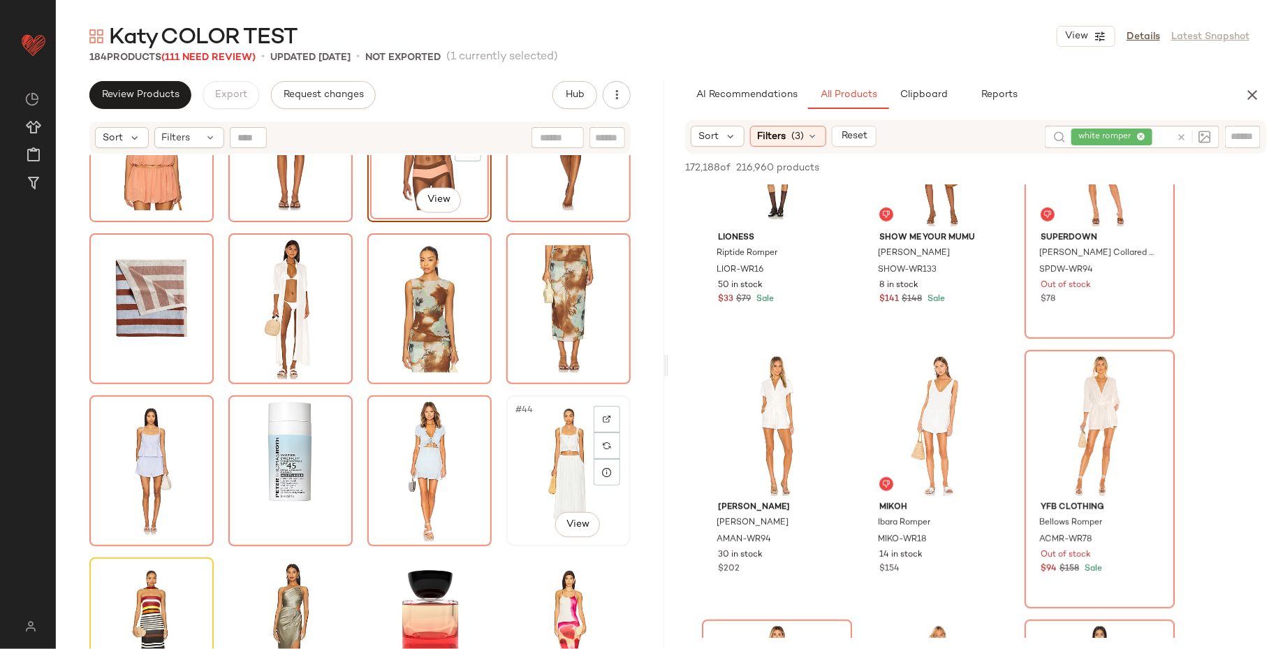
click at [557, 459] on div "#44 View" at bounding box center [568, 470] width 115 height 141
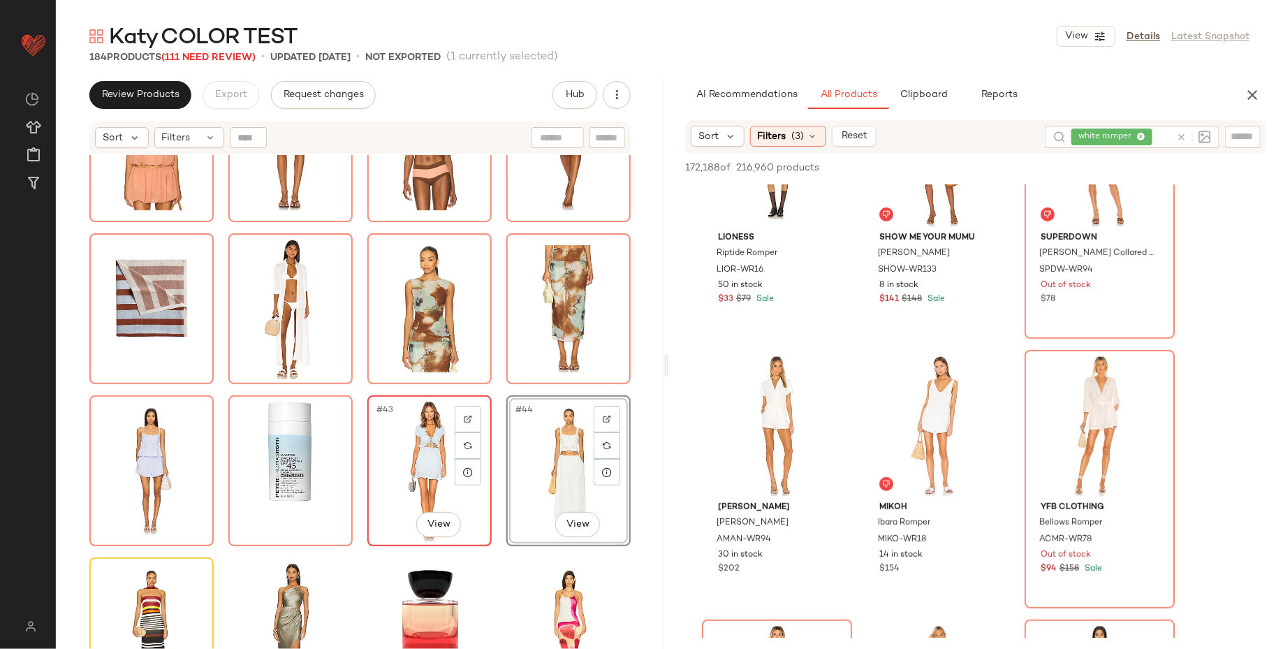
click at [410, 459] on div "#43 View" at bounding box center [429, 470] width 115 height 141
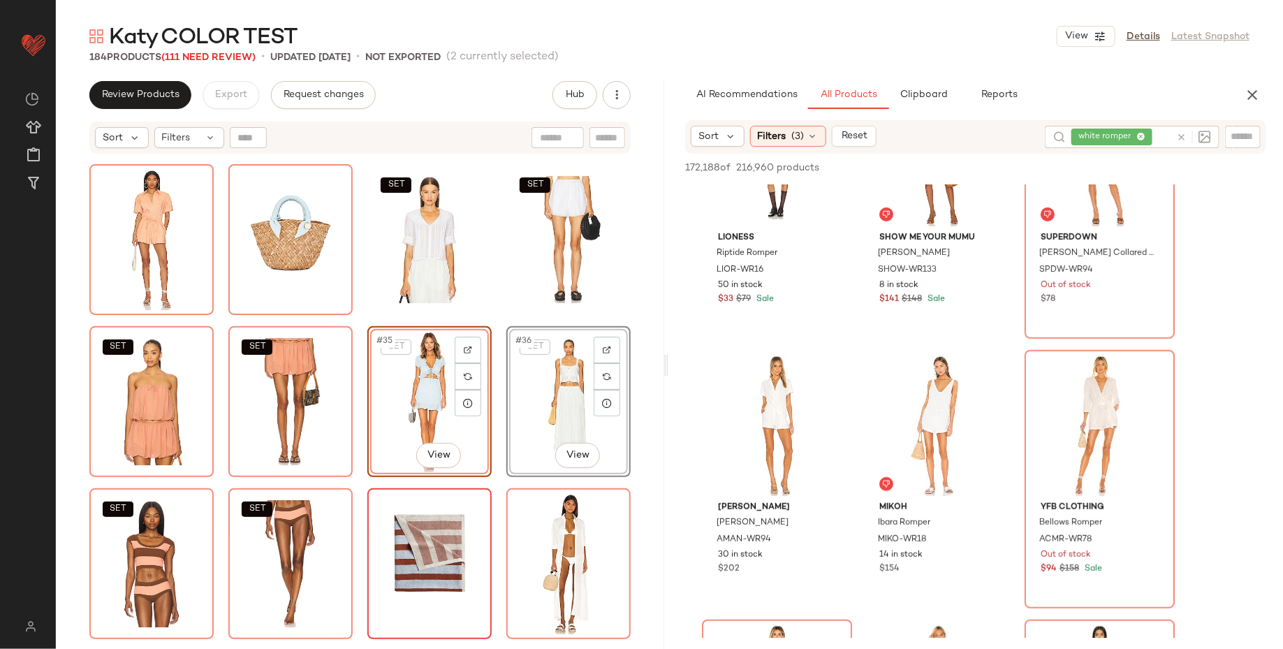
scroll to position [1120, 0]
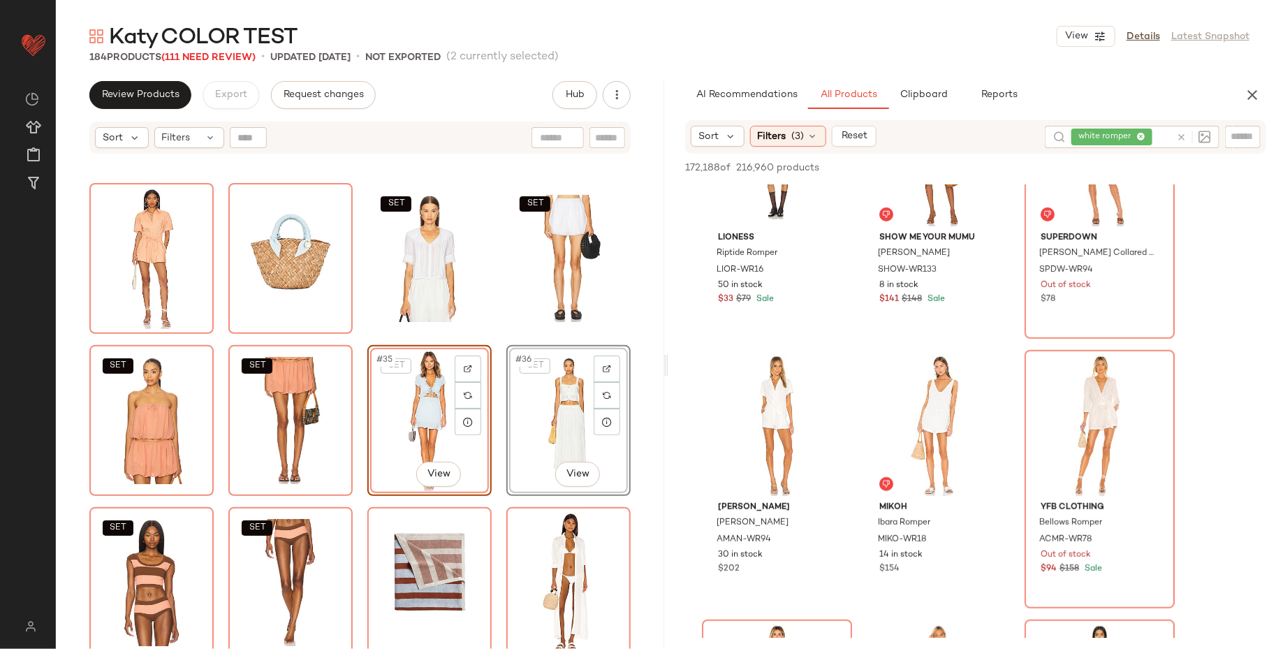
click at [634, 420] on div "SET SET SET SET SET #35 View SET #36 View SET SET" at bounding box center [360, 419] width 608 height 529
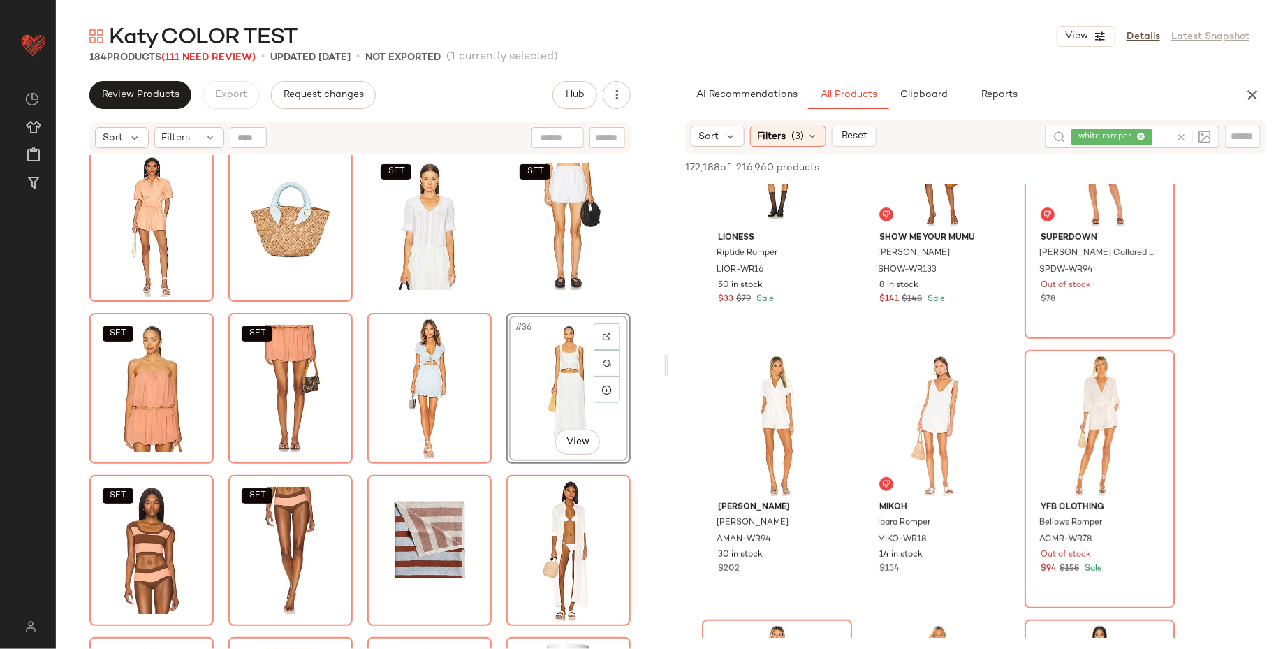
scroll to position [1191, 0]
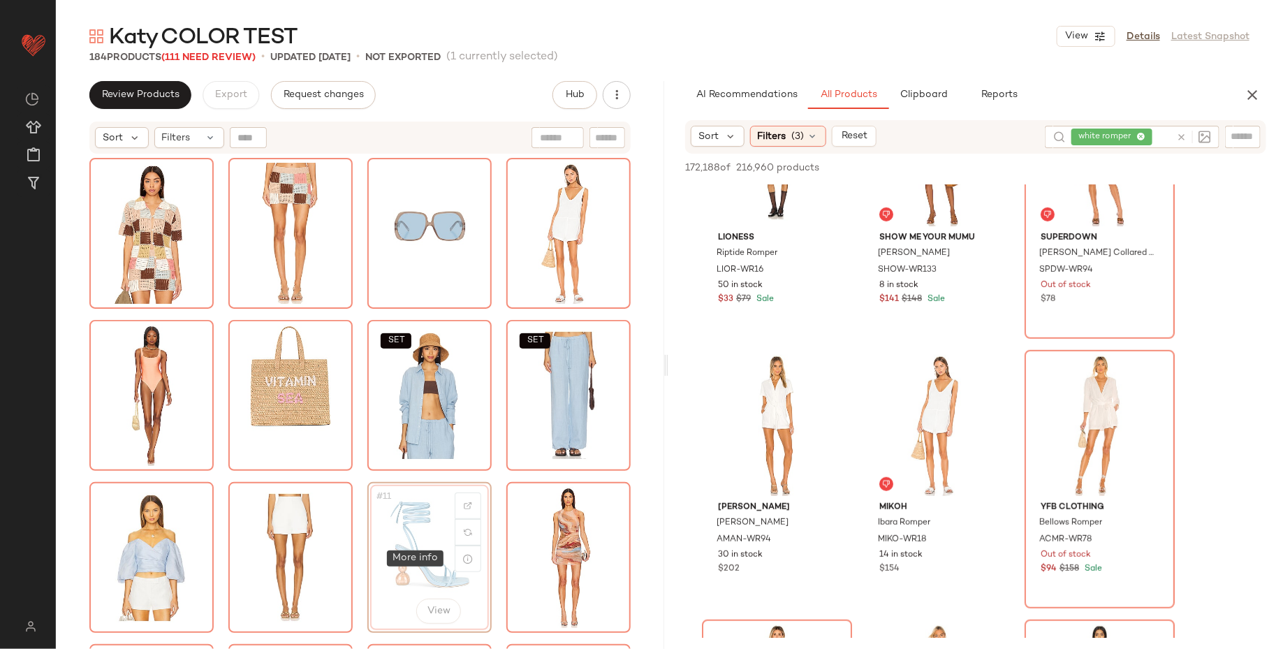
drag, startPoint x: 557, startPoint y: 474, endPoint x: 477, endPoint y: 550, distance: 110.1
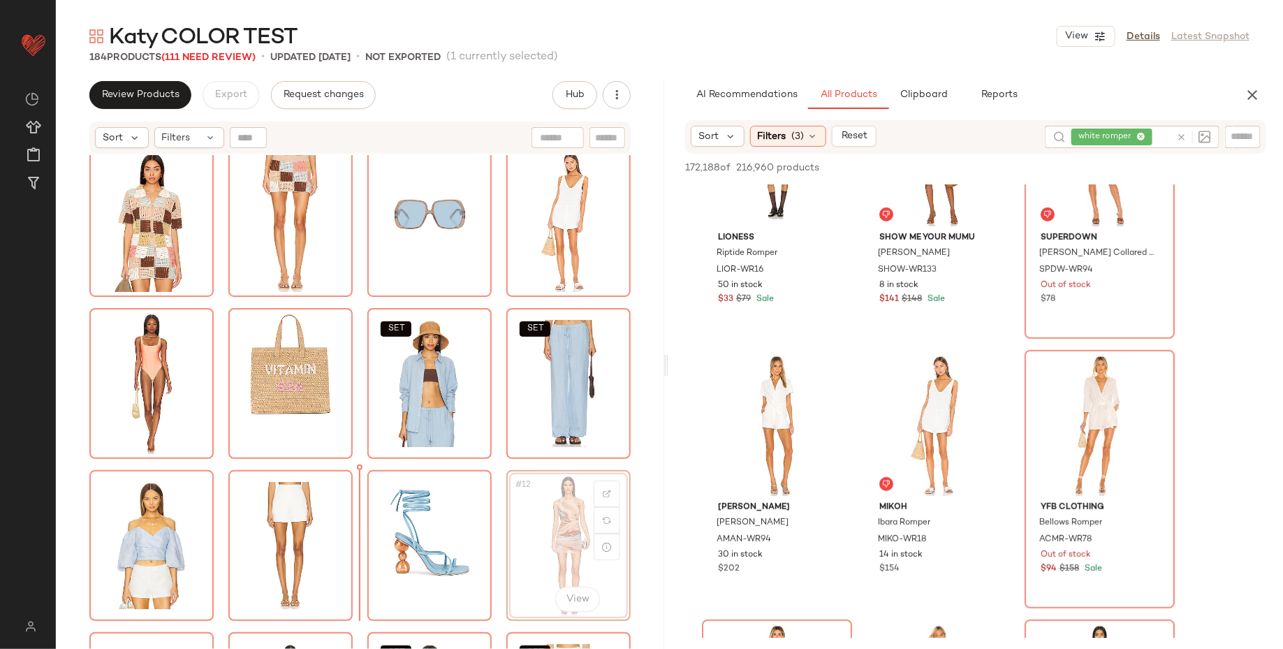
scroll to position [17, 0]
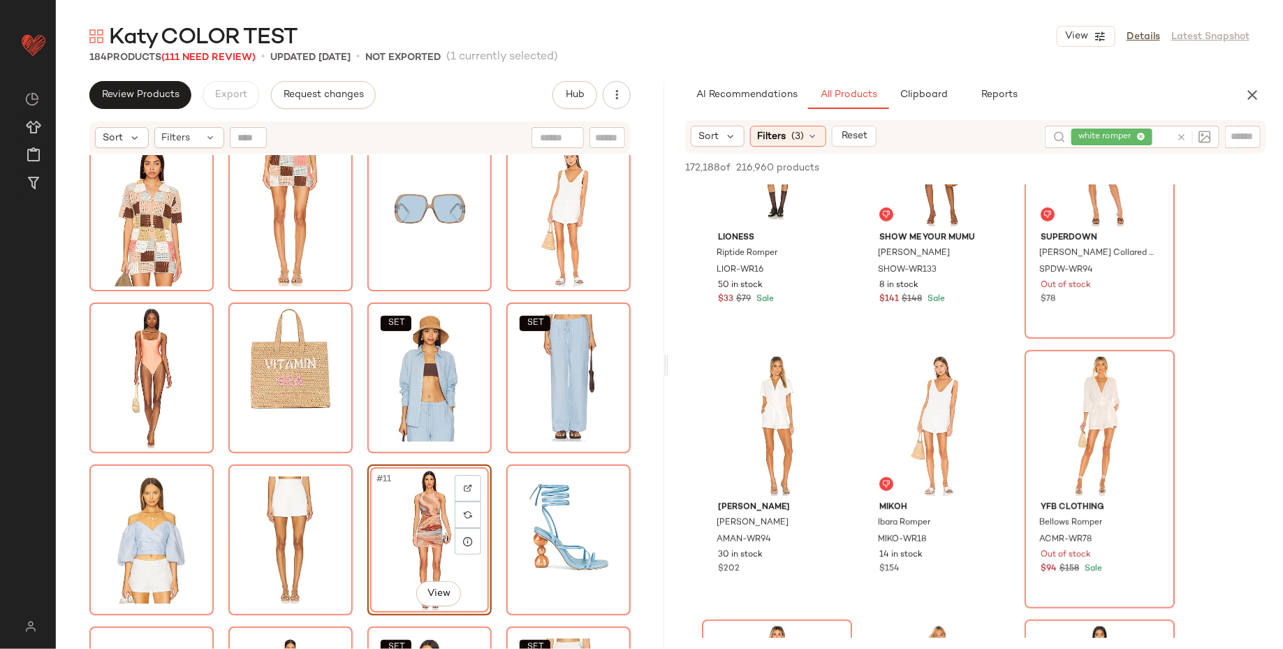
click at [639, 514] on div "SET SET #11 View SET SET" at bounding box center [360, 419] width 608 height 529
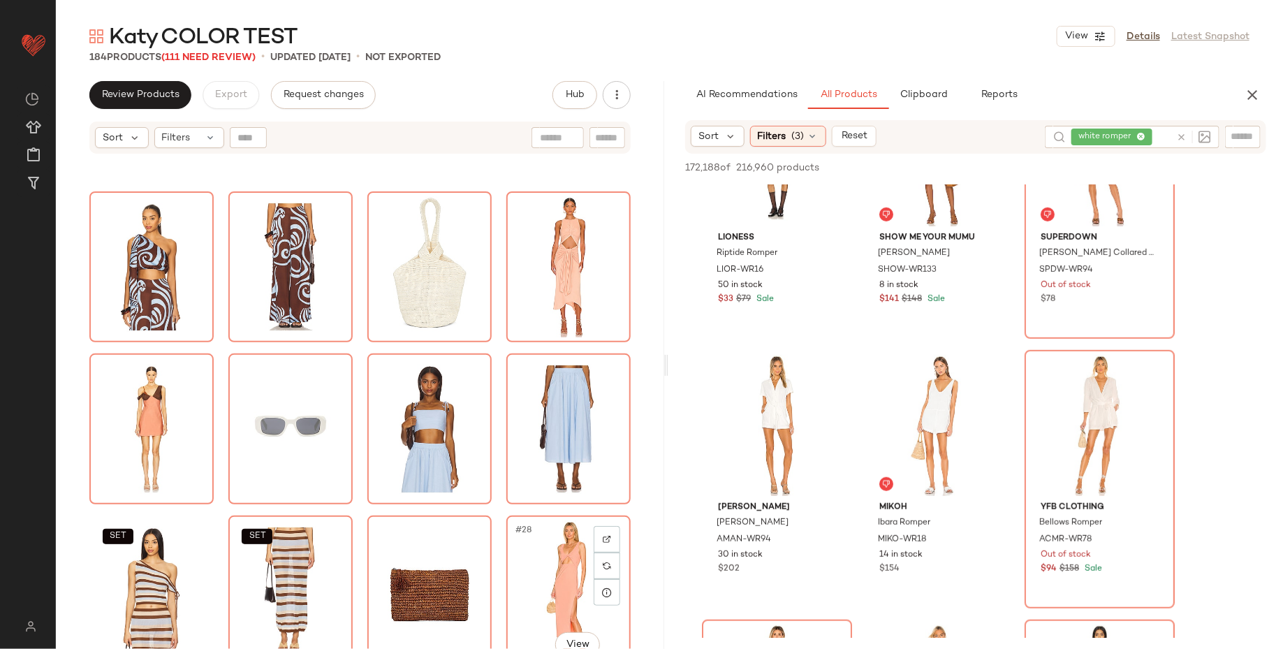
scroll to position [674, 0]
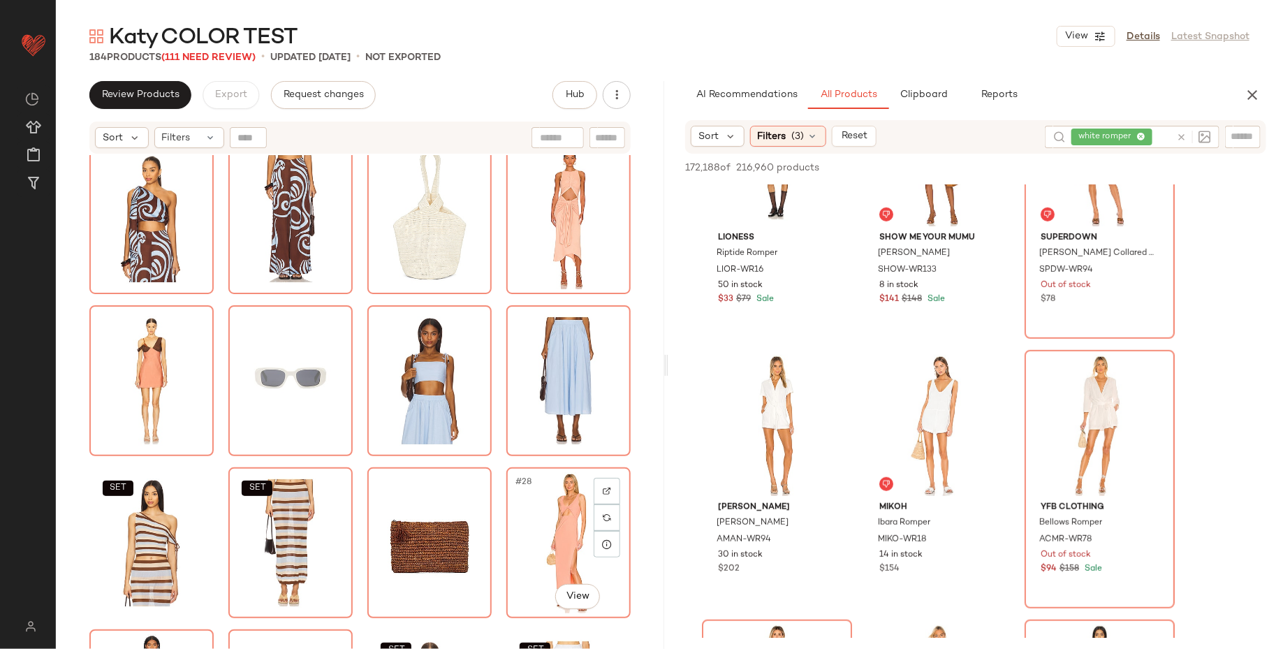
click at [543, 533] on div "#28 View" at bounding box center [568, 542] width 115 height 141
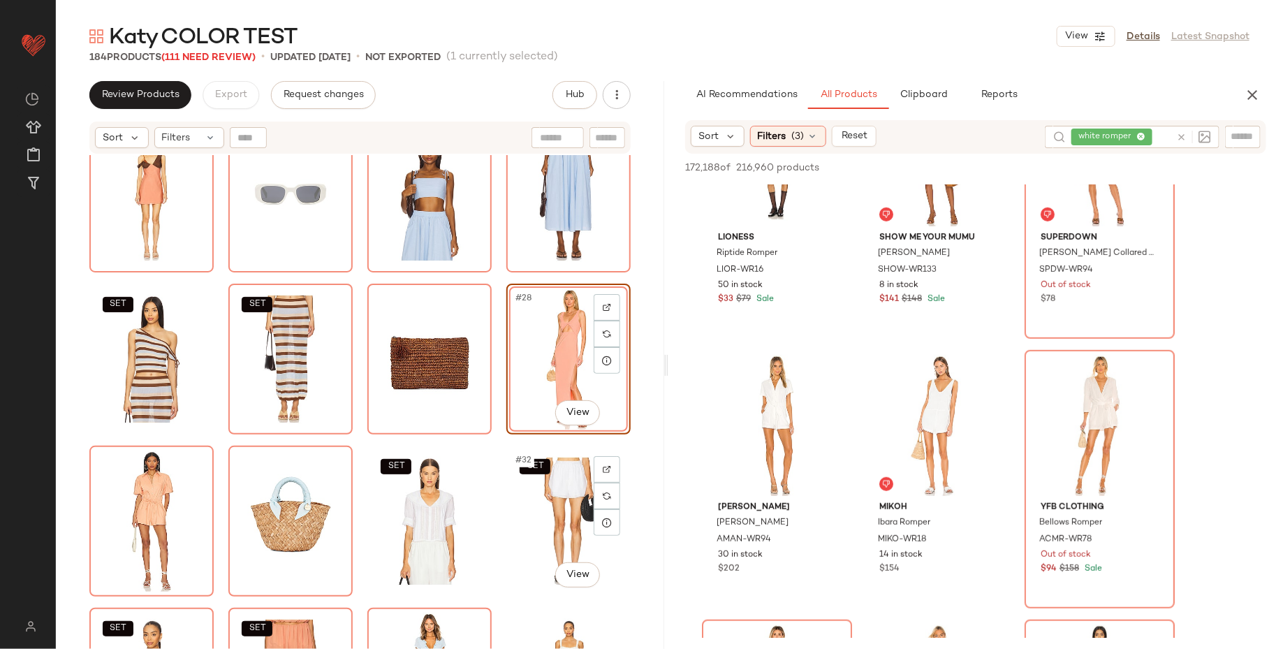
scroll to position [767, 0]
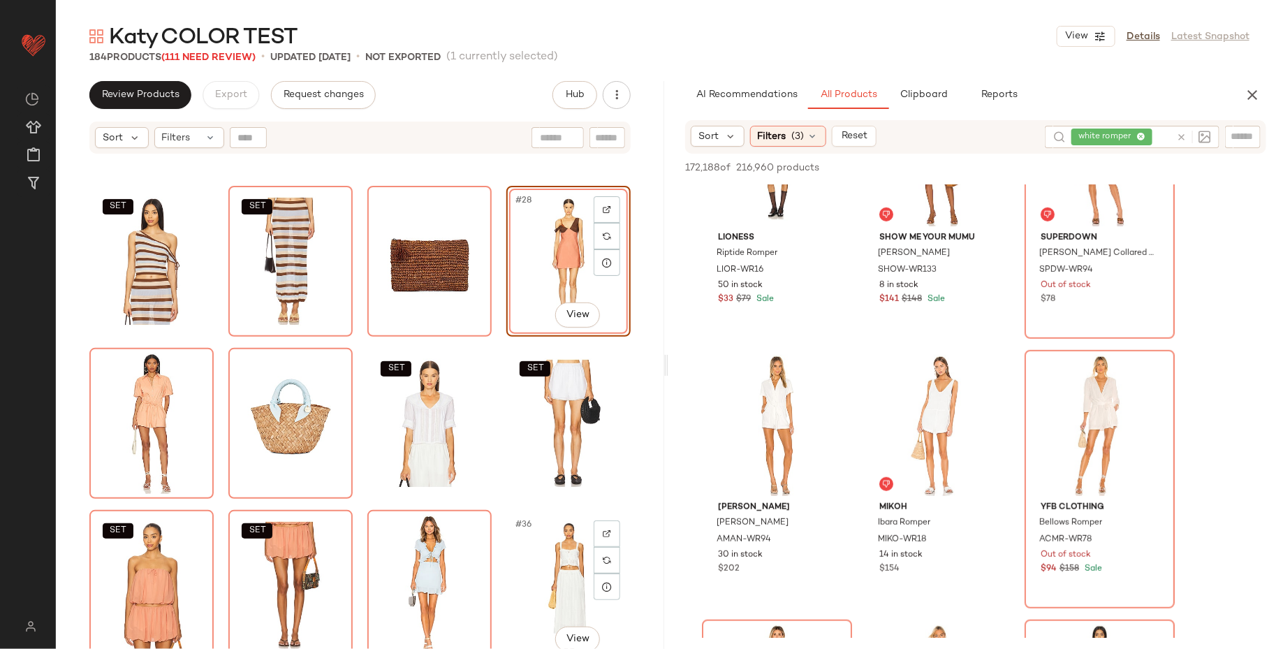
scroll to position [939, 0]
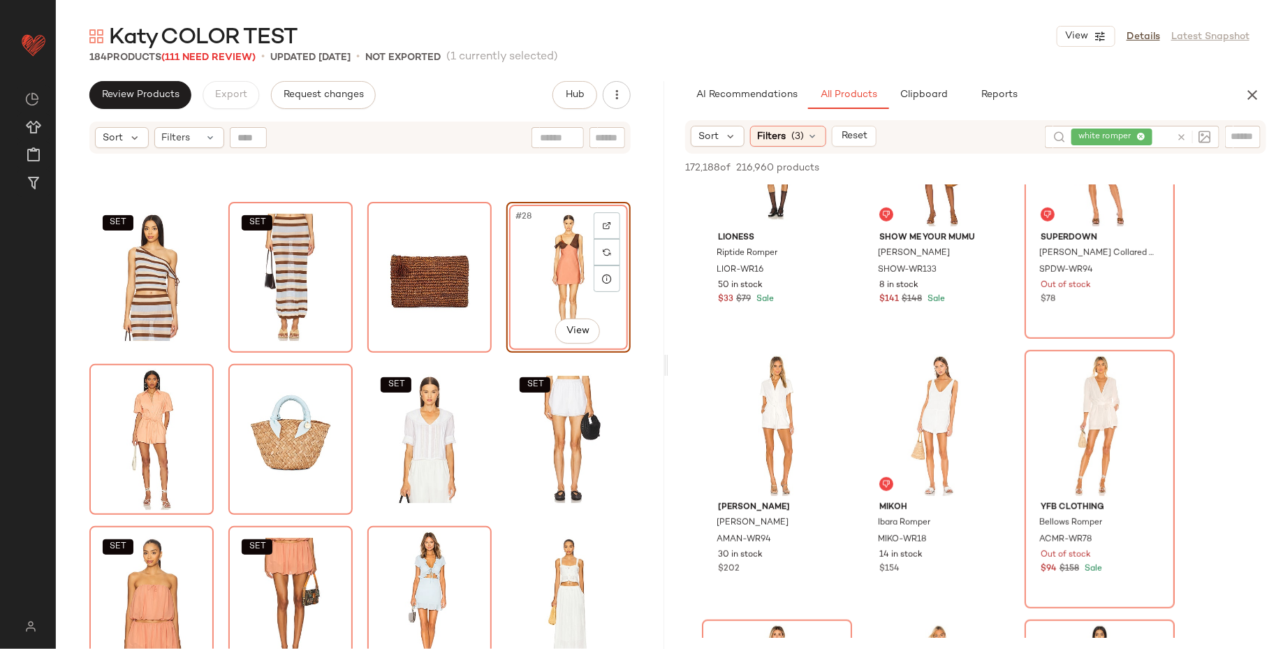
click at [637, 459] on div "SET SET #28 View SET SET SET SET SET SET" at bounding box center [360, 419] width 608 height 529
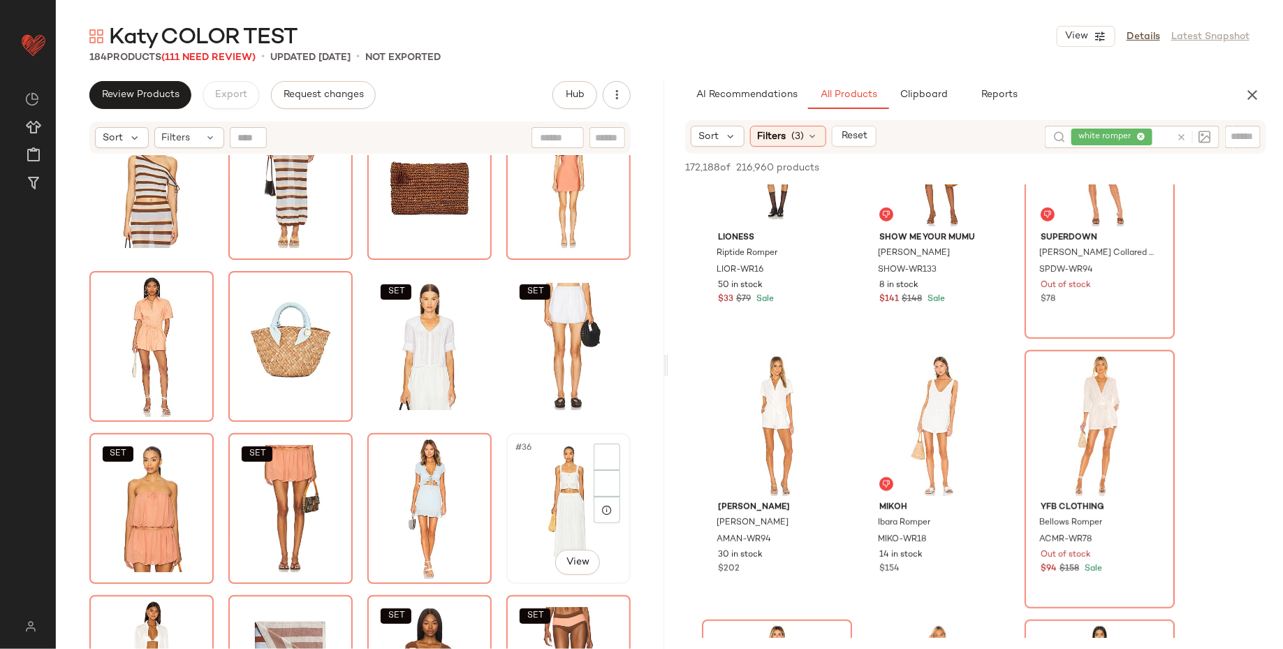
scroll to position [0, 0]
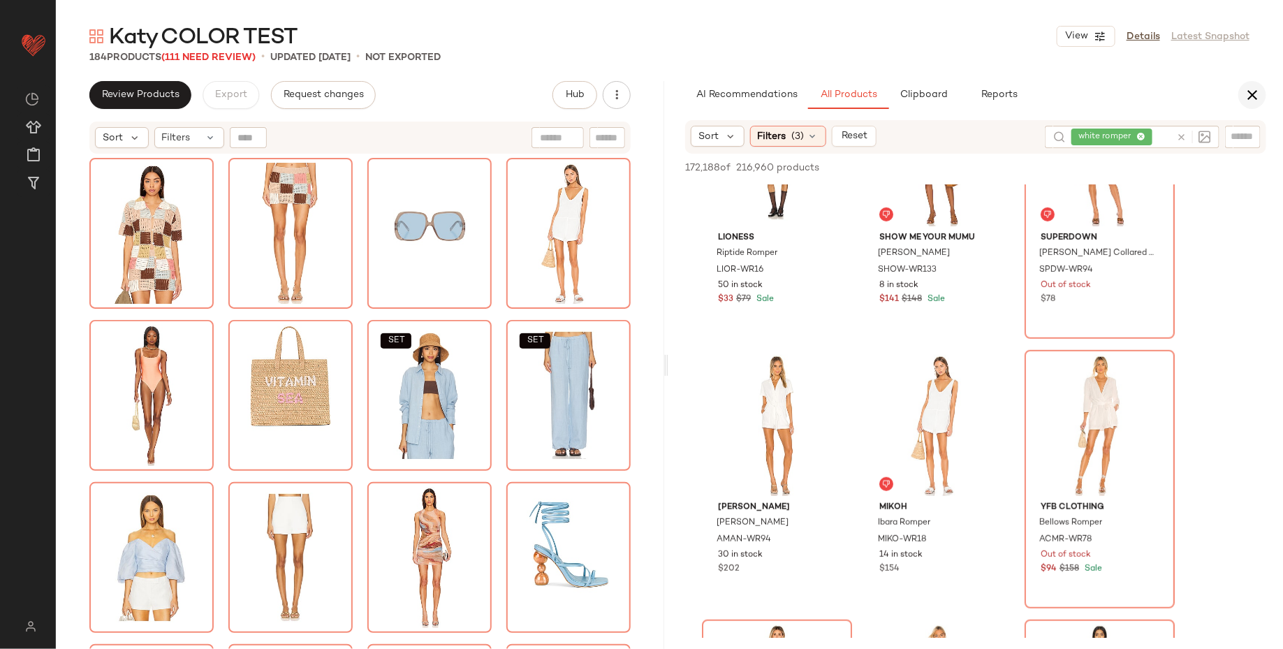
click at [1253, 89] on icon "button" at bounding box center [1252, 95] width 17 height 17
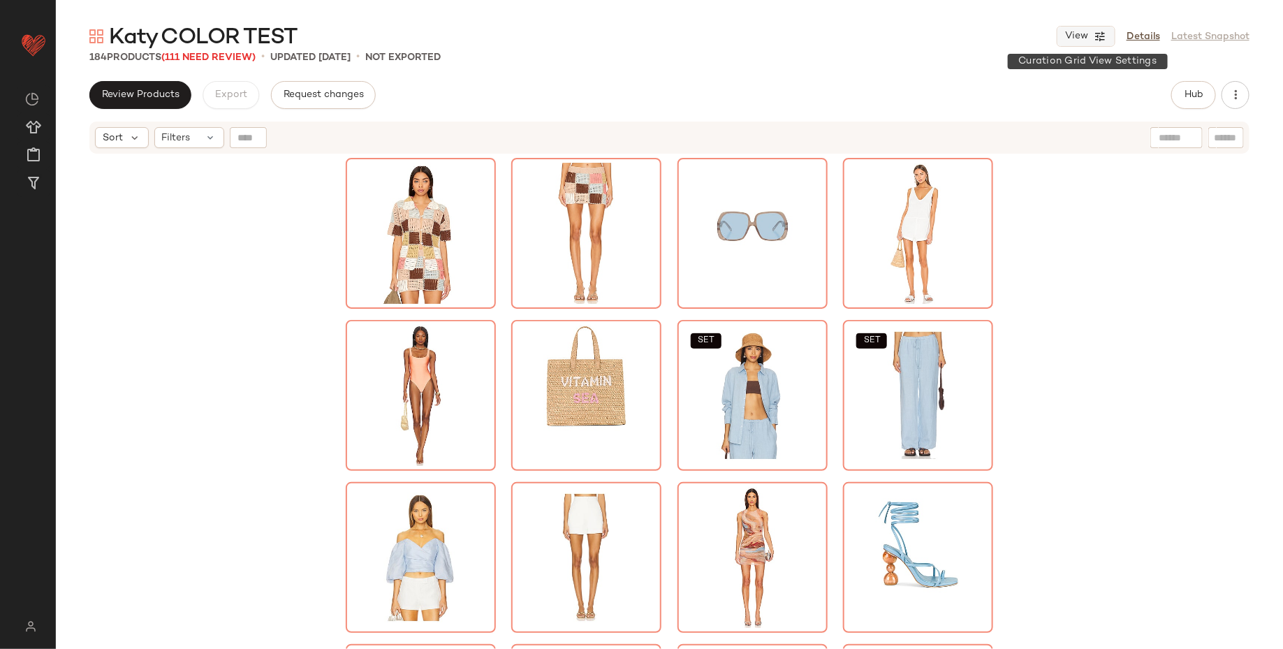
click at [1089, 38] on button "View" at bounding box center [1085, 36] width 59 height 21
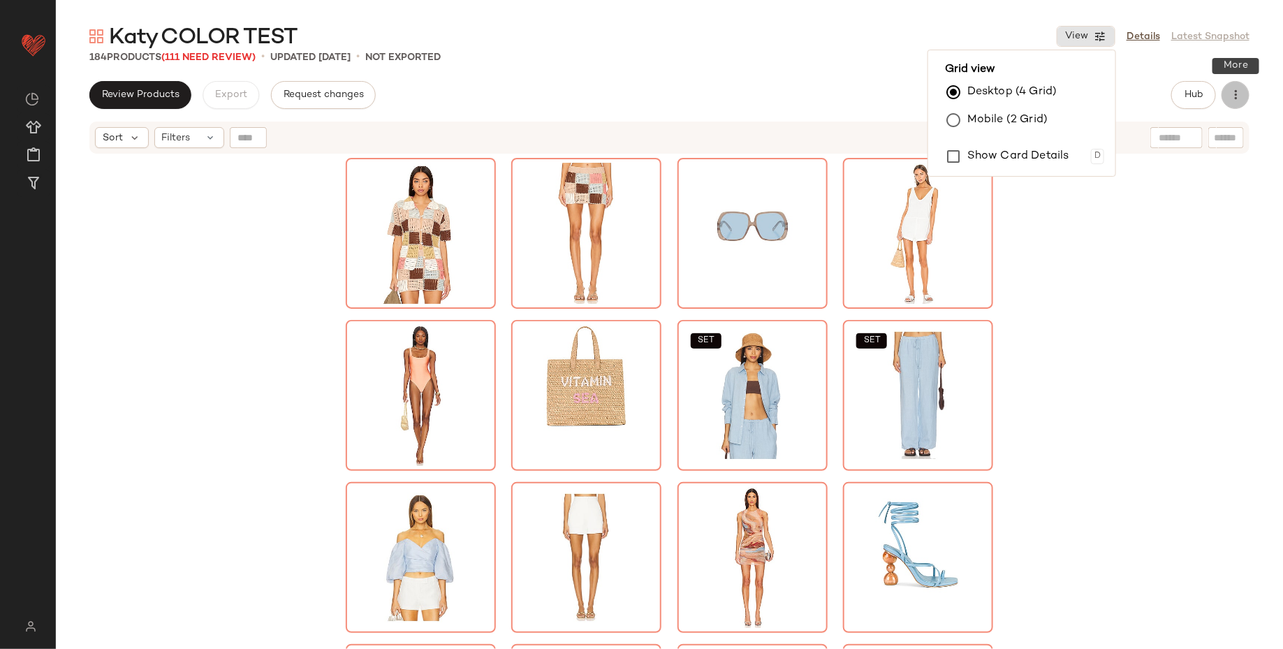
click at [1237, 95] on icon "button" at bounding box center [1235, 95] width 14 height 14
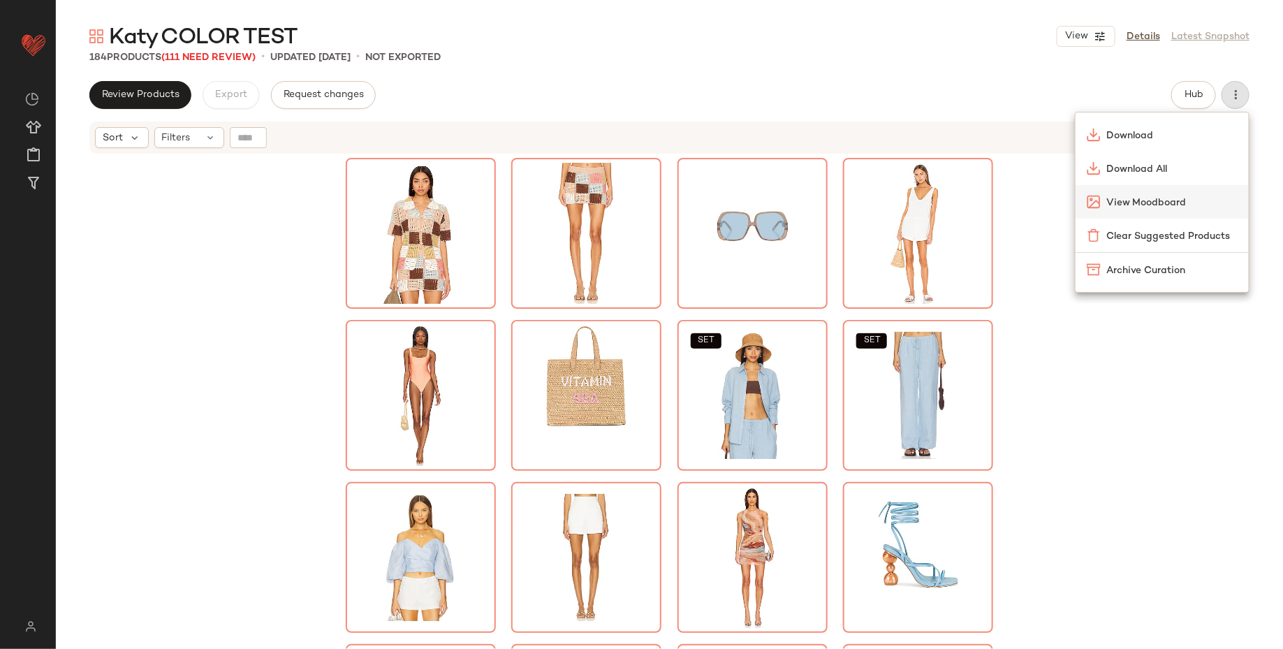
click at [1149, 196] on span "View Moodboard" at bounding box center [1171, 203] width 131 height 15
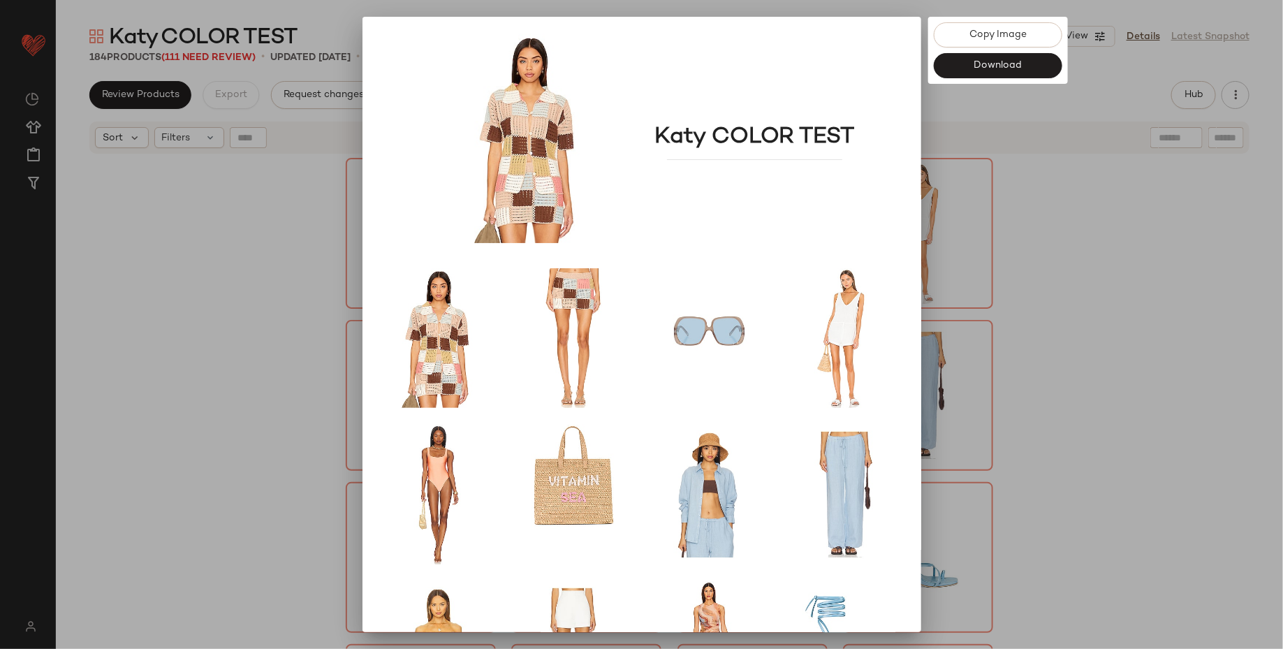
scroll to position [105, 0]
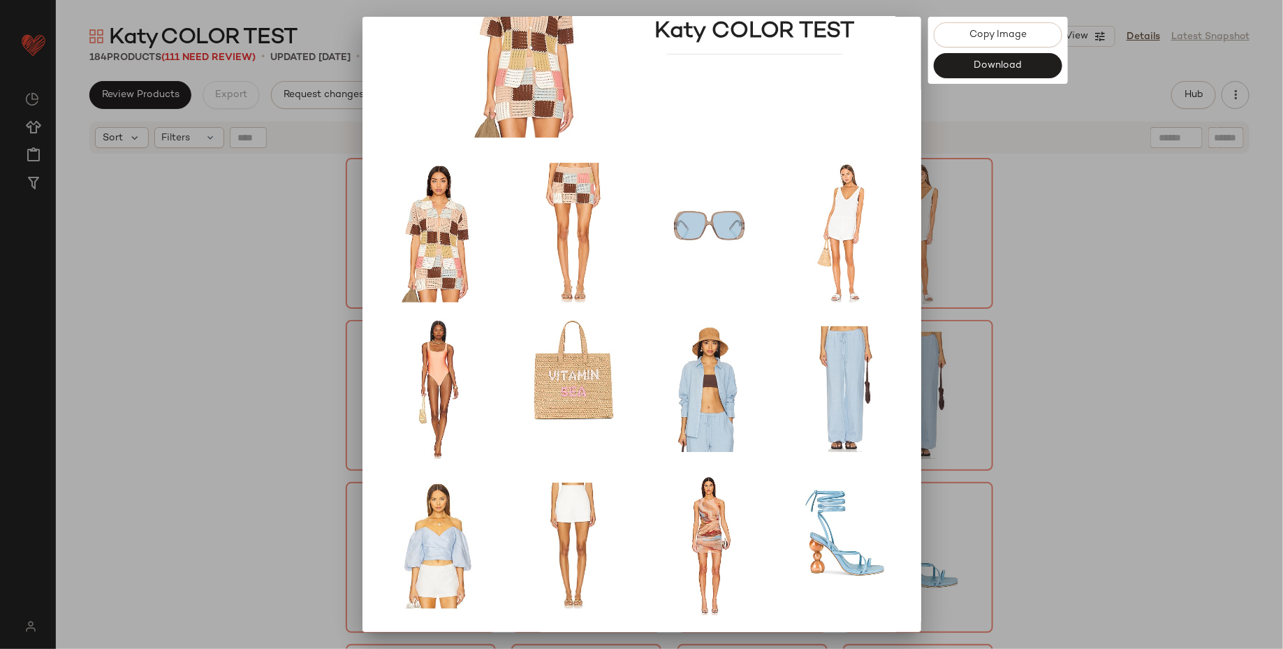
click at [1109, 384] on div at bounding box center [641, 324] width 1283 height 649
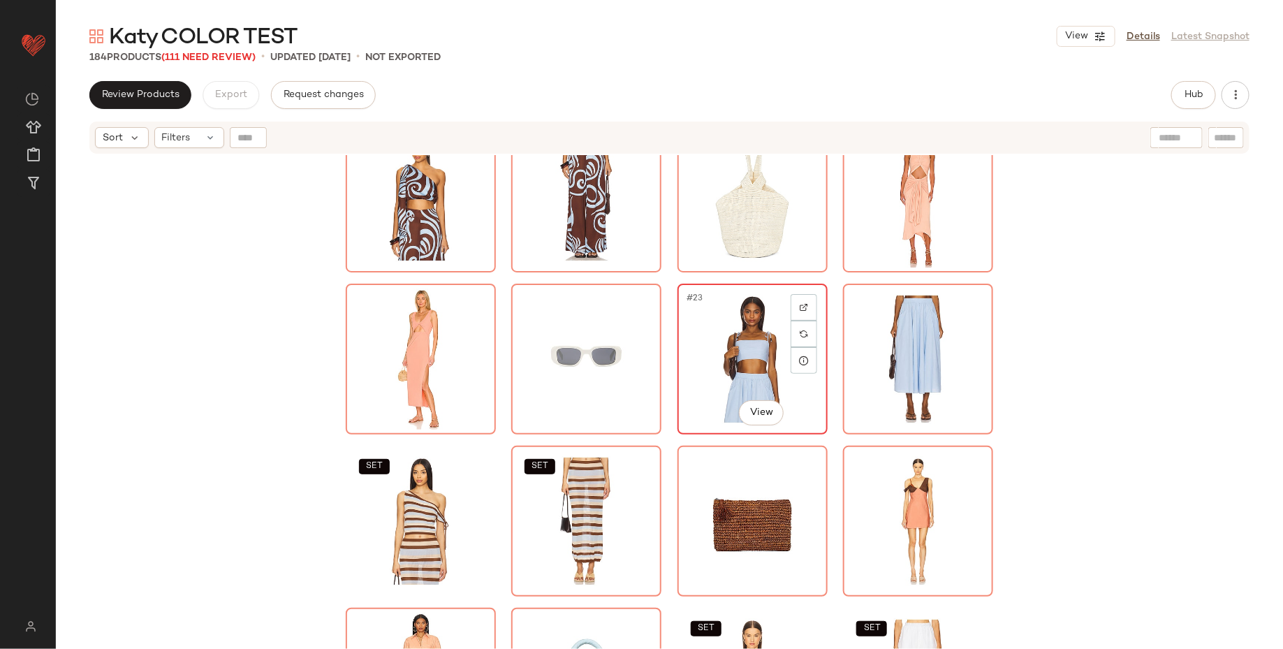
scroll to position [927, 0]
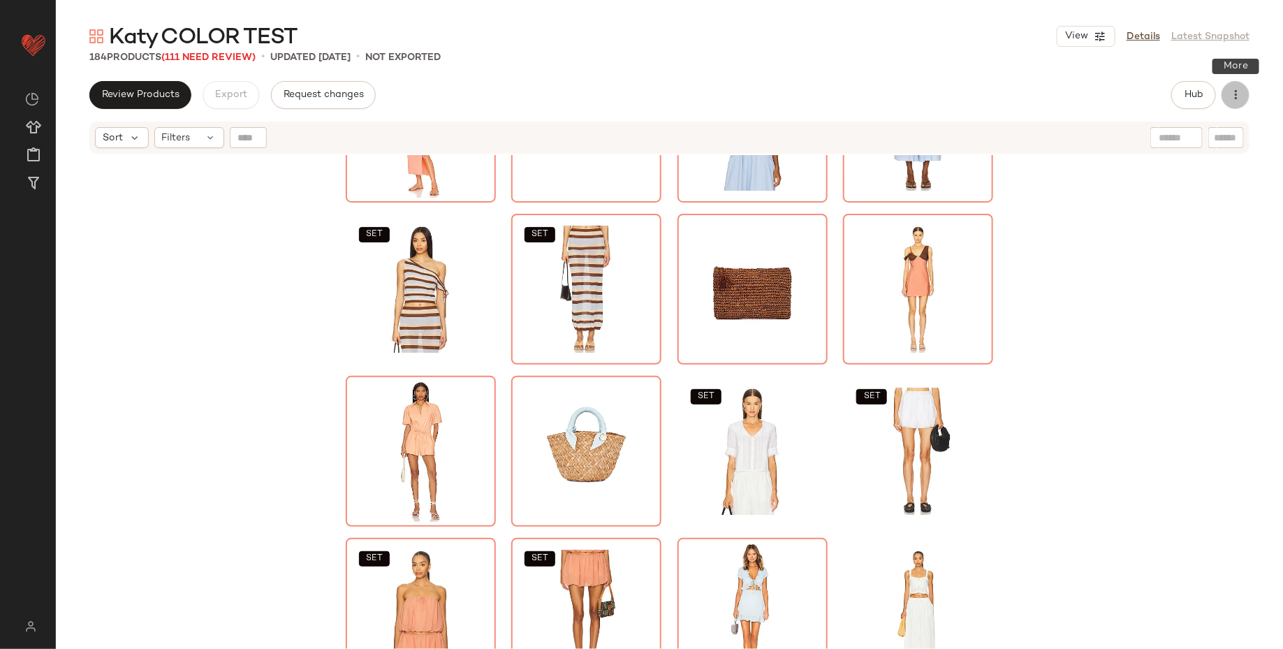
click at [1243, 94] on button "button" at bounding box center [1235, 95] width 28 height 28
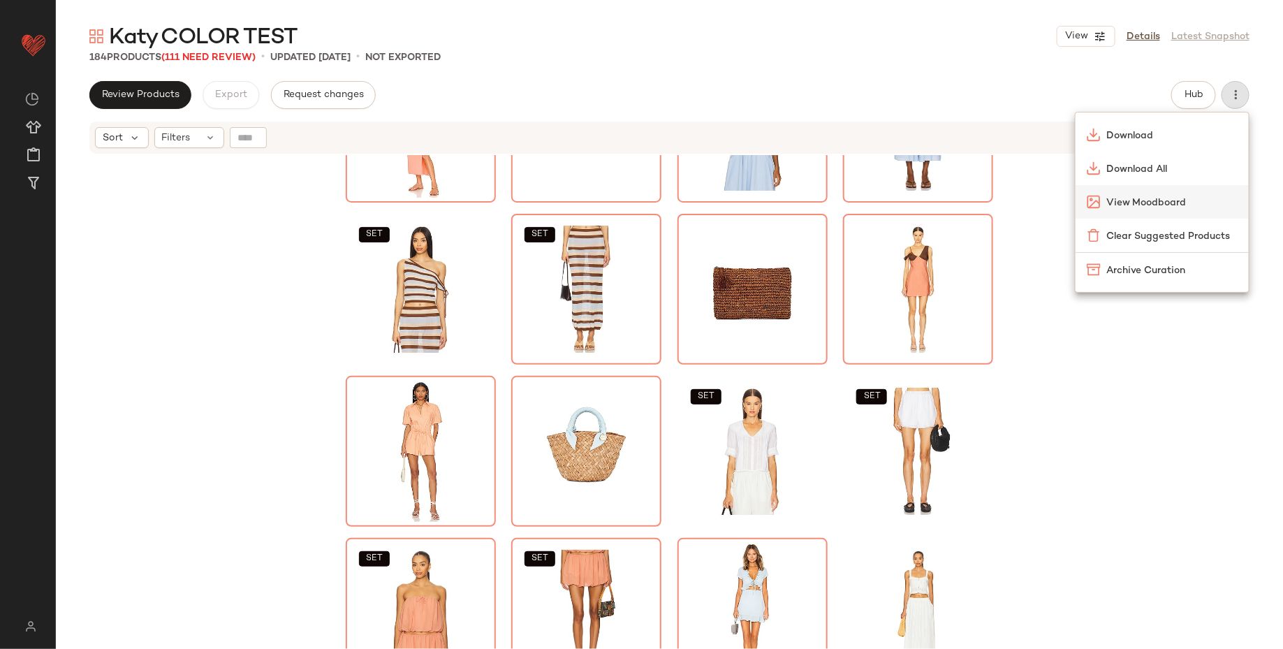
click at [1171, 207] on span "View Moodboard" at bounding box center [1171, 203] width 131 height 15
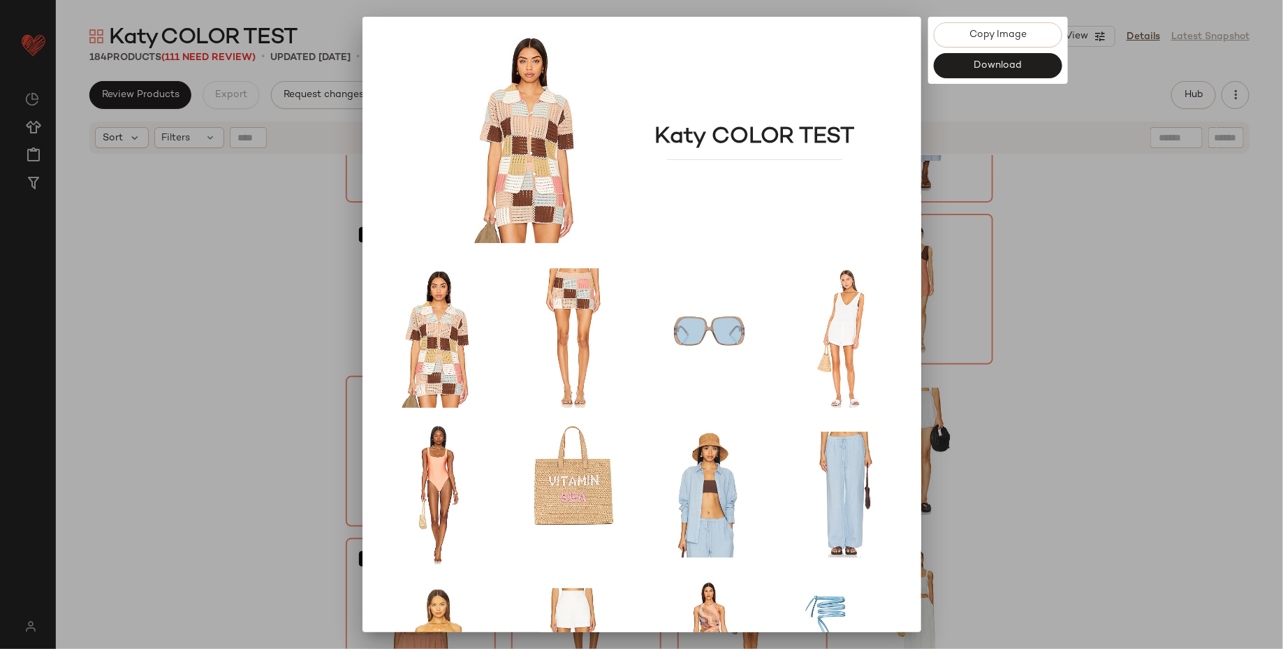
scroll to position [105, 0]
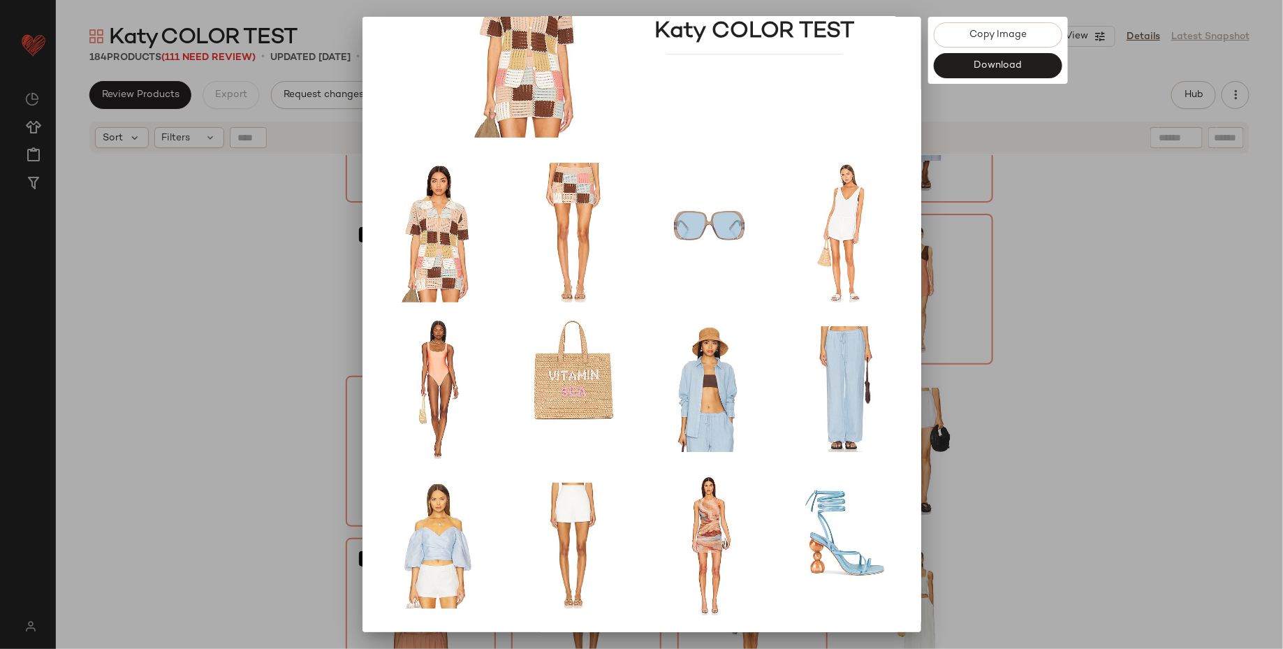
click at [1061, 420] on div at bounding box center [641, 324] width 1283 height 649
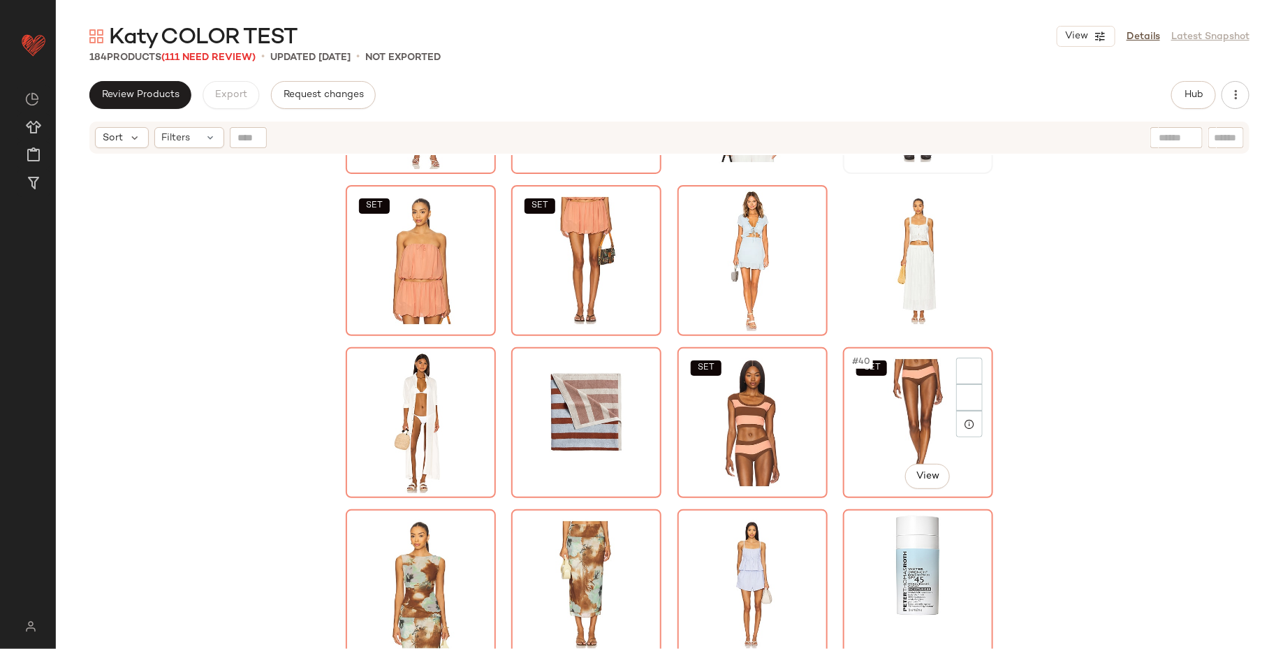
scroll to position [1345, 0]
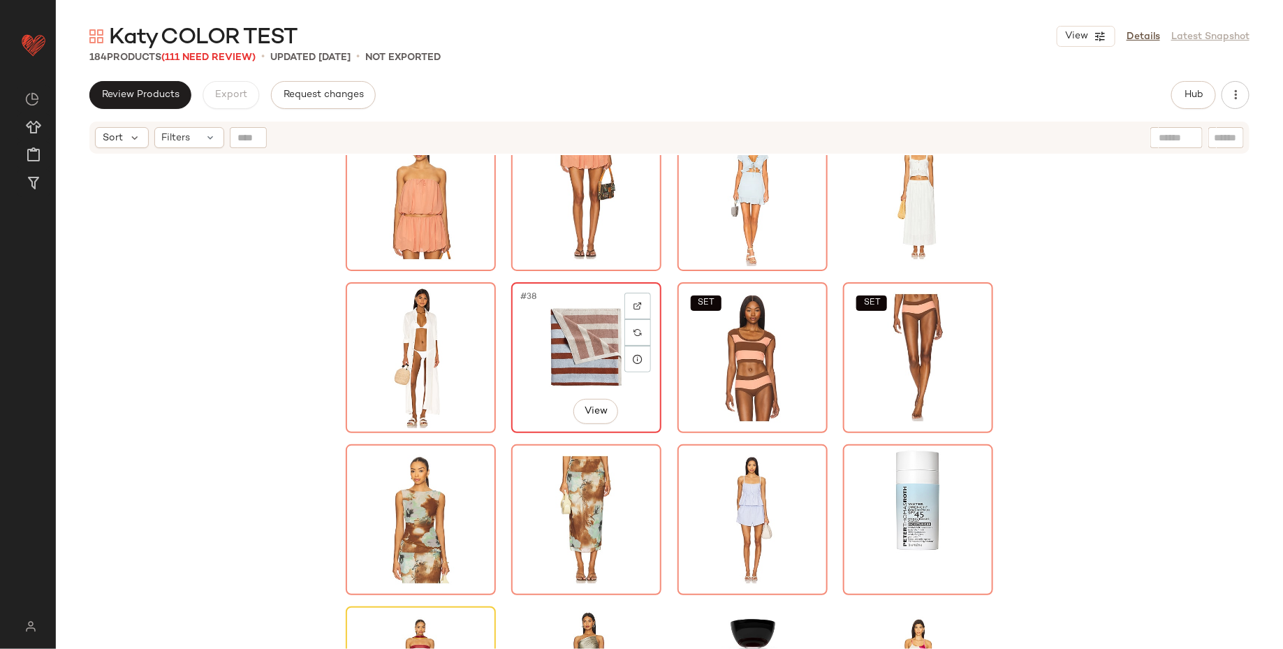
click at [612, 377] on div "#38 View" at bounding box center [586, 357] width 140 height 141
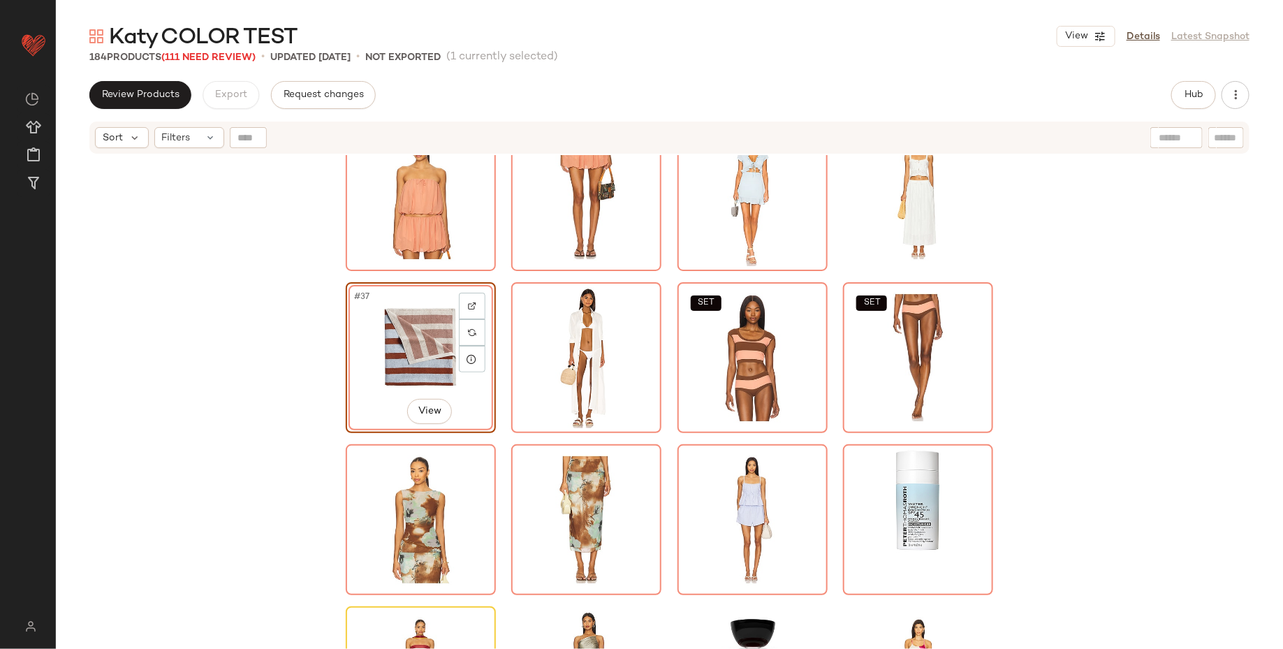
click at [299, 383] on div "SET SET #37 View SET SET" at bounding box center [669, 419] width 1227 height 529
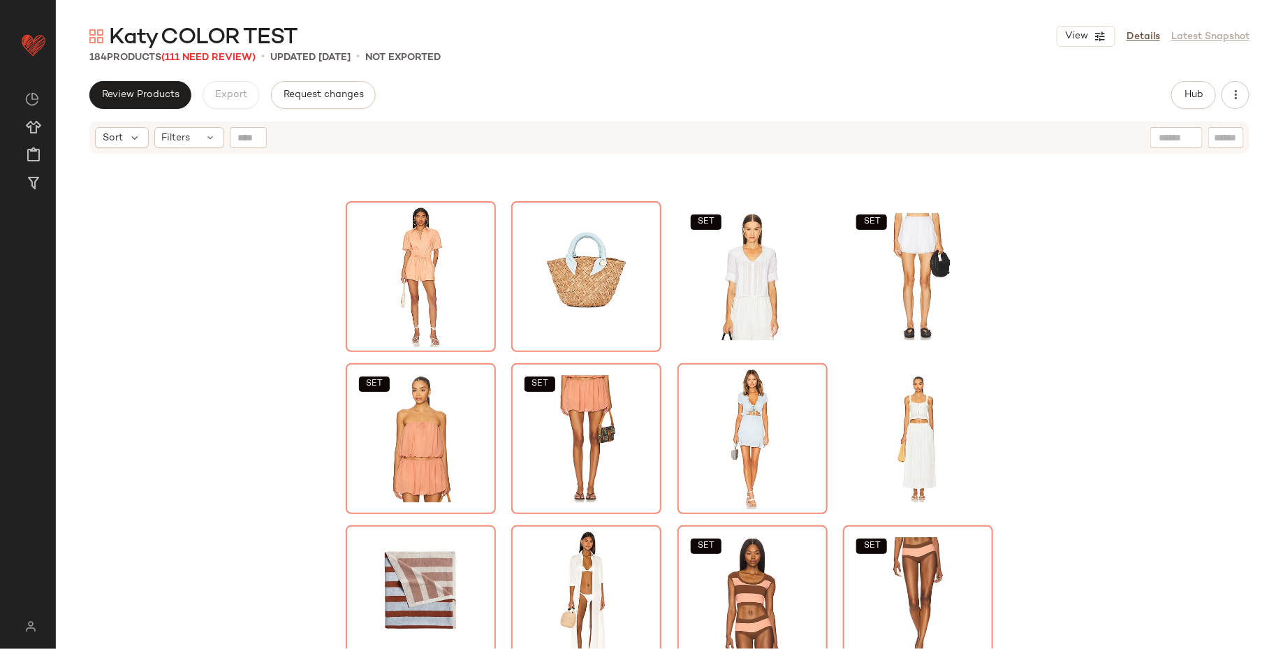
scroll to position [1100, 0]
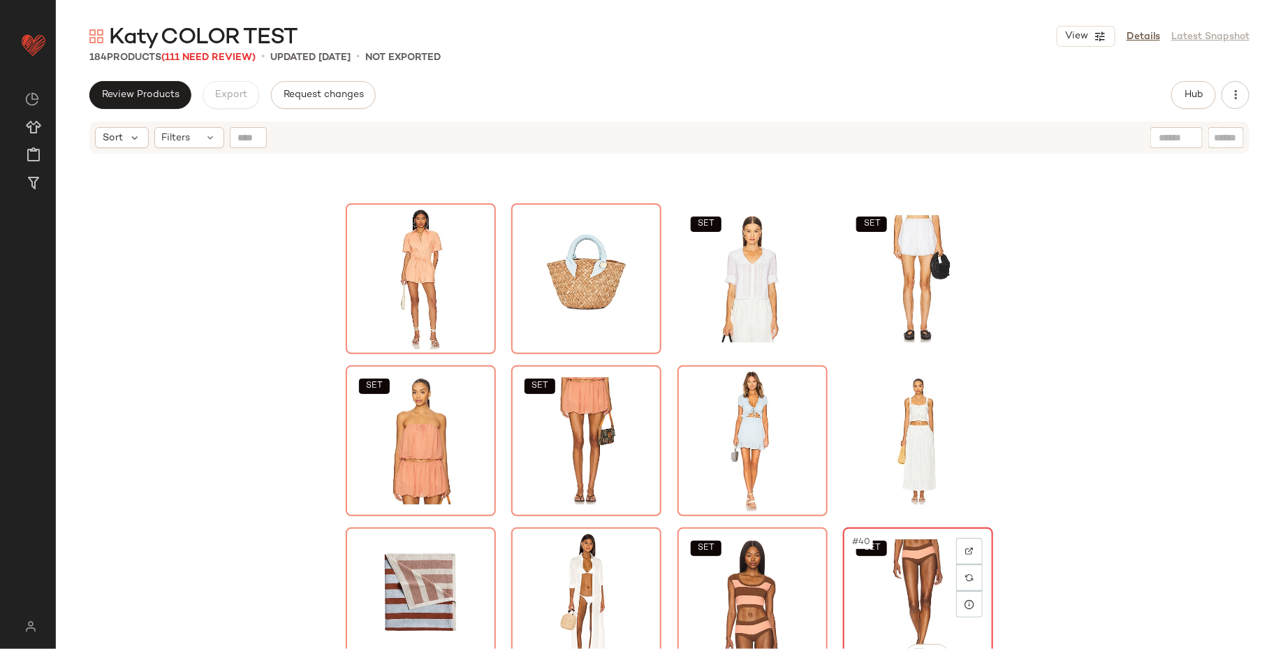
click at [887, 587] on div "SET #40 View" at bounding box center [918, 602] width 140 height 141
click at [423, 596] on div "#37 View" at bounding box center [421, 602] width 140 height 141
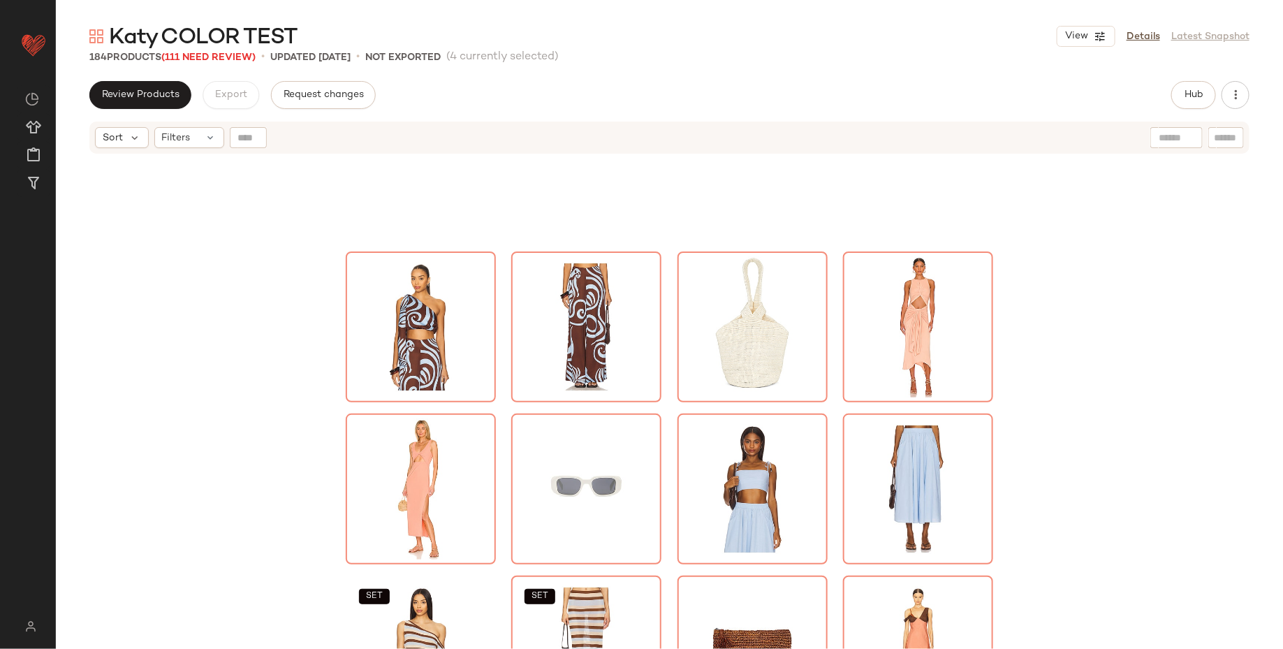
scroll to position [799, 0]
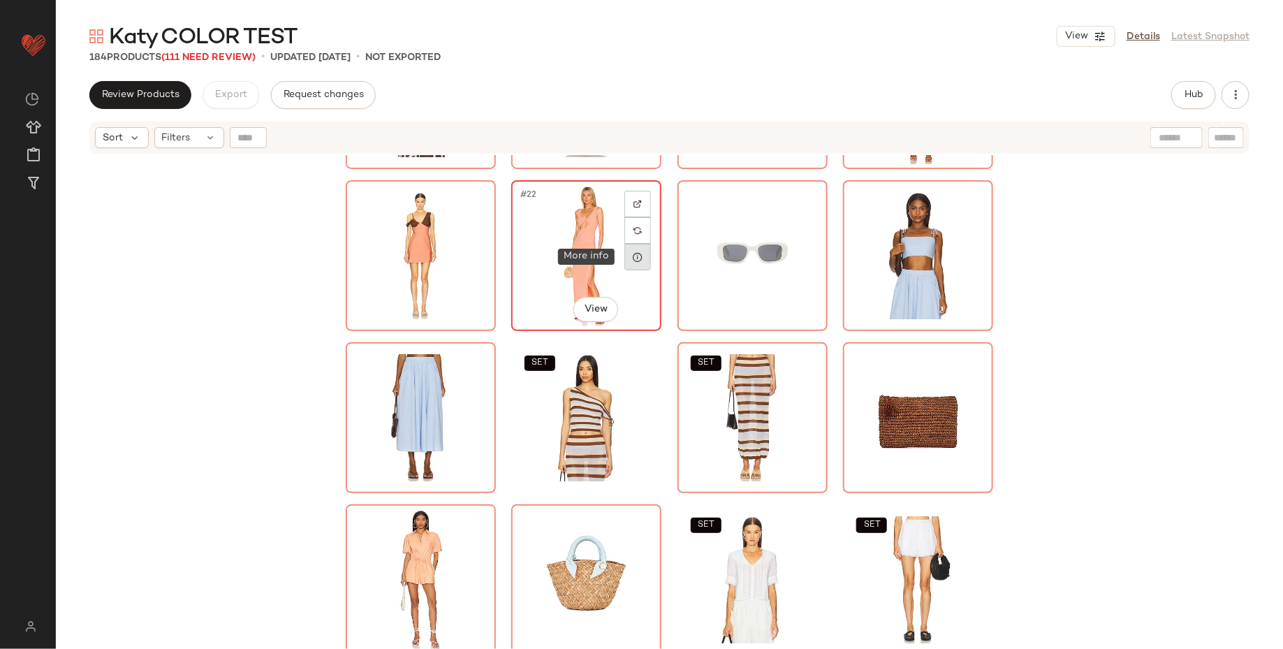
scroll to position [795, 0]
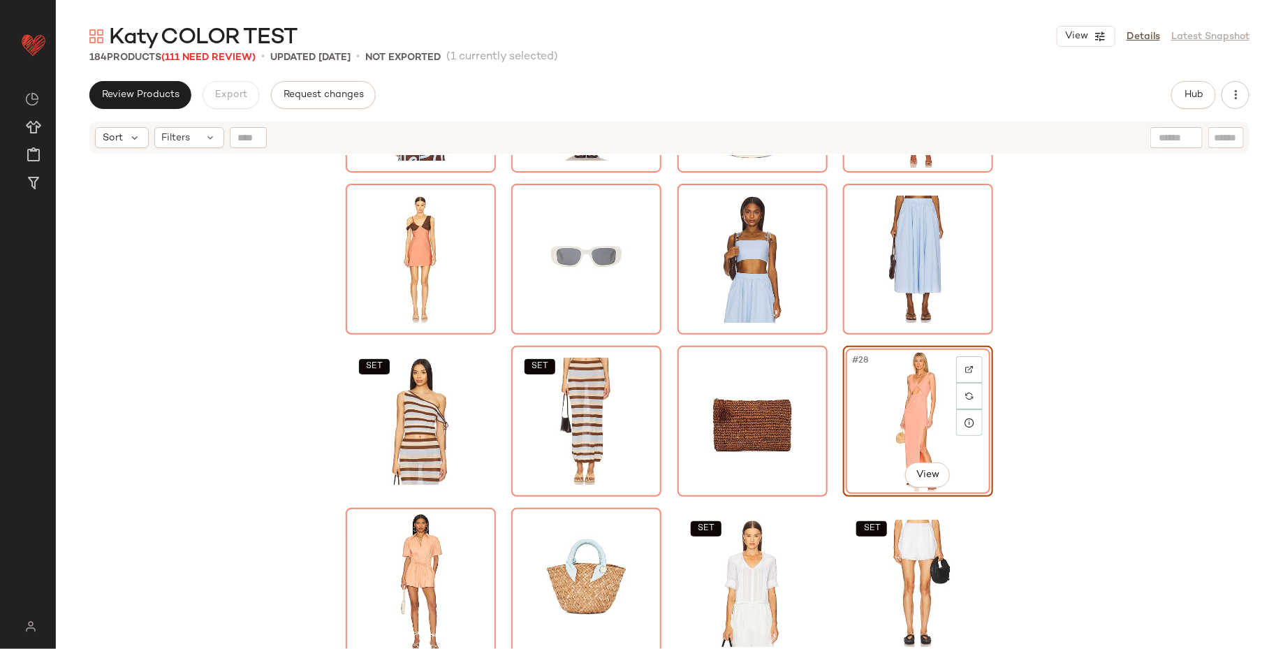
click at [1049, 420] on div "SET SET #28 View SET SET SET SET SET SET" at bounding box center [669, 419] width 1227 height 529
